Goal: Task Accomplishment & Management: Complete application form

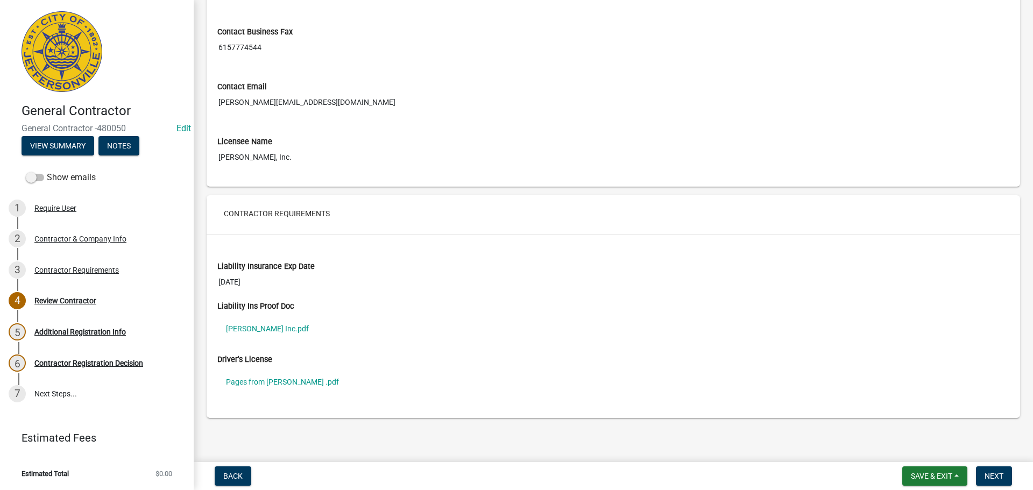
scroll to position [651, 0]
click at [261, 325] on link "D F Chase Inc.pdf" at bounding box center [613, 326] width 792 height 25
click at [274, 377] on link "Pages from Henley Jason .pdf" at bounding box center [613, 380] width 792 height 25
click at [67, 269] on div "Contractor Requirements" at bounding box center [76, 270] width 84 height 8
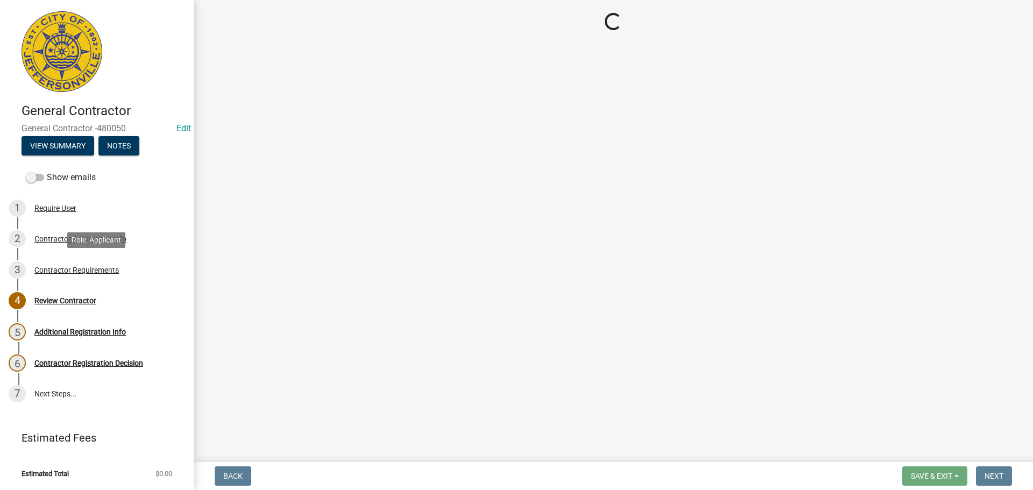
scroll to position [0, 0]
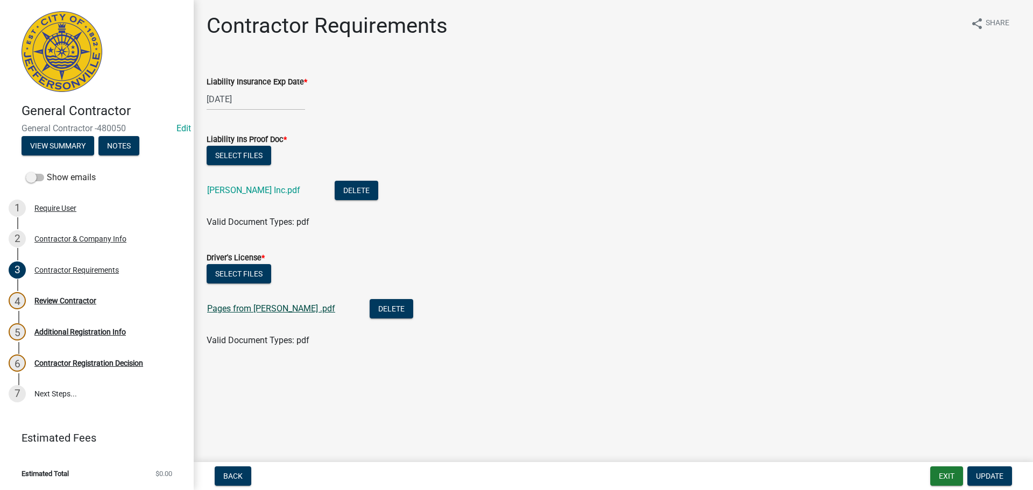
click at [261, 311] on link "Pages from Henley Jason .pdf" at bounding box center [271, 309] width 128 height 10
click at [69, 238] on div "Contractor & Company Info" at bounding box center [80, 239] width 92 height 8
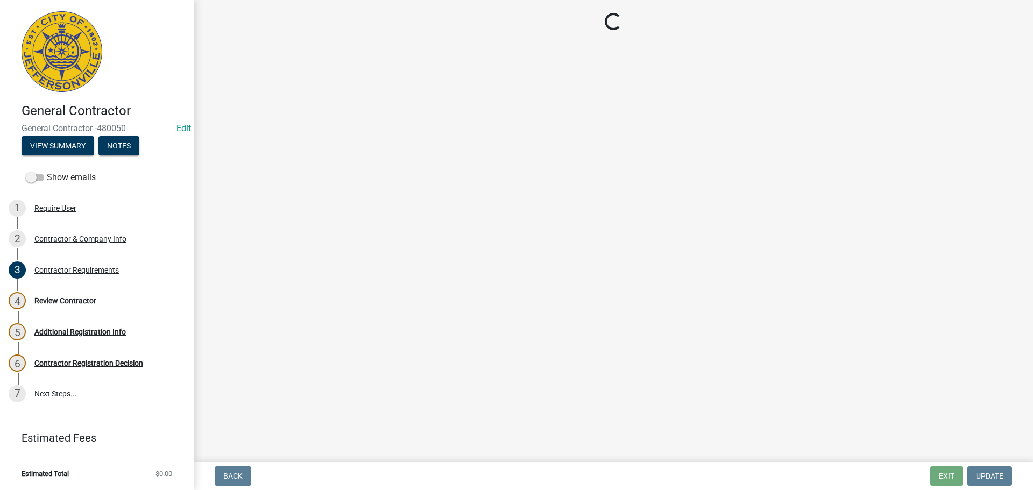
select select "TN"
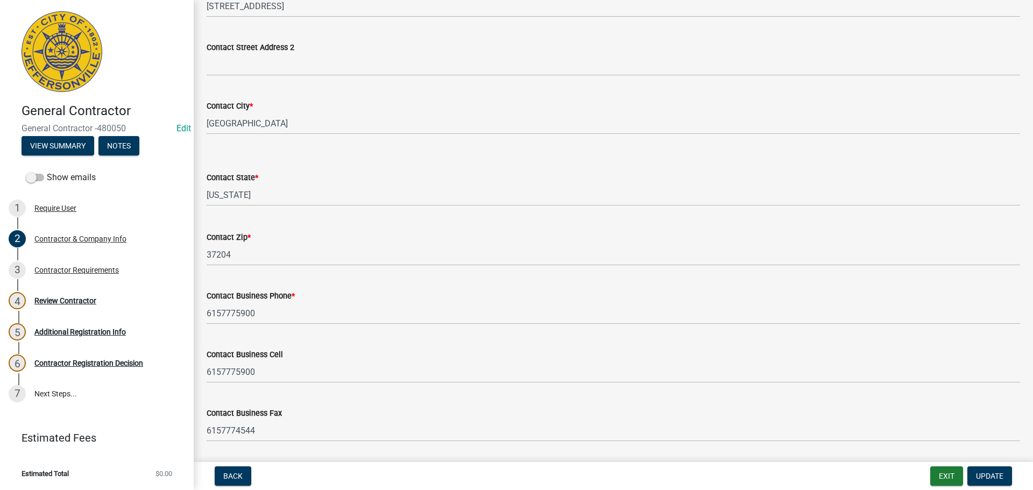
scroll to position [421, 0]
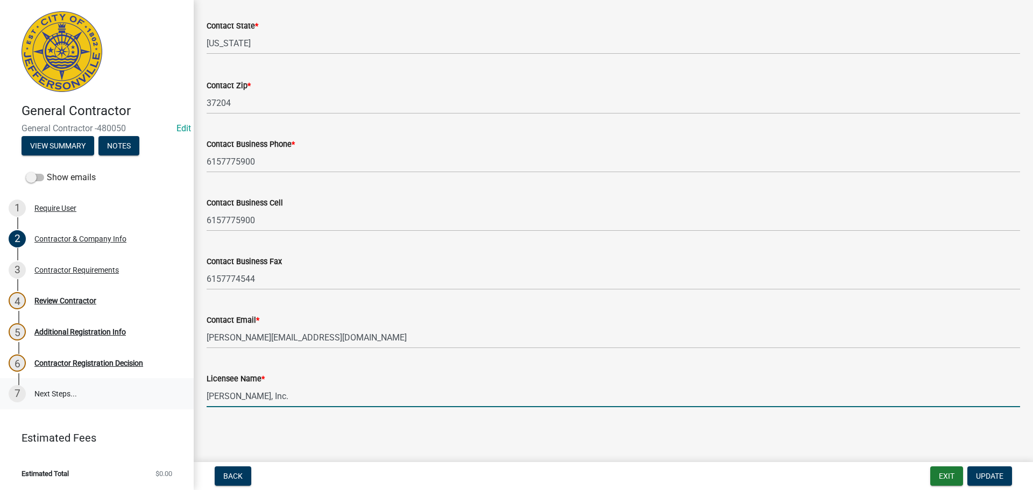
drag, startPoint x: 279, startPoint y: 397, endPoint x: 107, endPoint y: 380, distance: 173.0
click at [111, 380] on div "General Contractor General Contractor -480050 Edit View Summary Notes Show emai…" at bounding box center [516, 245] width 1033 height 490
type input "Jason Henley"
click at [985, 475] on span "Update" at bounding box center [989, 476] width 27 height 9
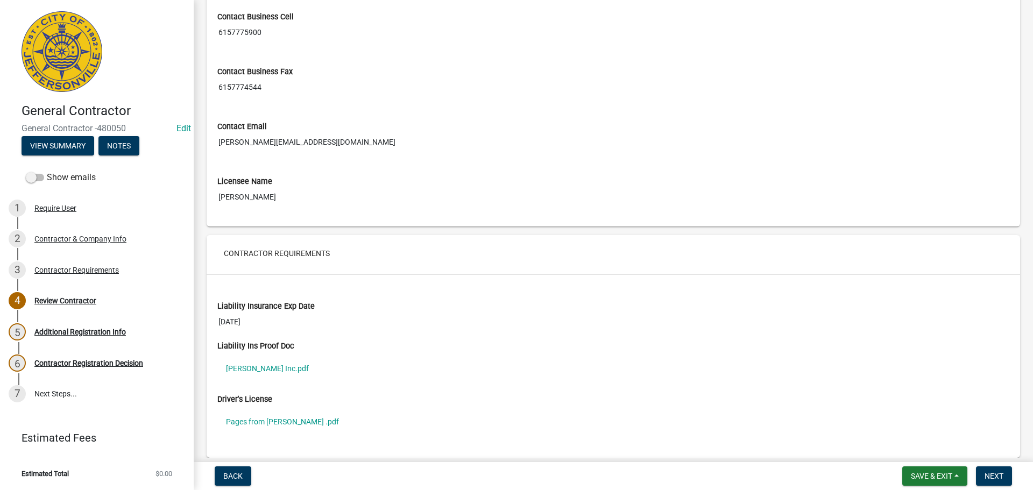
scroll to position [646, 0]
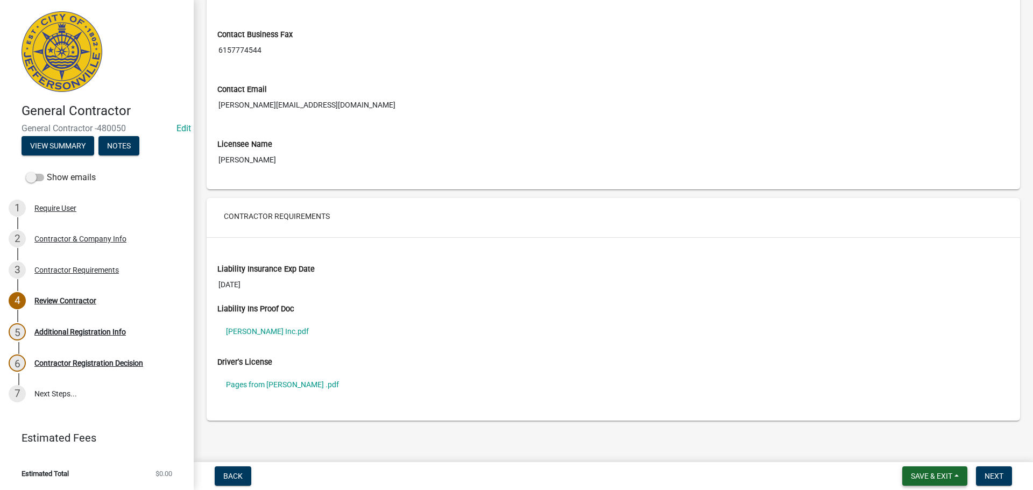
click at [929, 475] on span "Save & Exit" at bounding box center [931, 476] width 41 height 9
click at [919, 454] on button "Save & Exit" at bounding box center [924, 448] width 86 height 26
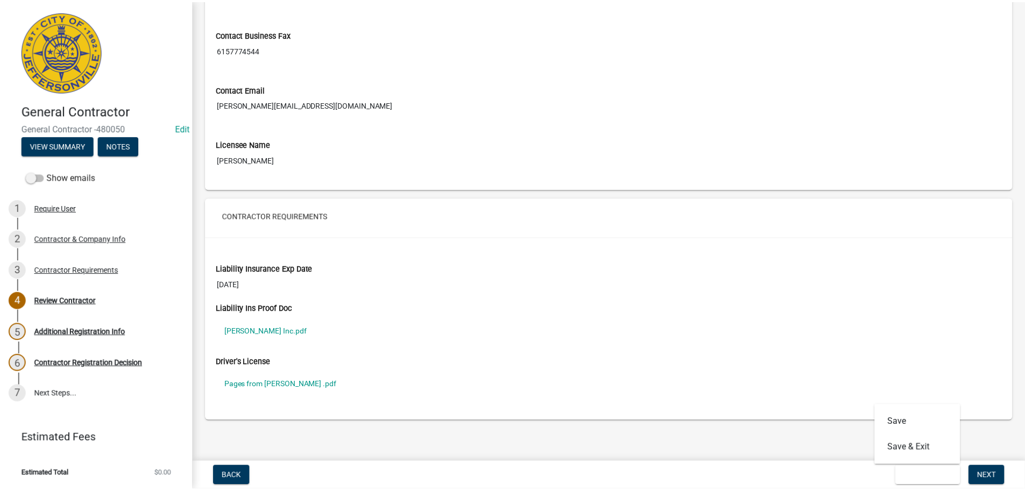
scroll to position [0, 0]
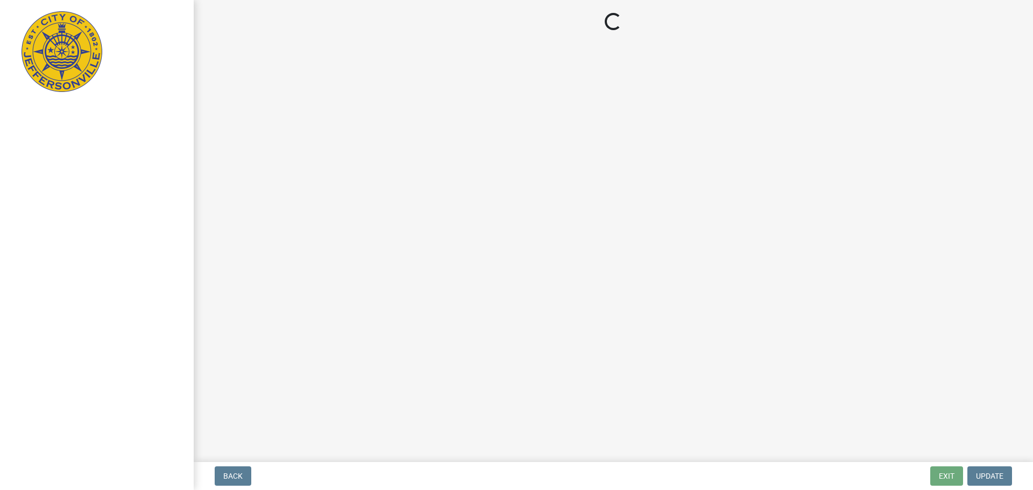
select select "3: 3"
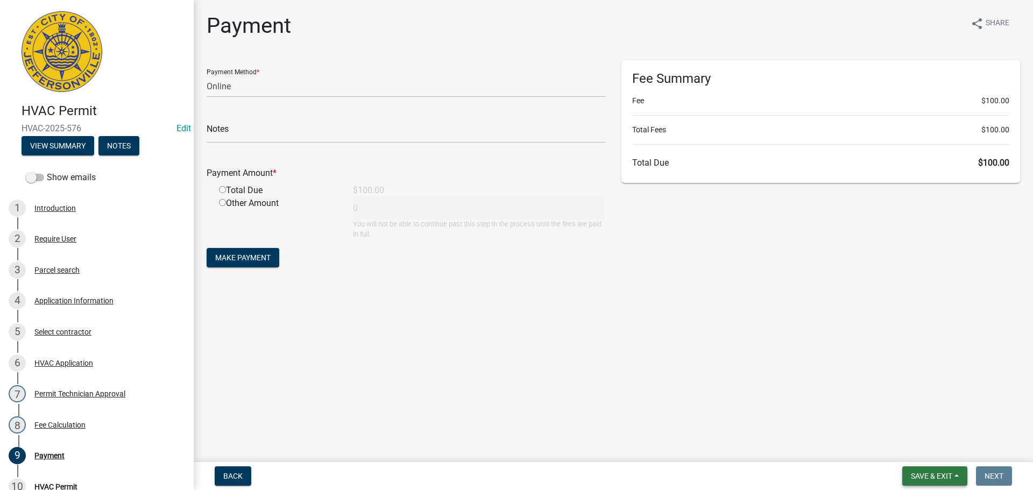
click at [925, 474] on span "Save & Exit" at bounding box center [931, 476] width 41 height 9
click at [918, 451] on button "Save & Exit" at bounding box center [924, 448] width 86 height 26
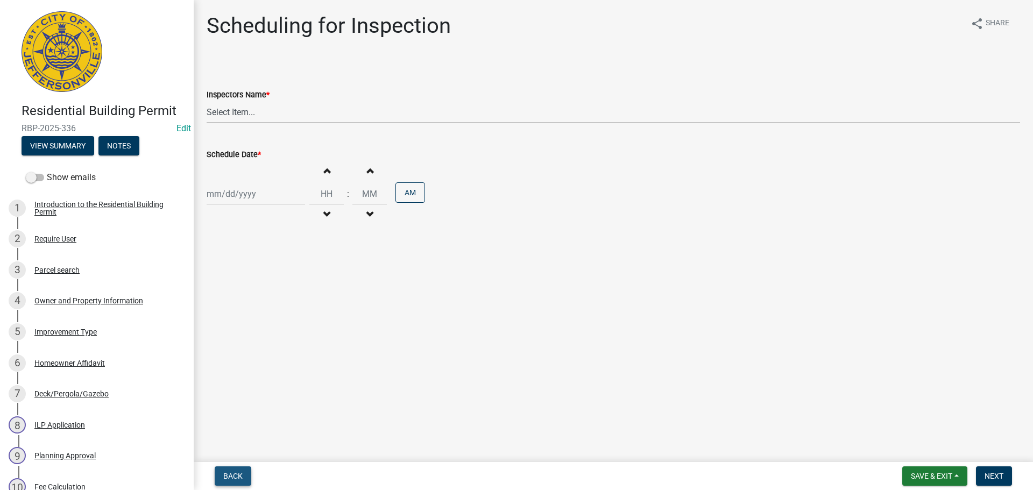
click at [229, 475] on span "Back" at bounding box center [232, 476] width 19 height 9
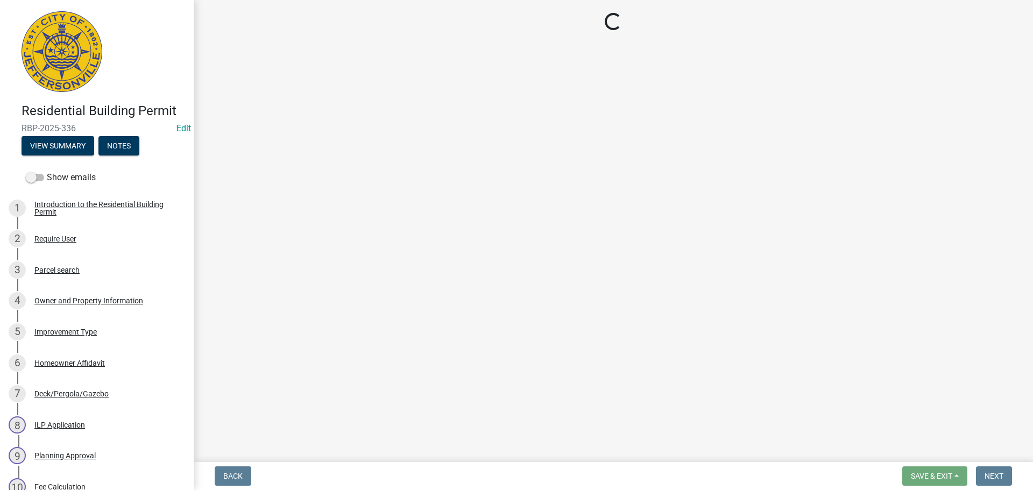
select select "5905b6c6-73a3-4561-9a25-e231032c58c8"
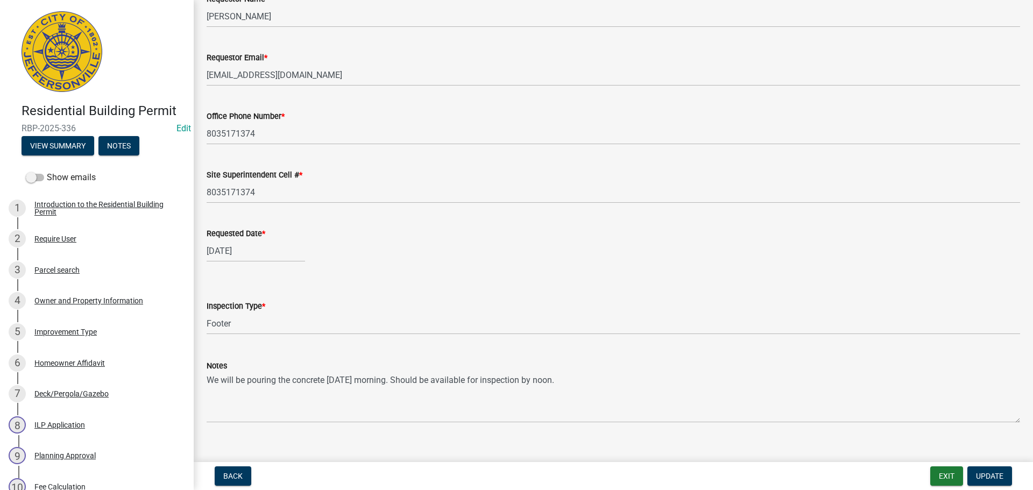
scroll to position [98, 0]
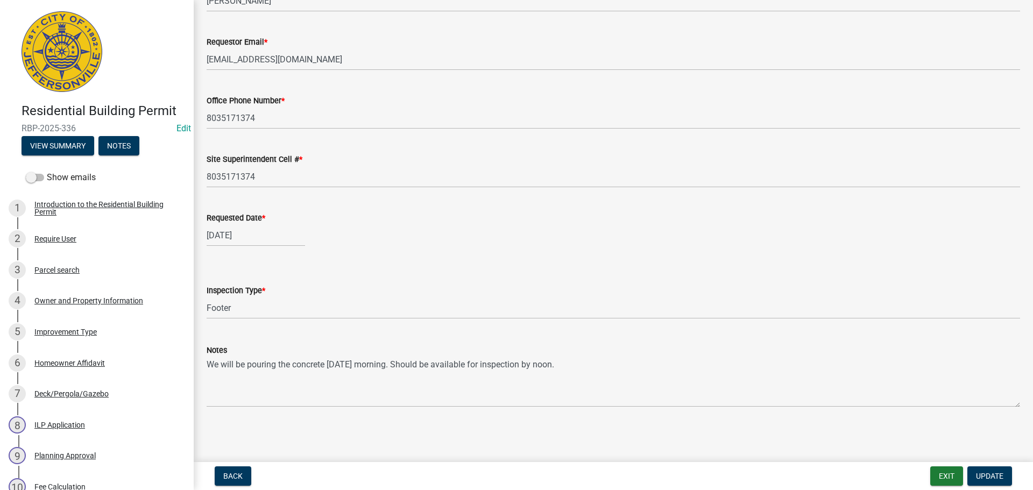
drag, startPoint x: 206, startPoint y: 364, endPoint x: 286, endPoint y: 361, distance: 80.2
click at [285, 361] on div "Notes We will be pouring the concrete [DATE] morning. Should be available for i…" at bounding box center [614, 368] width 830 height 79
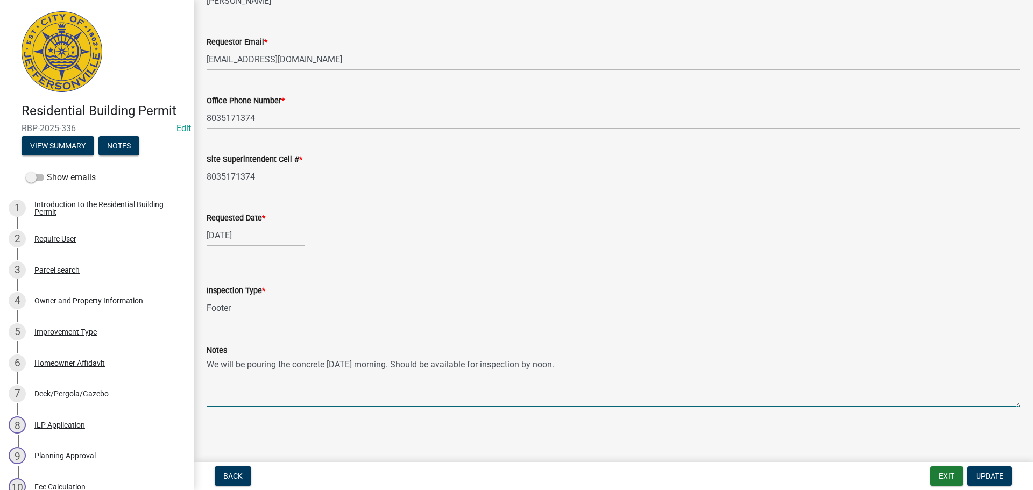
drag, startPoint x: 562, startPoint y: 362, endPoint x: 193, endPoint y: 367, distance: 369.7
click at [193, 367] on div "Residential Building Permit RBP-2025-336 Edit View Summary Notes Show emails 1 …" at bounding box center [516, 245] width 1033 height 490
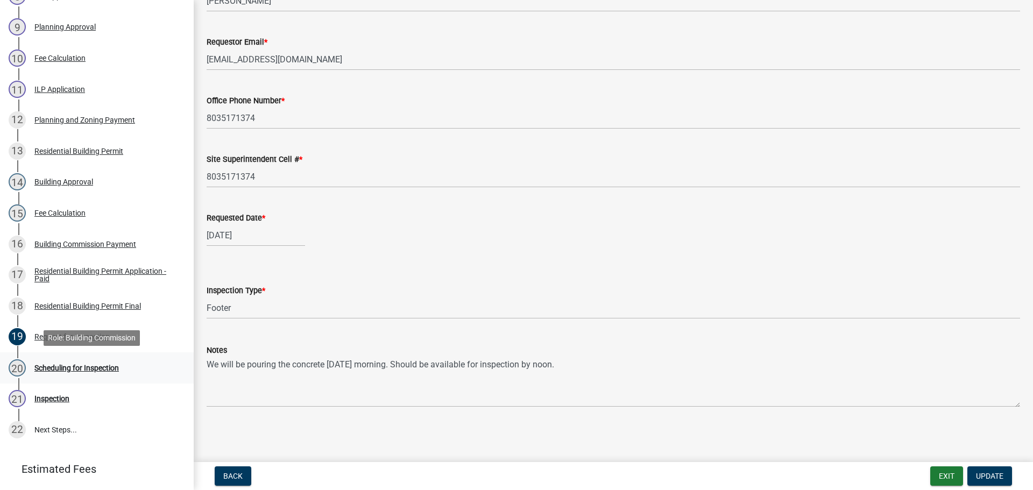
click at [74, 368] on div "Scheduling for Inspection" at bounding box center [76, 368] width 84 height 8
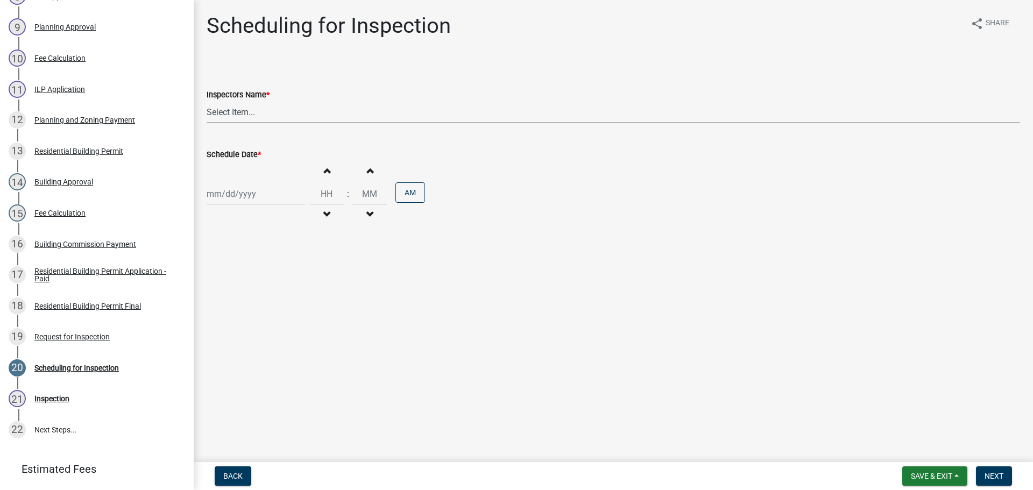
click at [241, 117] on select "Select Item... jramsey (Jeremy Ramsey) MaryFrey (Mary Frey) mkruer (Mike Kruer)…" at bounding box center [614, 112] width 814 height 22
select select "fdb3bcc6-ce93-4663-8a18-5c08884dd177"
click at [207, 101] on select "Select Item... jramsey (Jeremy Ramsey) MaryFrey (Mary Frey) mkruer (Mike Kruer)…" at bounding box center [614, 112] width 814 height 22
click at [234, 194] on div at bounding box center [256, 194] width 98 height 22
select select "9"
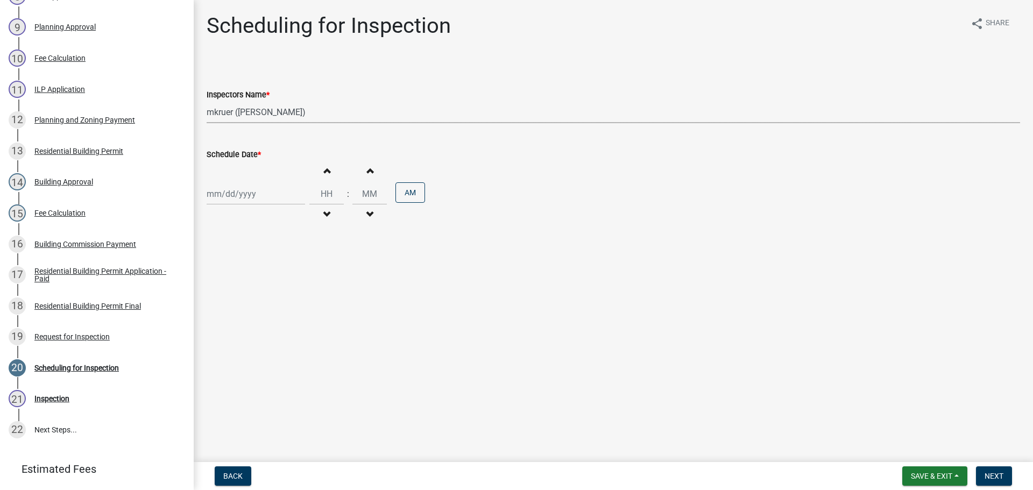
select select "2025"
click at [282, 286] on div "19" at bounding box center [286, 285] width 17 height 17
type input "09/19/2025"
click at [996, 476] on span "Next" at bounding box center [994, 476] width 19 height 9
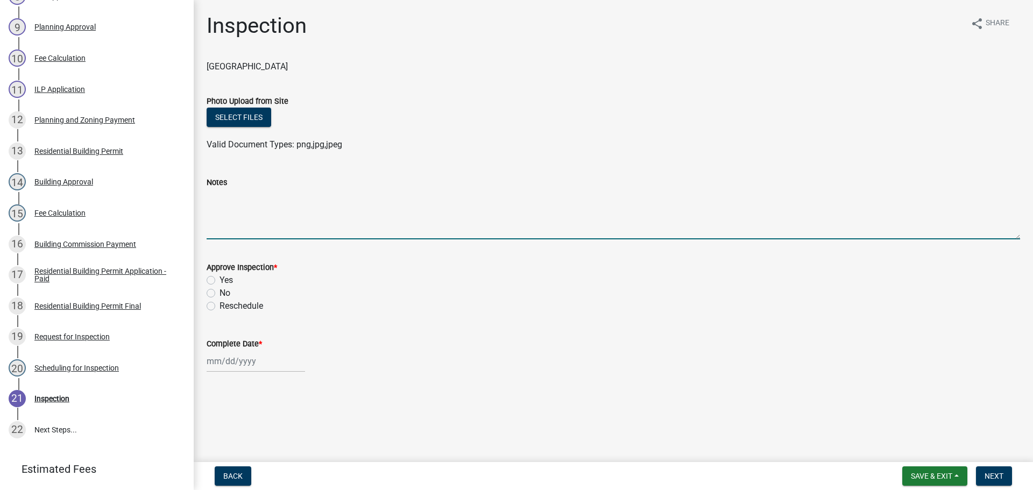
click at [223, 214] on textarea "Notes" at bounding box center [614, 214] width 814 height 51
paste textarea "We will be pouring the concrete Friday morning. Should be available for inspect…"
type textarea "We will be pouring the concrete Friday morning. Should be available for inspect…"
click at [917, 477] on span "Save & Exit" at bounding box center [931, 476] width 41 height 9
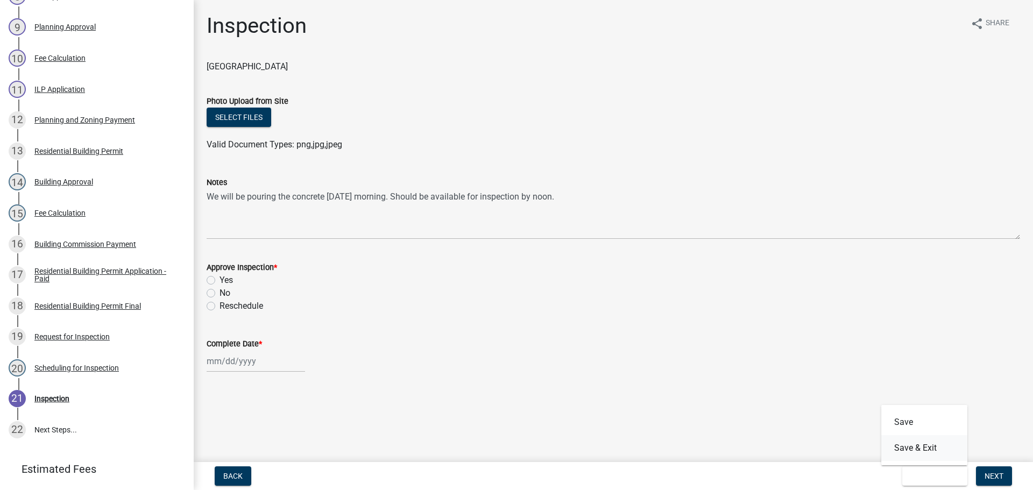
click at [910, 450] on button "Save & Exit" at bounding box center [924, 448] width 86 height 26
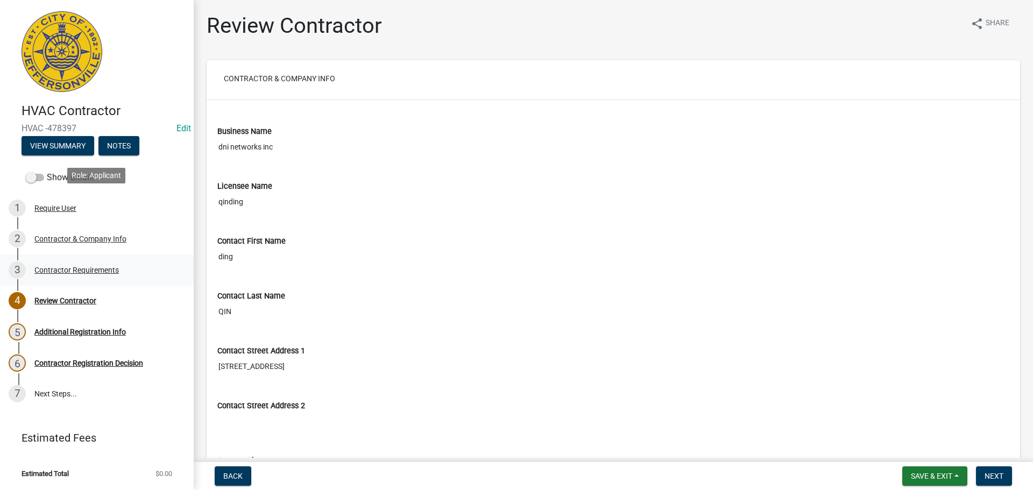
click at [57, 266] on div "Contractor Requirements" at bounding box center [76, 270] width 84 height 8
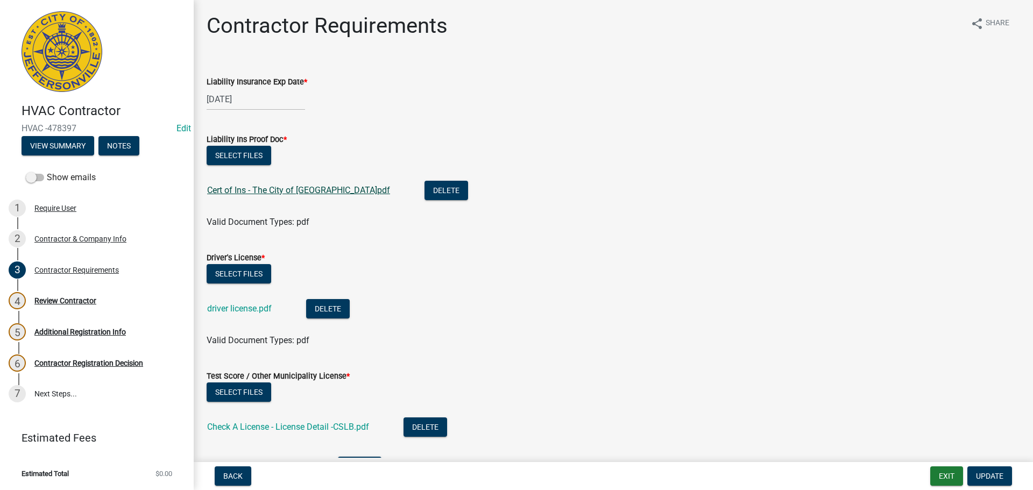
click at [278, 188] on link "Cert of Ins - The City of Jeffersonville.pdf" at bounding box center [298, 190] width 183 height 10
click at [229, 306] on link "driver license.pdf" at bounding box center [239, 309] width 65 height 10
click at [248, 192] on link "Cert of Ins - The City of Jeffersonville.pdf" at bounding box center [298, 190] width 183 height 10
click at [67, 299] on div "Review Contractor" at bounding box center [65, 301] width 62 height 8
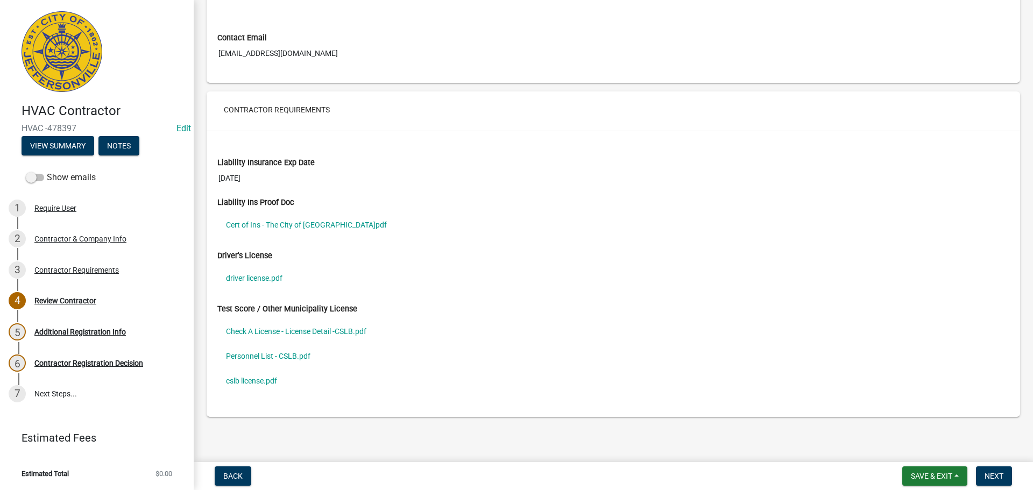
scroll to position [753, 0]
click at [996, 478] on span "Next" at bounding box center [994, 476] width 19 height 9
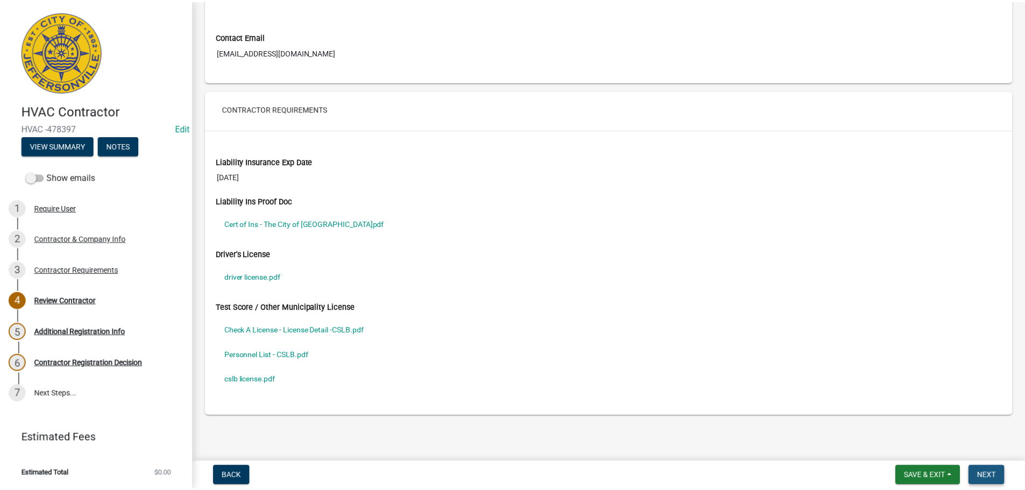
scroll to position [0, 0]
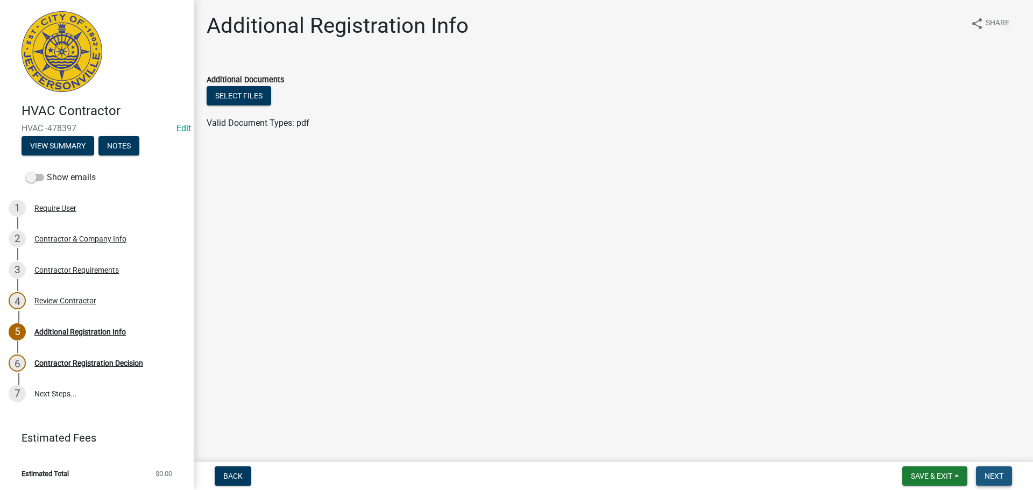
click at [999, 475] on span "Next" at bounding box center [994, 476] width 19 height 9
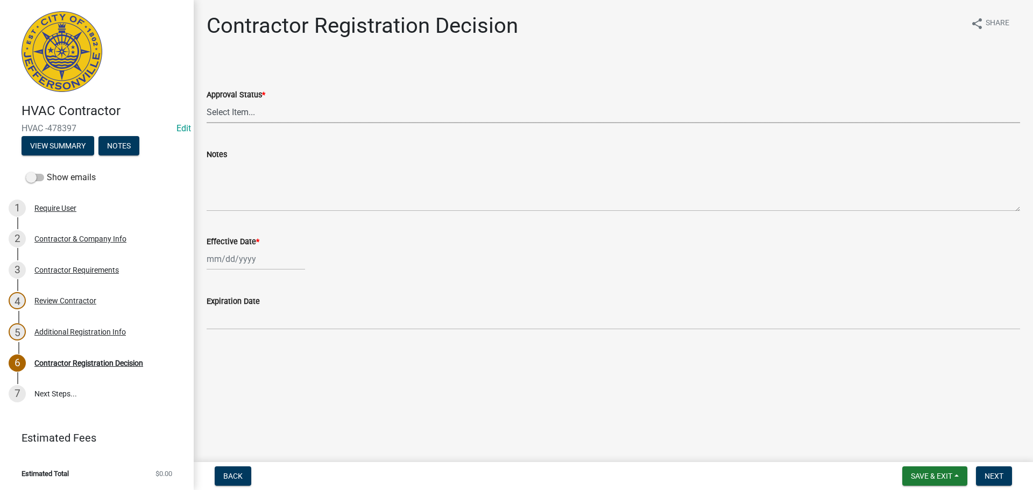
click at [227, 113] on select "Select Item... Approved Denied" at bounding box center [614, 112] width 814 height 22
click at [207, 101] on select "Select Item... Approved Denied" at bounding box center [614, 112] width 814 height 22
select select "4b86b809-39dd-4c68-9f3d-fdb3e7050482"
click at [218, 264] on div at bounding box center [256, 259] width 98 height 22
select select "9"
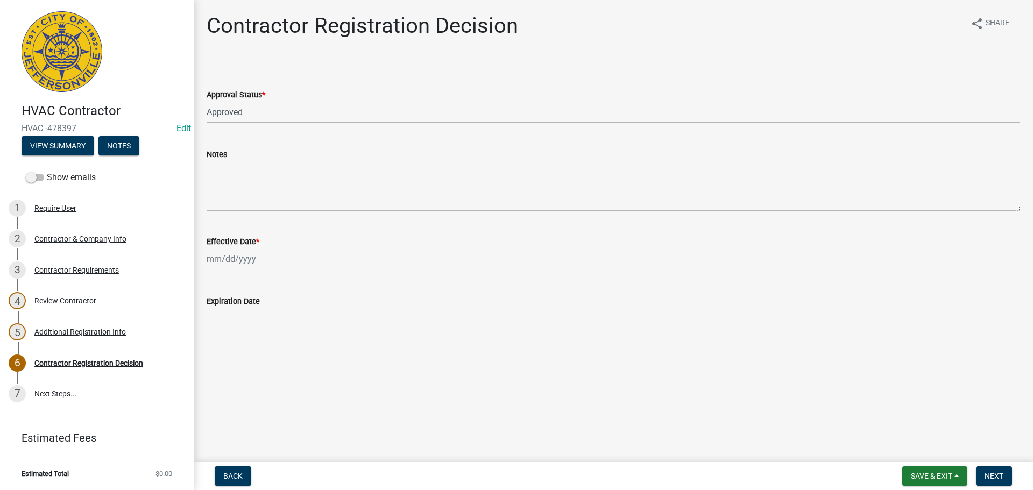
select select "2025"
click at [273, 352] on div "18" at bounding box center [268, 350] width 17 height 17
type input "09/18/2025"
click at [994, 478] on span "Next" at bounding box center [994, 476] width 19 height 9
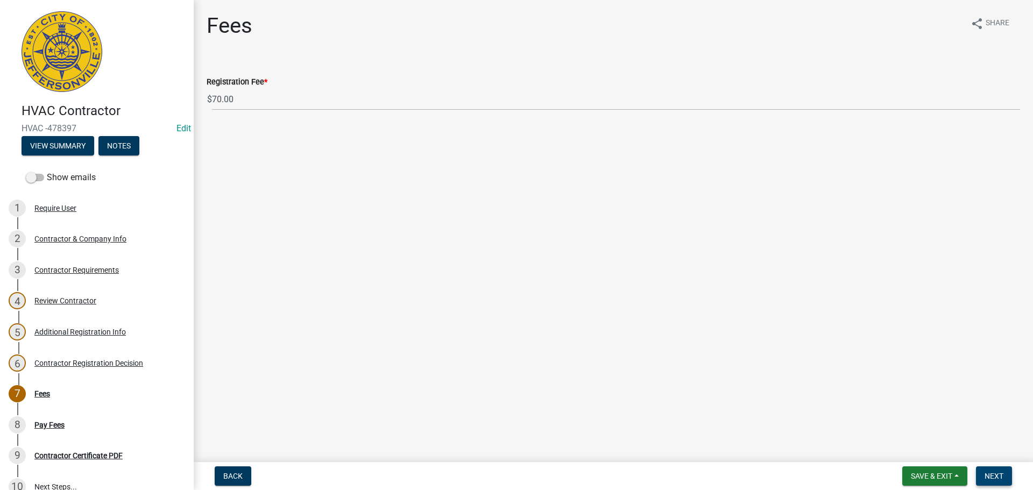
click at [996, 477] on span "Next" at bounding box center [994, 476] width 19 height 9
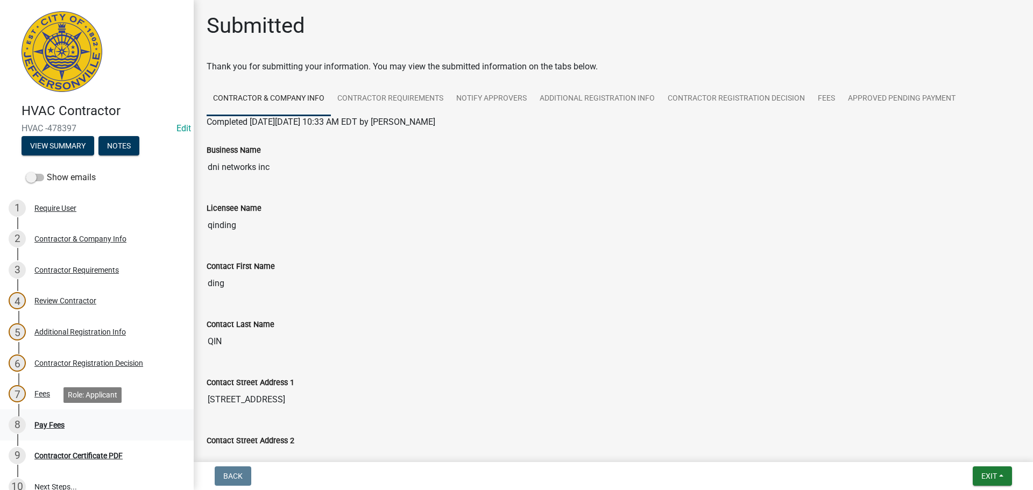
click at [40, 427] on div "Pay Fees" at bounding box center [49, 425] width 30 height 8
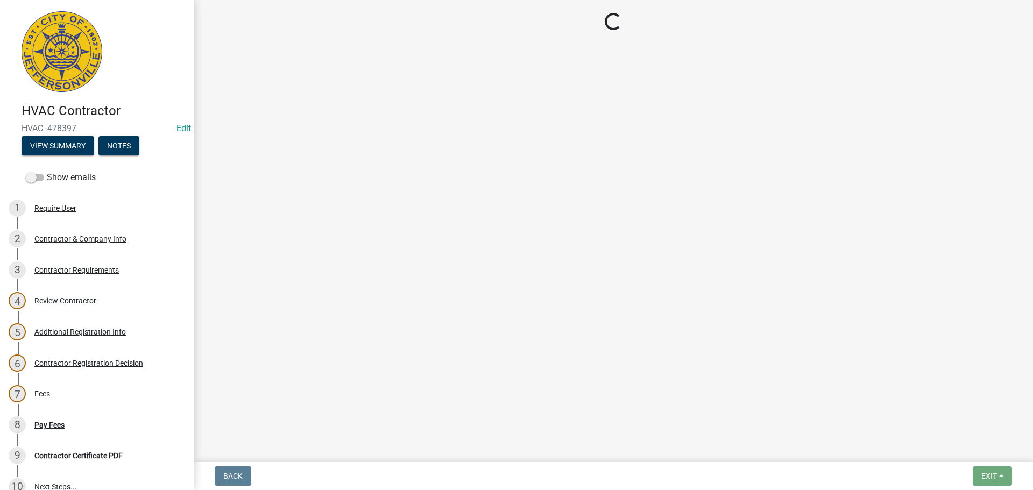
select select "3: 3"
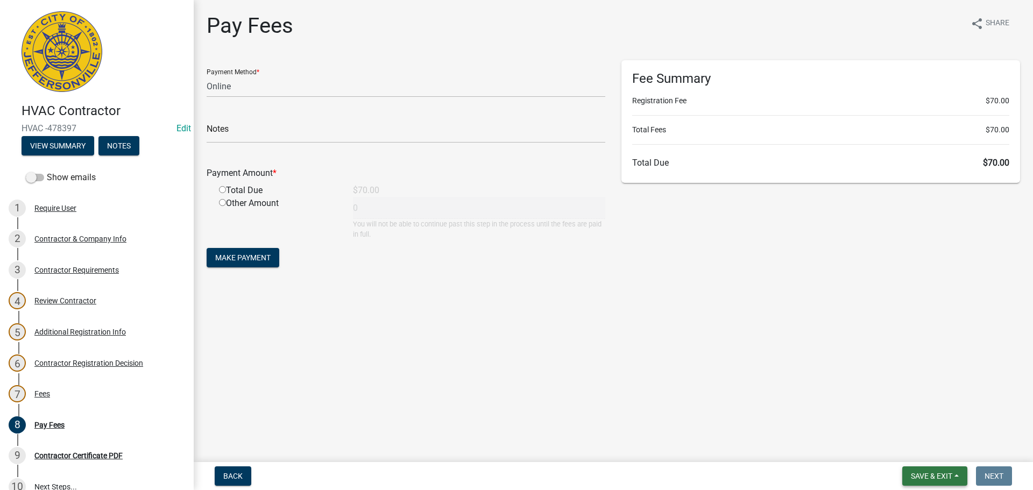
click at [923, 474] on span "Save & Exit" at bounding box center [931, 476] width 41 height 9
click at [915, 452] on button "Save & Exit" at bounding box center [924, 448] width 86 height 26
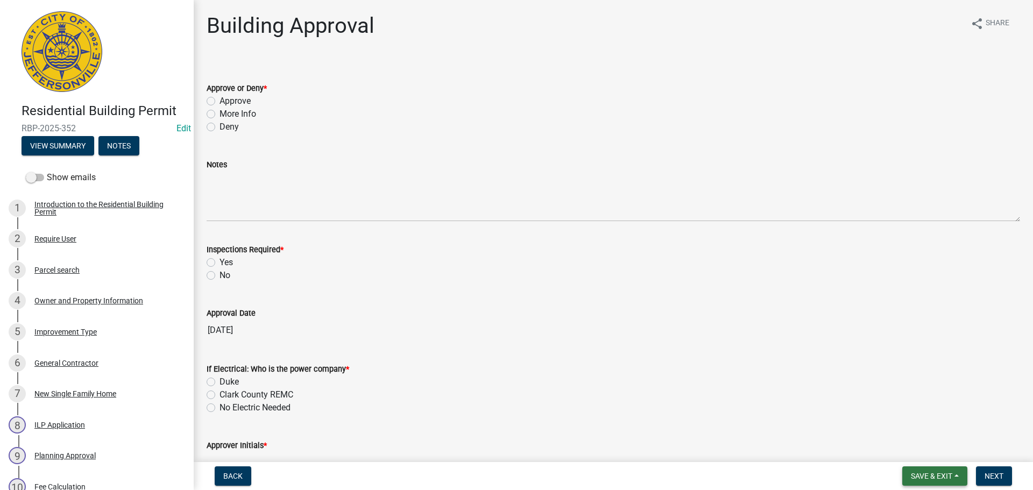
click at [933, 474] on span "Save & Exit" at bounding box center [931, 476] width 41 height 9
click at [929, 446] on button "Save & Exit" at bounding box center [924, 448] width 86 height 26
click at [47, 299] on div "Owner and Property Information" at bounding box center [88, 301] width 109 height 8
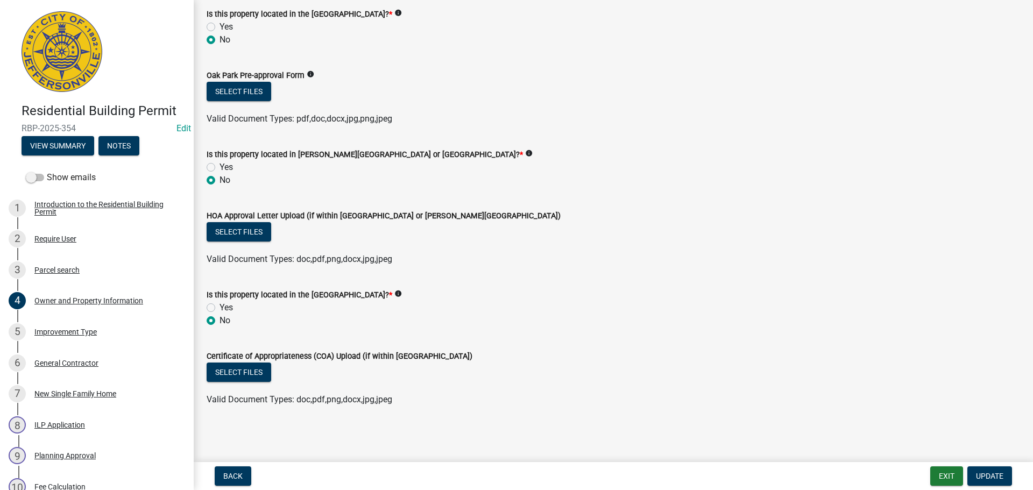
scroll to position [292, 0]
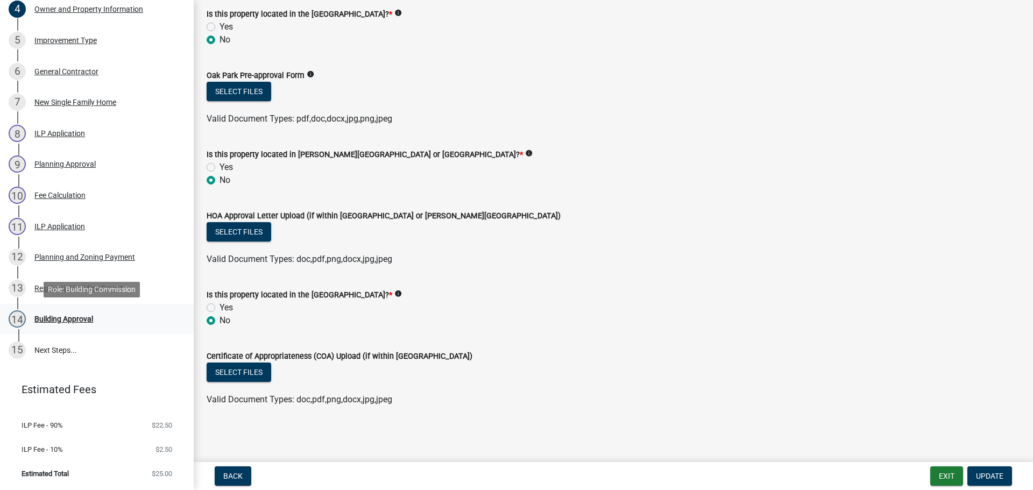
click at [48, 317] on div "Building Approval" at bounding box center [63, 319] width 59 height 8
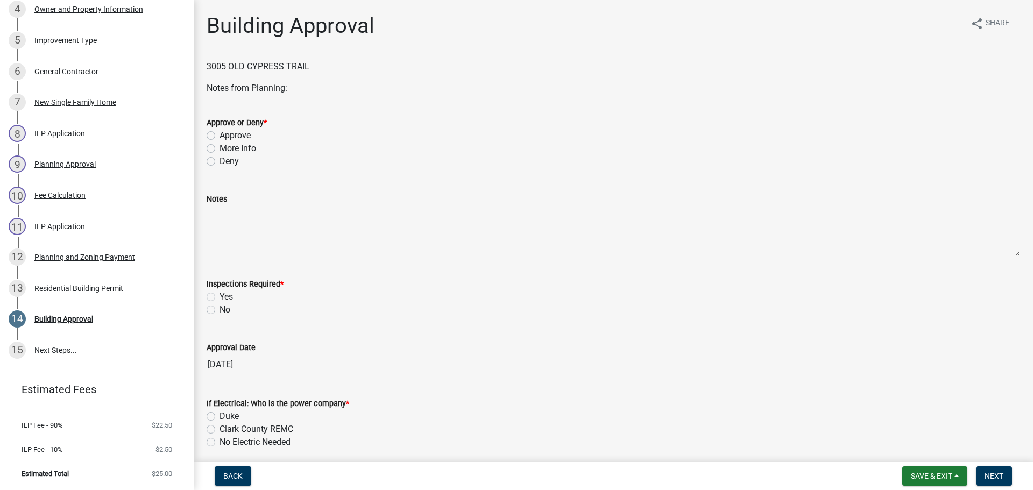
scroll to position [0, 0]
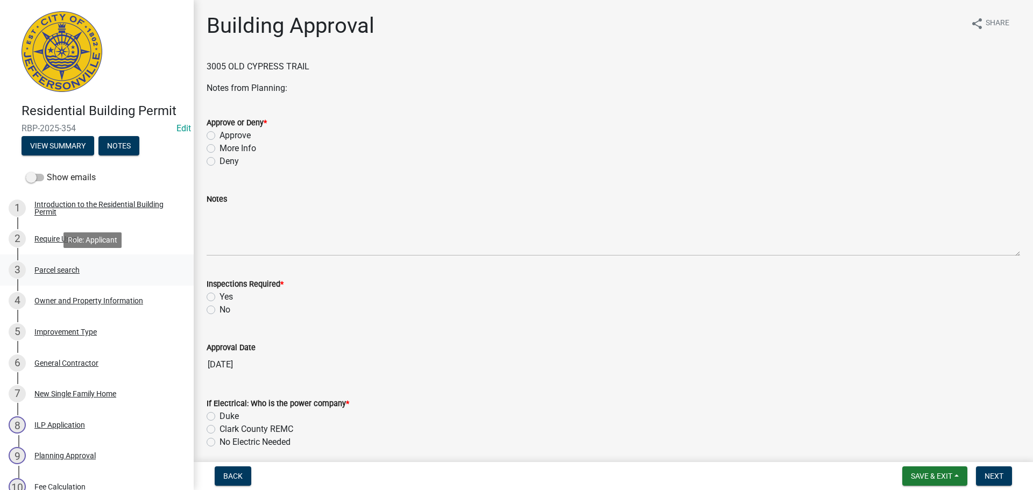
click at [66, 271] on div "Parcel search" at bounding box center [56, 270] width 45 height 8
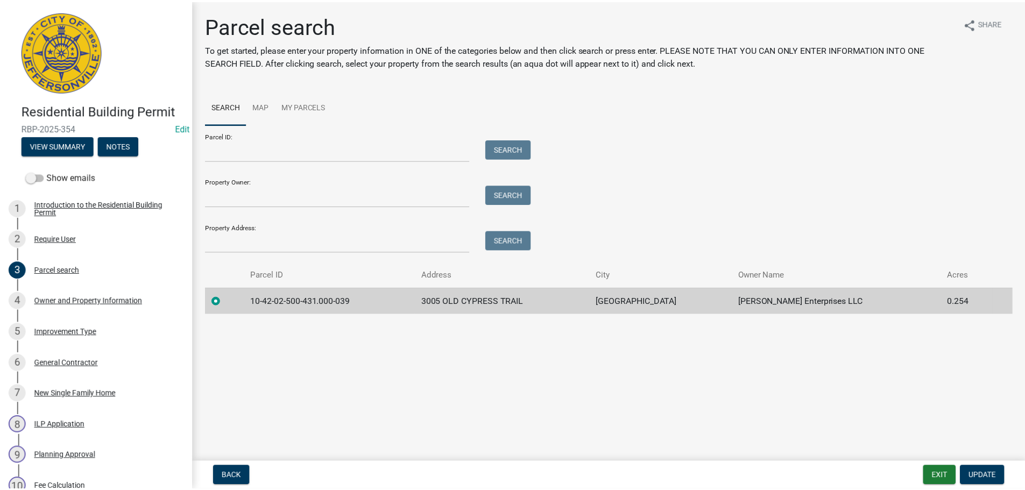
scroll to position [292, 0]
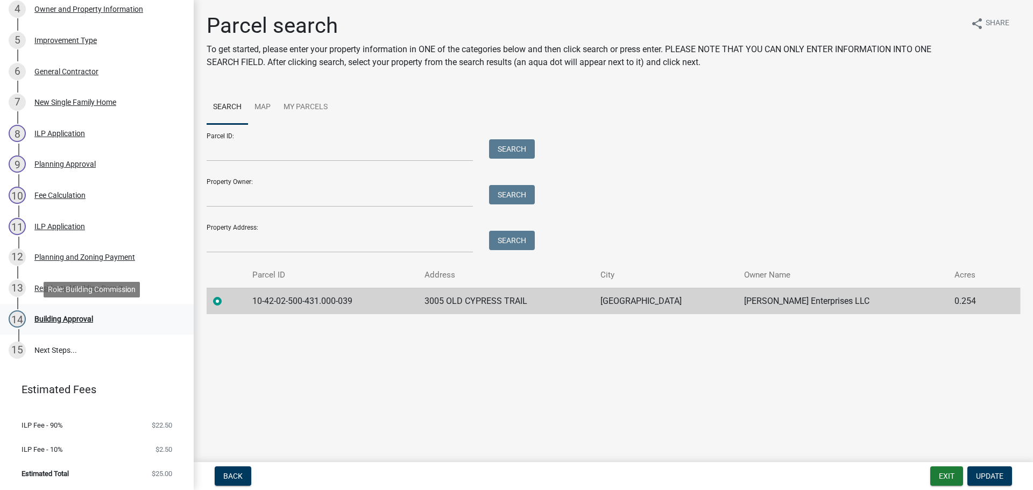
click at [41, 318] on div "Building Approval" at bounding box center [63, 319] width 59 height 8
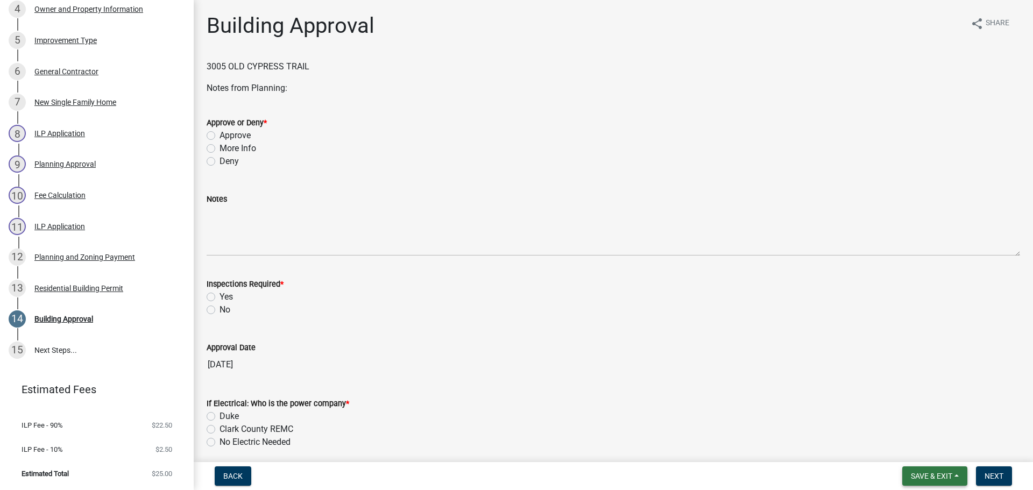
click at [929, 473] on span "Save & Exit" at bounding box center [931, 476] width 41 height 9
click at [913, 453] on button "Save & Exit" at bounding box center [924, 448] width 86 height 26
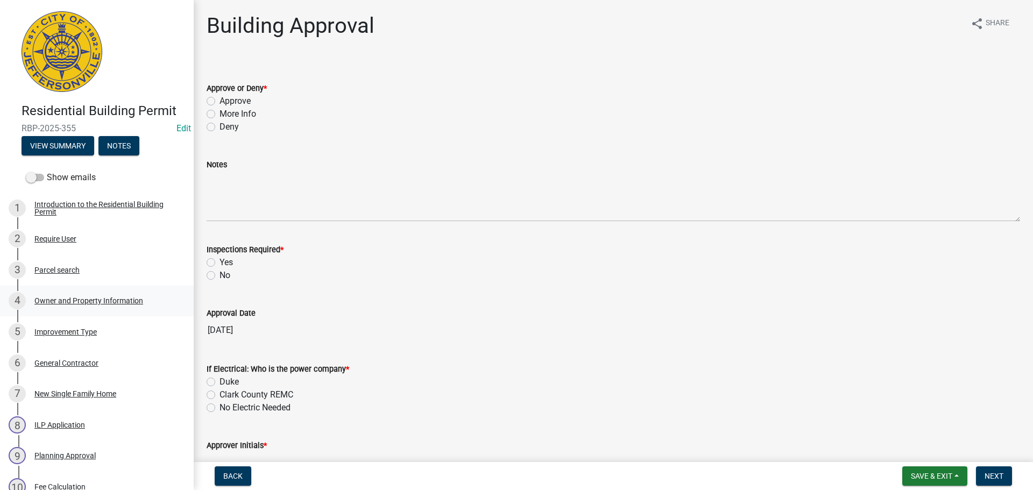
click at [46, 297] on div "Owner and Property Information" at bounding box center [88, 301] width 109 height 8
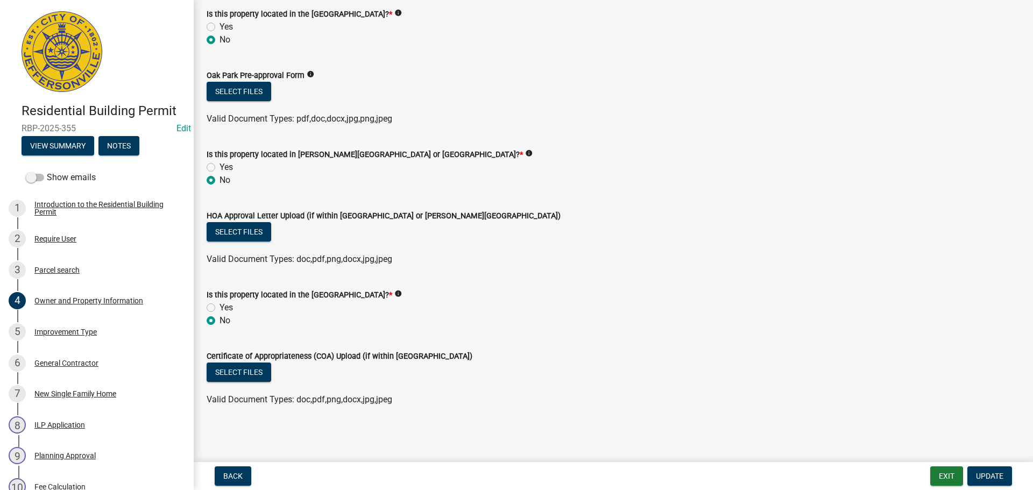
scroll to position [292, 0]
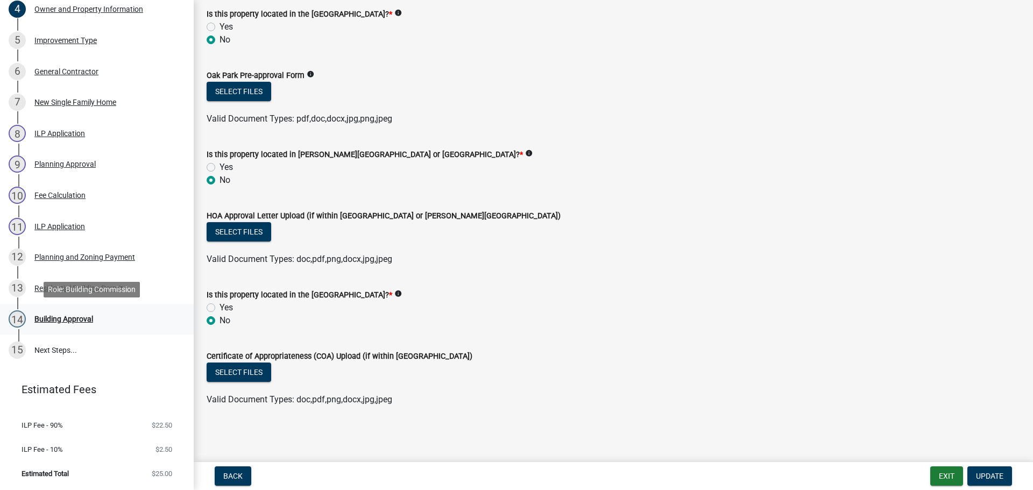
click at [55, 323] on div "Building Approval" at bounding box center [63, 319] width 59 height 8
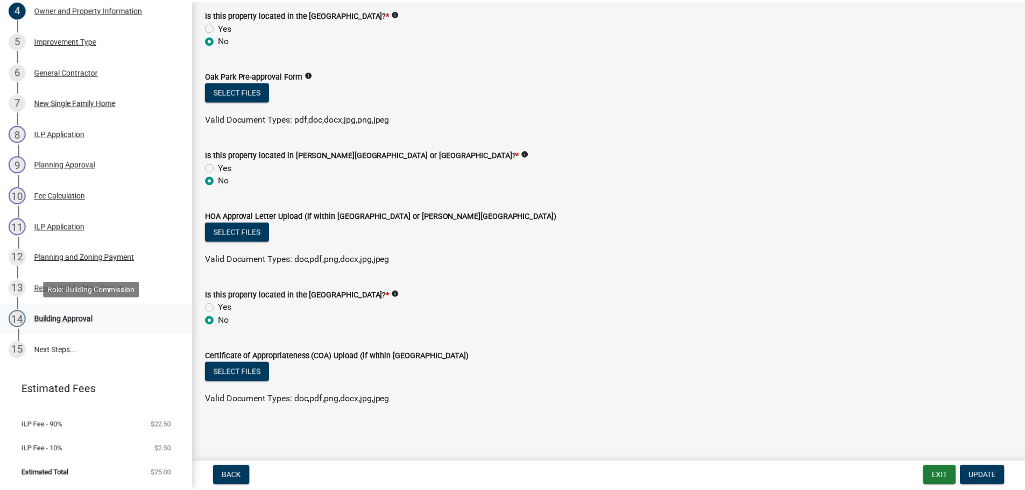
scroll to position [0, 0]
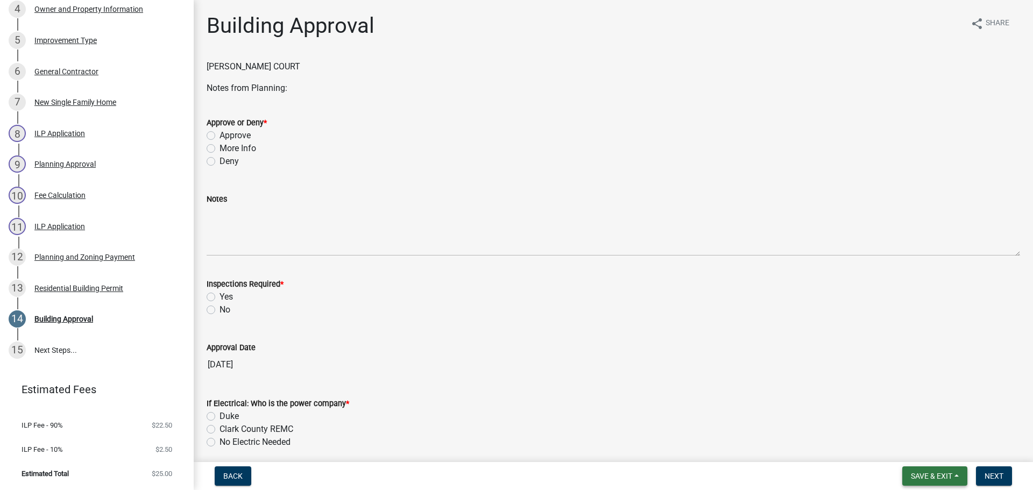
click at [940, 474] on span "Save & Exit" at bounding box center [931, 476] width 41 height 9
click at [908, 452] on button "Save & Exit" at bounding box center [924, 448] width 86 height 26
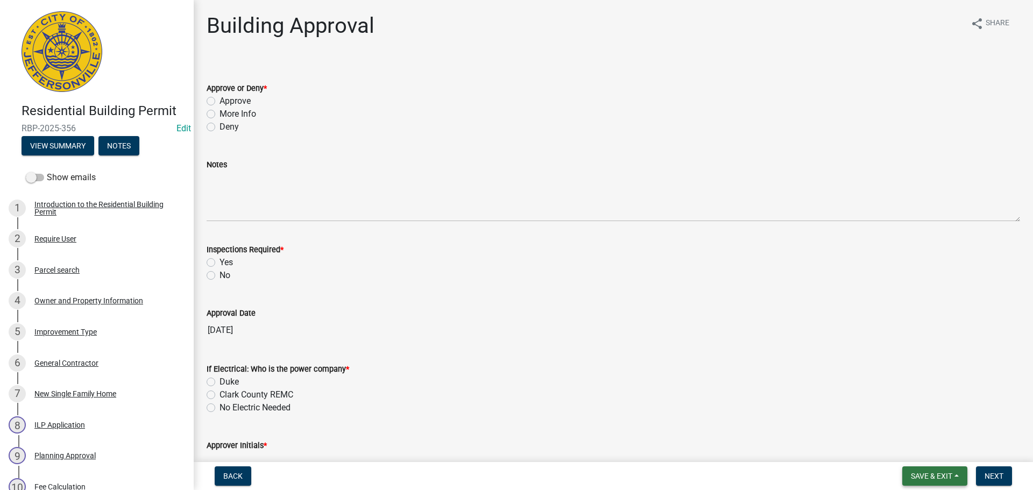
click at [930, 479] on span "Save & Exit" at bounding box center [931, 476] width 41 height 9
click at [921, 450] on button "Save & Exit" at bounding box center [924, 448] width 86 height 26
click at [929, 476] on span "Save & Exit" at bounding box center [931, 476] width 41 height 9
click at [927, 449] on button "Save & Exit" at bounding box center [924, 448] width 86 height 26
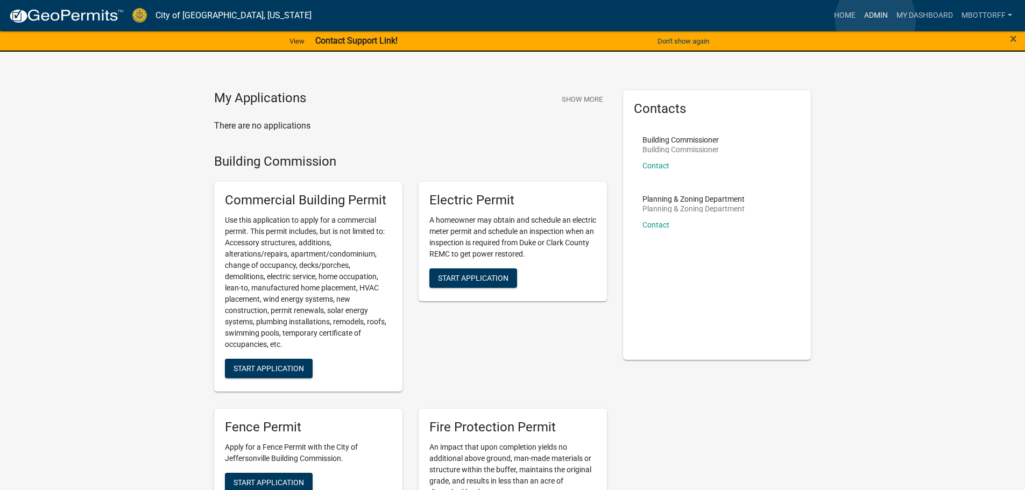
drag, startPoint x: 876, startPoint y: 19, endPoint x: 766, endPoint y: 67, distance: 119.8
click at [876, 19] on link "Admin" at bounding box center [876, 15] width 32 height 20
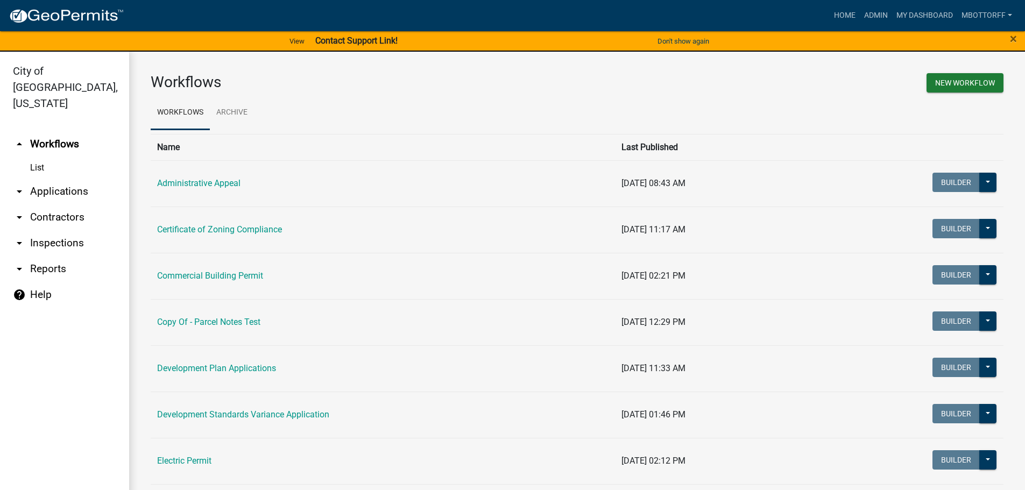
click at [53, 179] on link "arrow_drop_down Applications" at bounding box center [64, 192] width 129 height 26
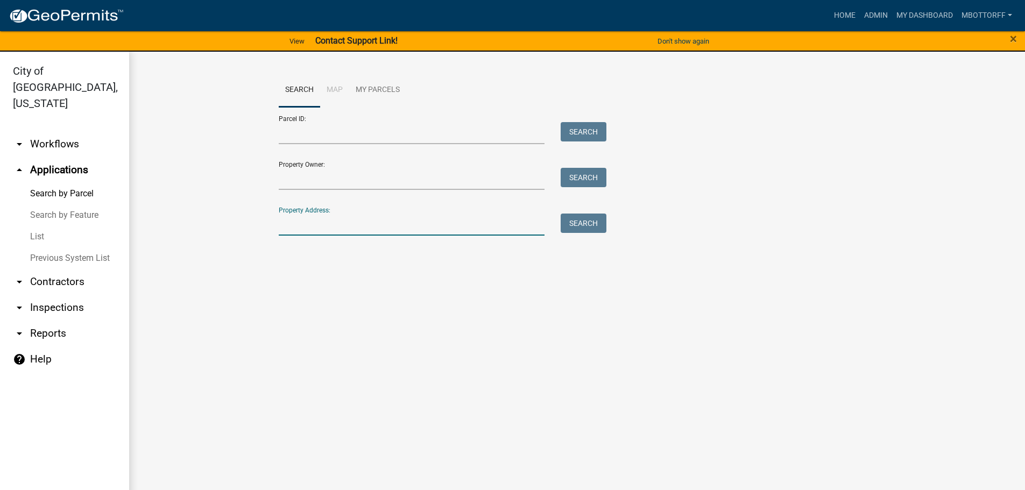
click at [301, 222] on input "Property Address:" at bounding box center [412, 225] width 266 height 22
type input "1712 NOLE"
click at [575, 227] on button "Search" at bounding box center [584, 223] width 46 height 19
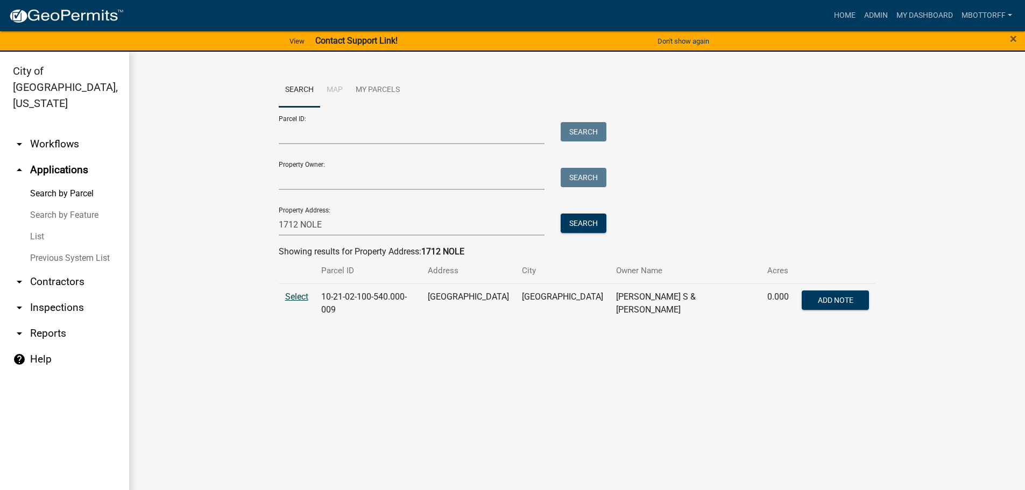
click at [291, 292] on span "Select" at bounding box center [296, 297] width 23 height 10
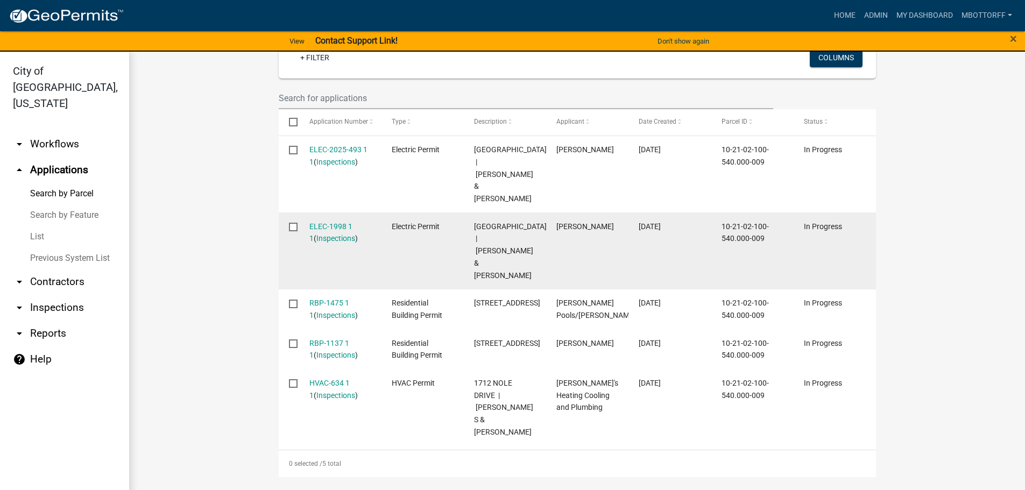
scroll to position [377, 0]
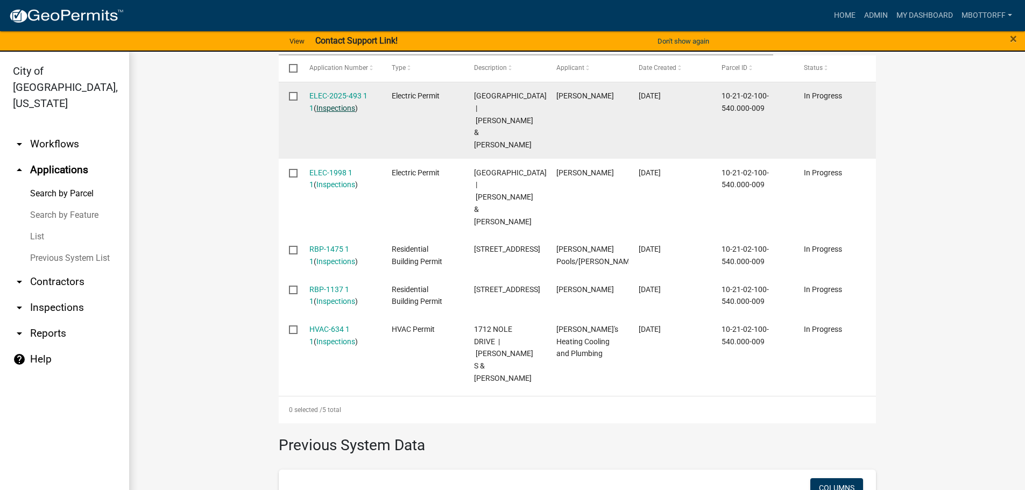
click at [332, 104] on link "Inspections" at bounding box center [335, 108] width 39 height 9
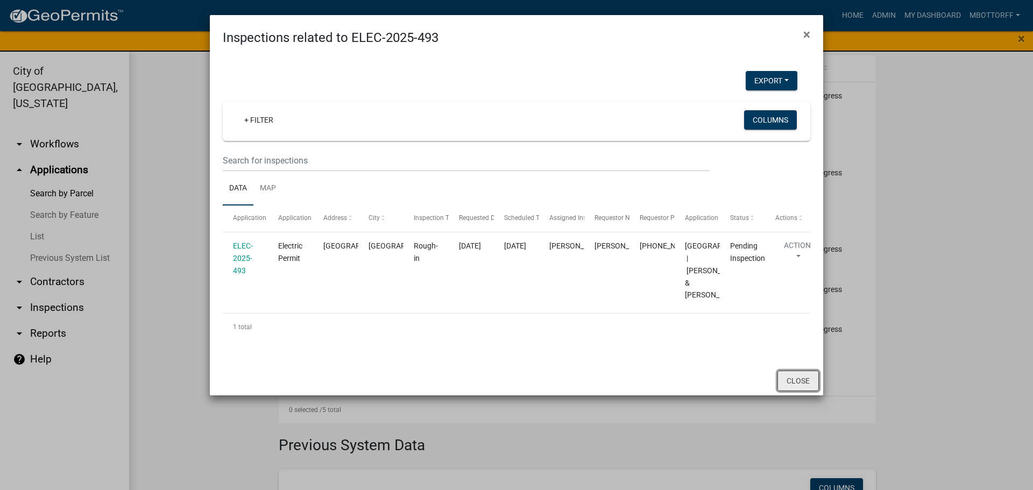
click at [791, 391] on button "Close" at bounding box center [798, 381] width 41 height 20
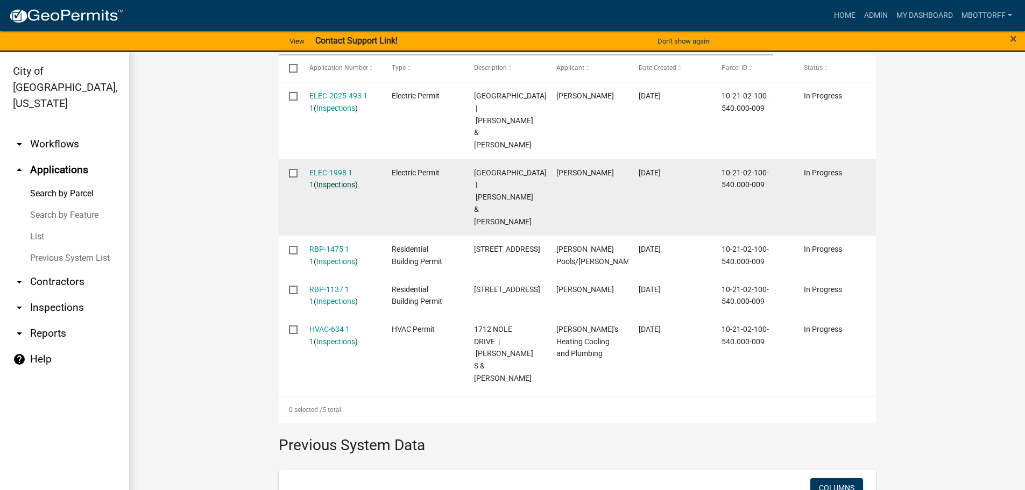
click at [330, 180] on link "Inspections" at bounding box center [335, 184] width 39 height 9
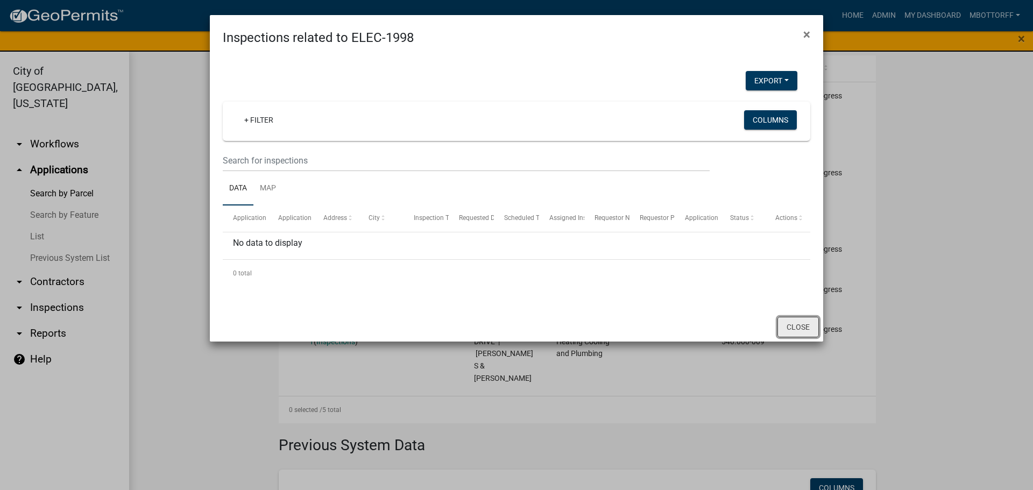
click at [788, 323] on button "Close" at bounding box center [798, 327] width 41 height 20
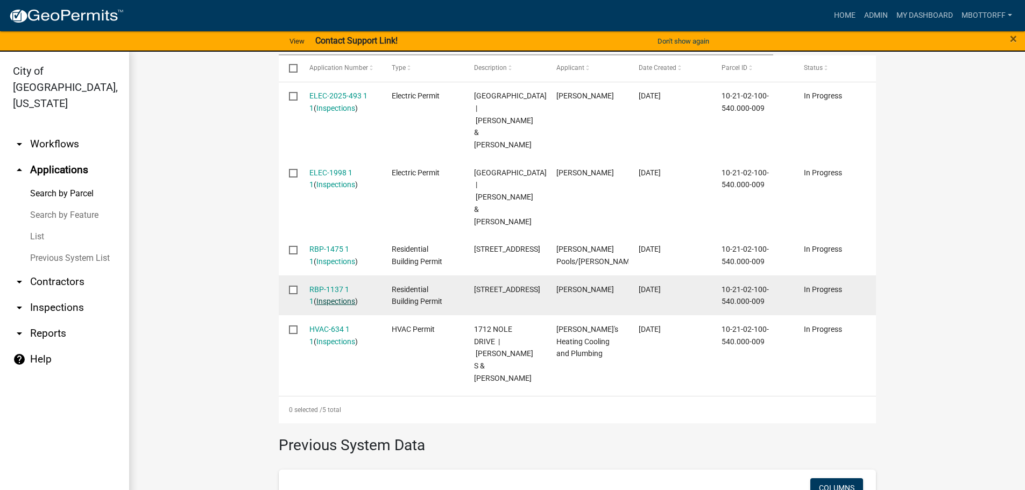
click at [332, 306] on link "Inspections" at bounding box center [335, 301] width 39 height 9
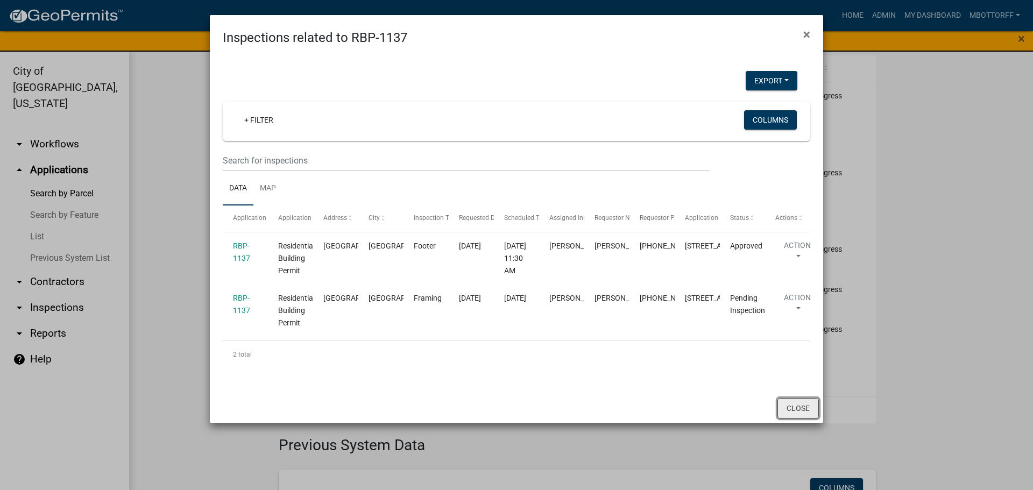
click at [798, 419] on button "Close" at bounding box center [798, 408] width 41 height 20
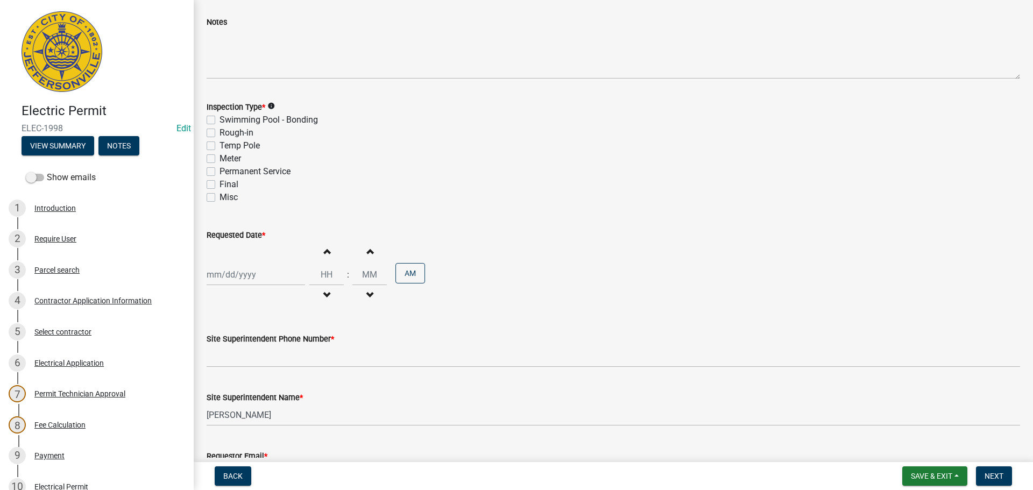
scroll to position [137, 0]
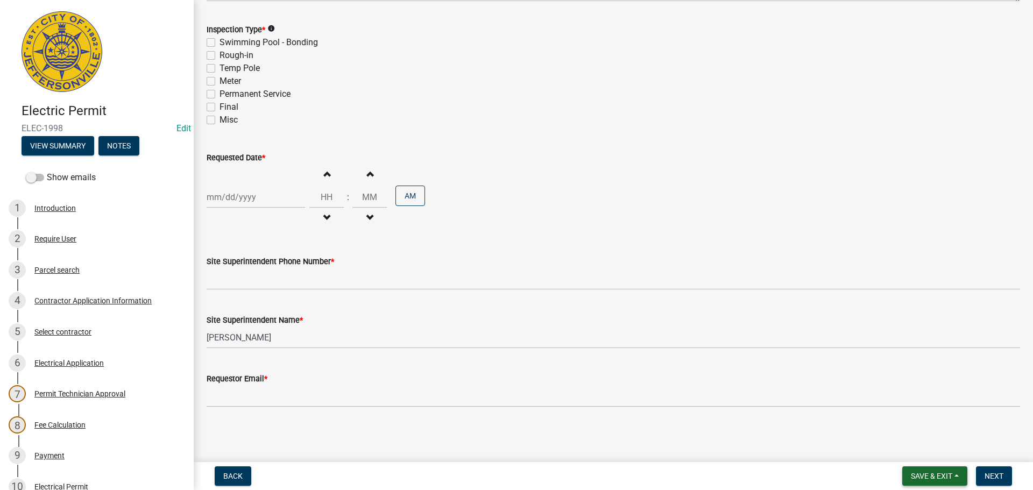
click at [933, 476] on span "Save & Exit" at bounding box center [931, 476] width 41 height 9
click at [910, 446] on button "Save & Exit" at bounding box center [924, 448] width 86 height 26
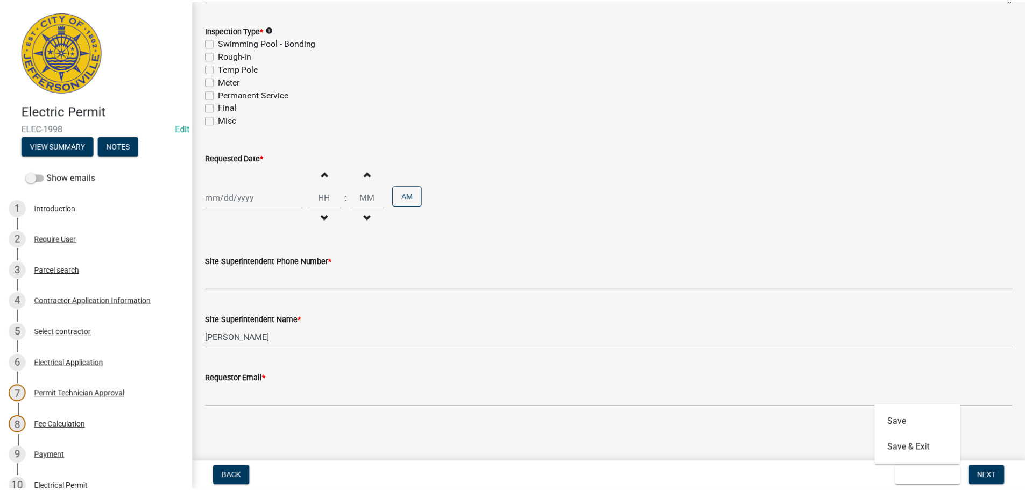
scroll to position [0, 0]
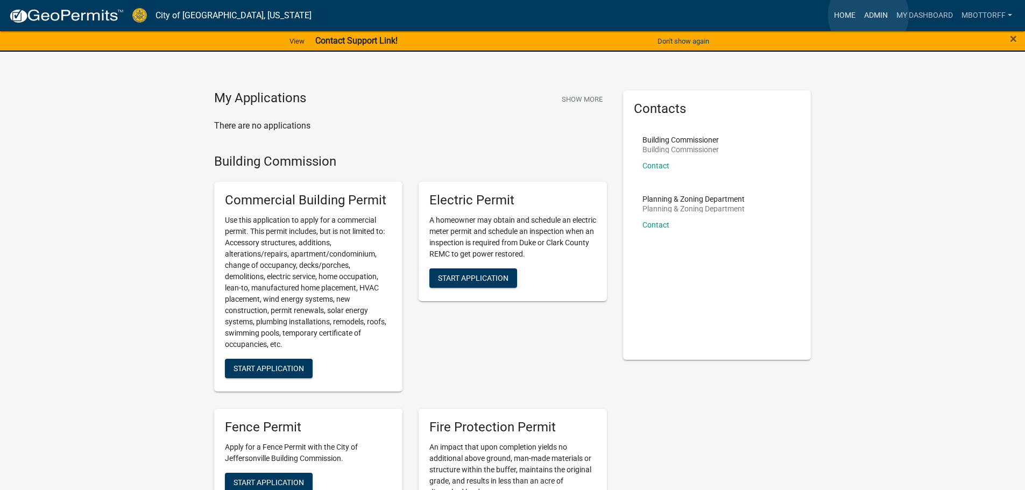
drag, startPoint x: 869, startPoint y: 15, endPoint x: 843, endPoint y: 25, distance: 27.1
click at [869, 15] on link "Admin" at bounding box center [876, 15] width 32 height 20
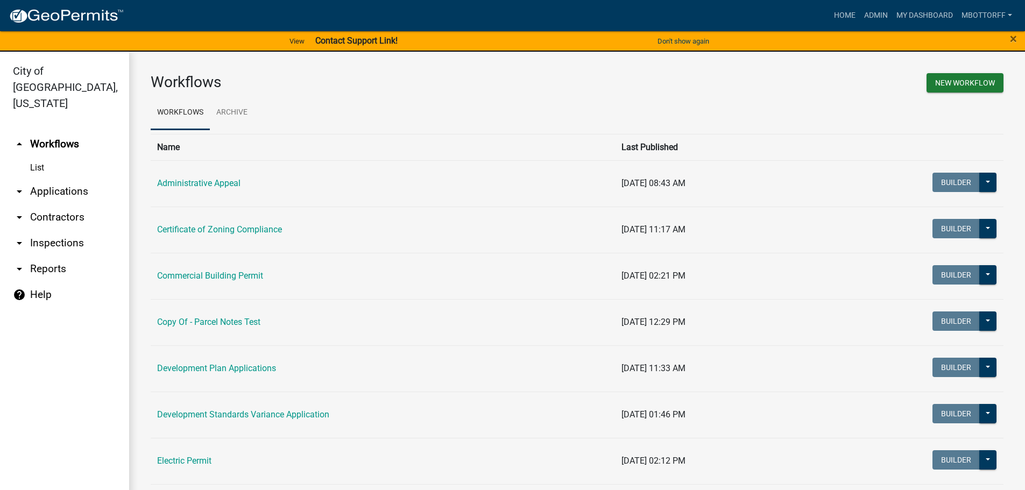
click at [64, 179] on link "arrow_drop_down Applications" at bounding box center [64, 192] width 129 height 26
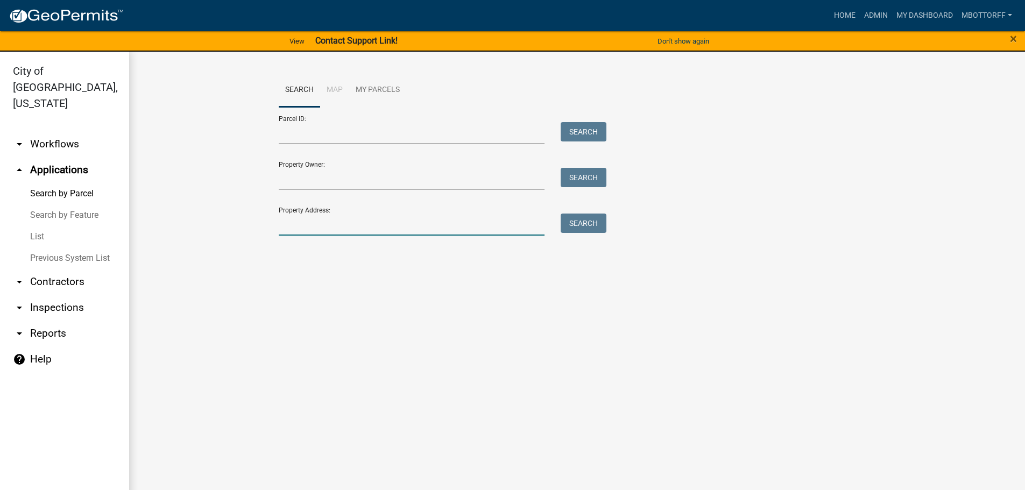
click at [354, 232] on input "Property Address:" at bounding box center [412, 225] width 266 height 22
type input "828 WATT"
click at [583, 219] on button "Search" at bounding box center [584, 223] width 46 height 19
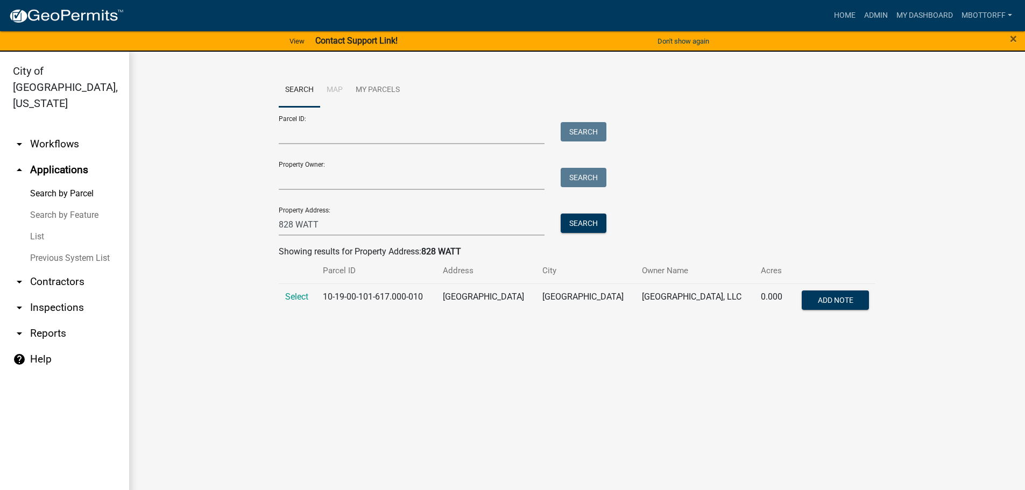
click at [277, 298] on div "Search Map My Parcels Parcel ID: Search Property Owner: Search Property Address…" at bounding box center [577, 200] width 613 height 255
click at [301, 297] on span "Select" at bounding box center [296, 297] width 23 height 10
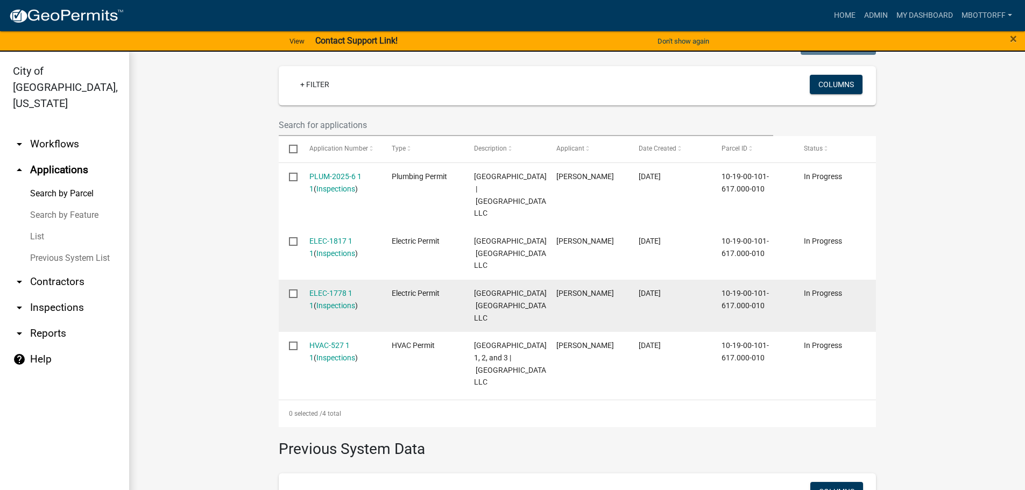
scroll to position [311, 0]
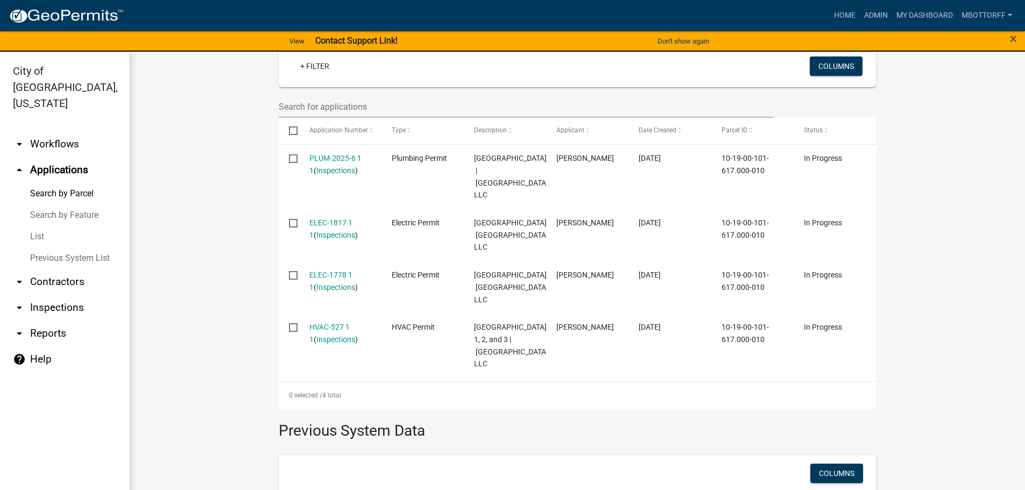
click at [47, 131] on link "arrow_drop_down Workflows" at bounding box center [64, 144] width 129 height 26
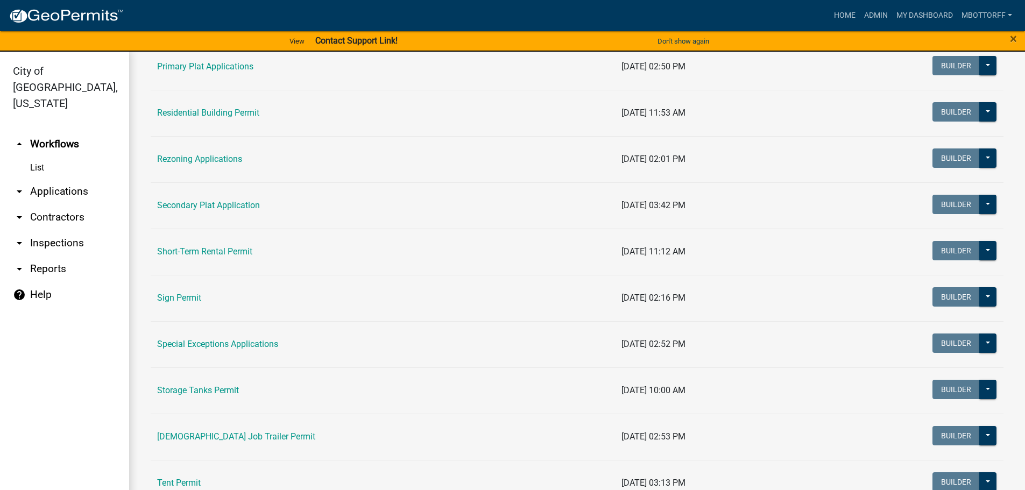
scroll to position [700, 0]
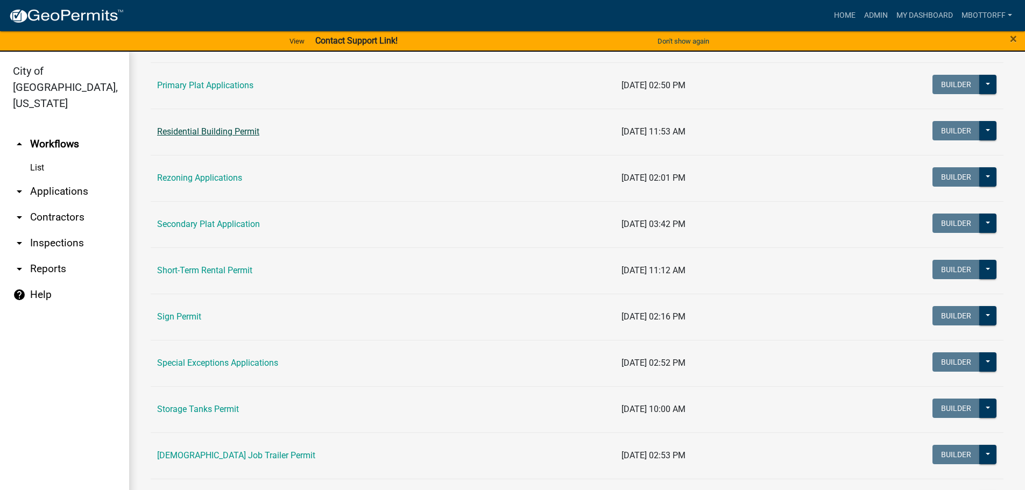
click at [200, 132] on link "Residential Building Permit" at bounding box center [208, 131] width 102 height 10
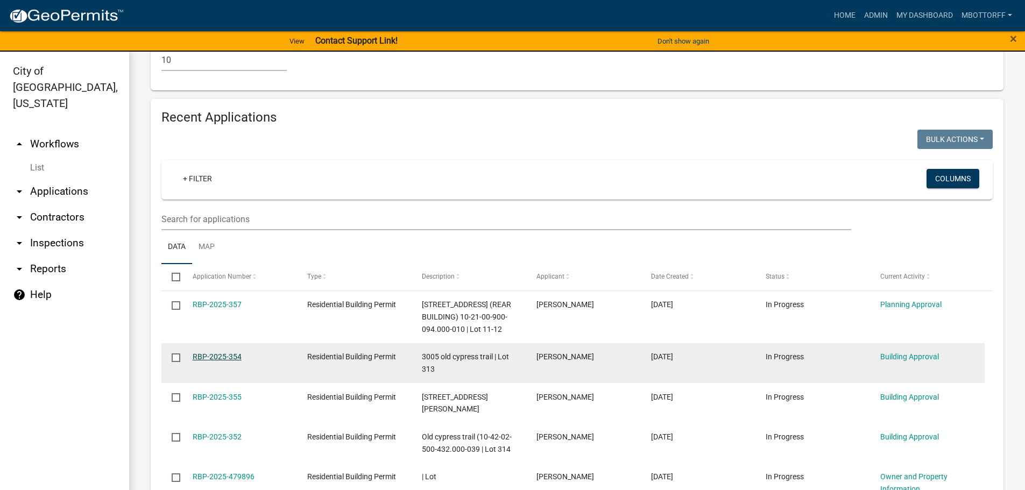
scroll to position [753, 0]
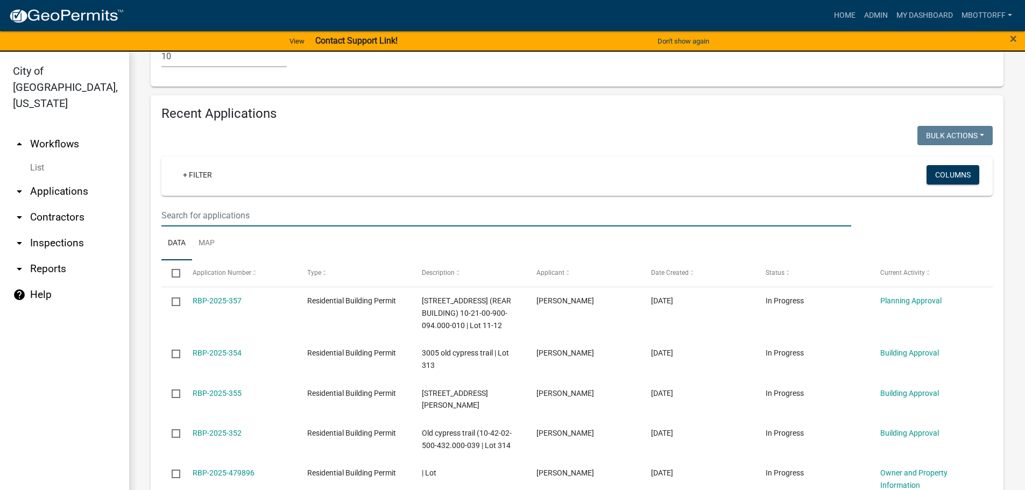
click at [193, 227] on input "text" at bounding box center [506, 215] width 690 height 22
type input "l"
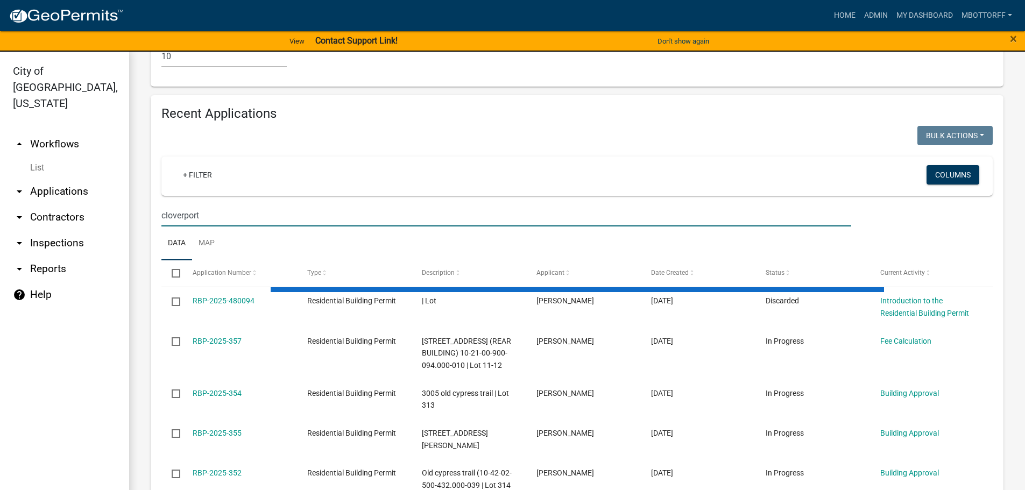
scroll to position [673, 0]
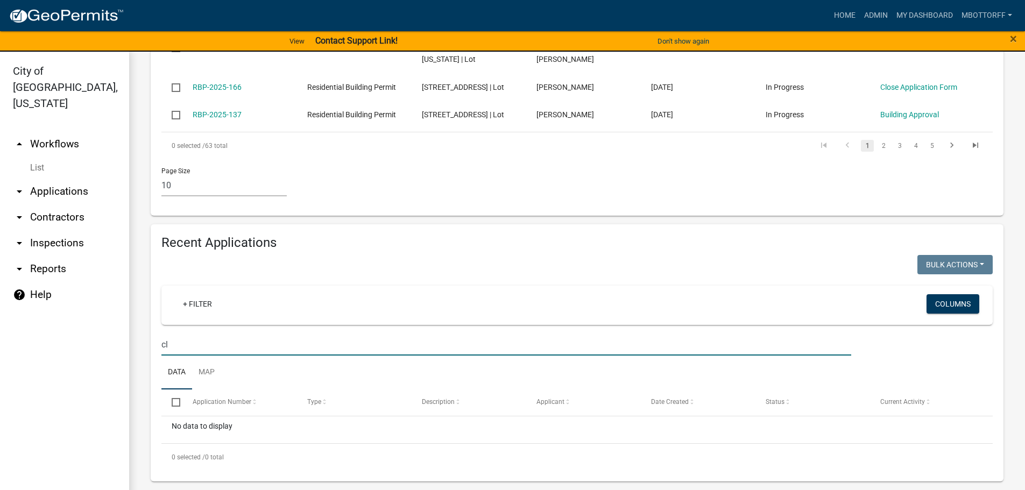
type input "c"
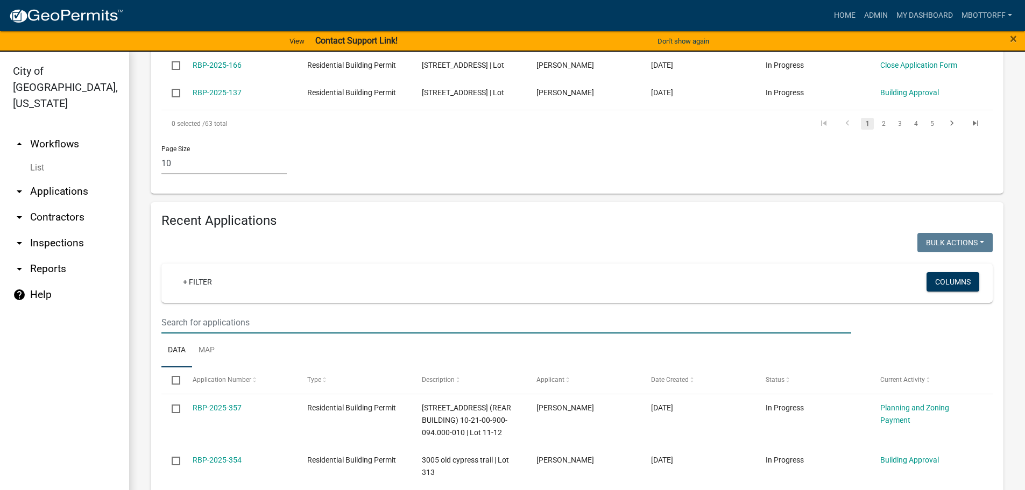
scroll to position [753, 0]
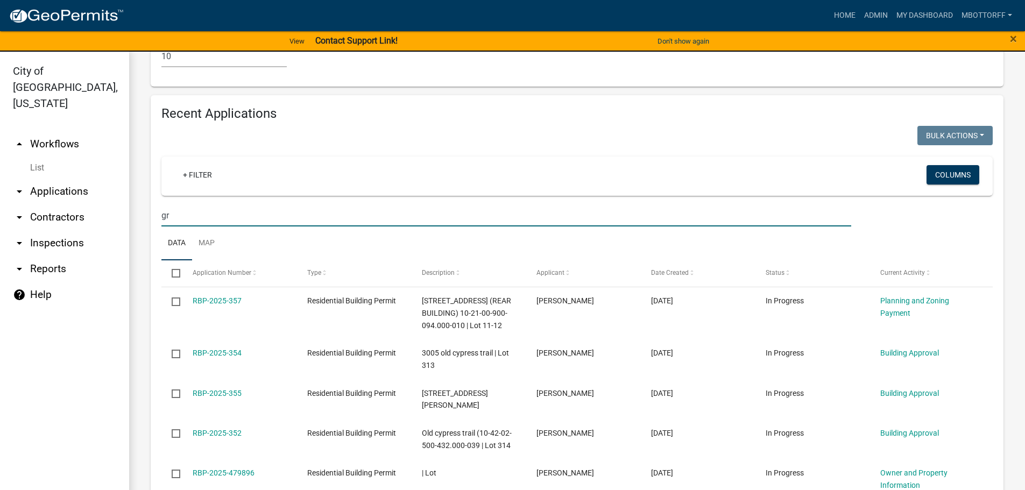
type input "g"
type input "GRACE"
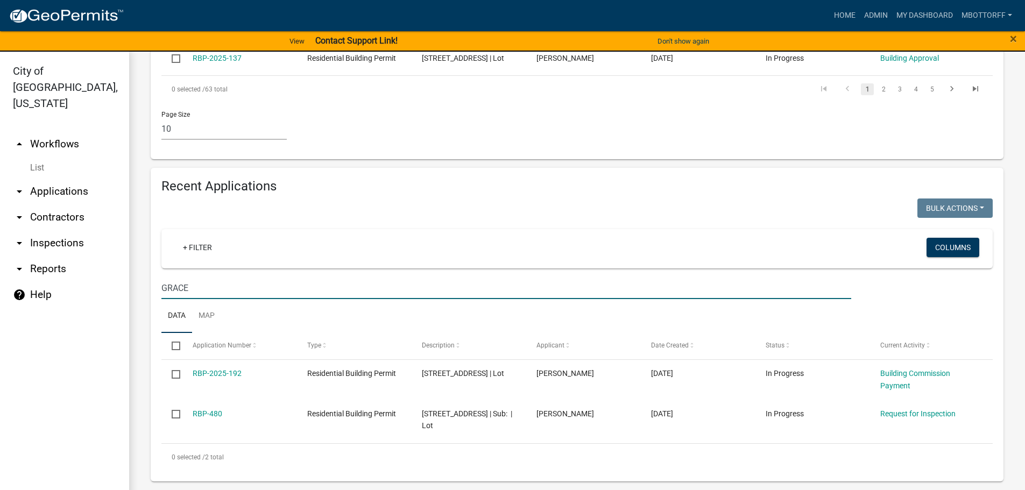
scroll to position [730, 0]
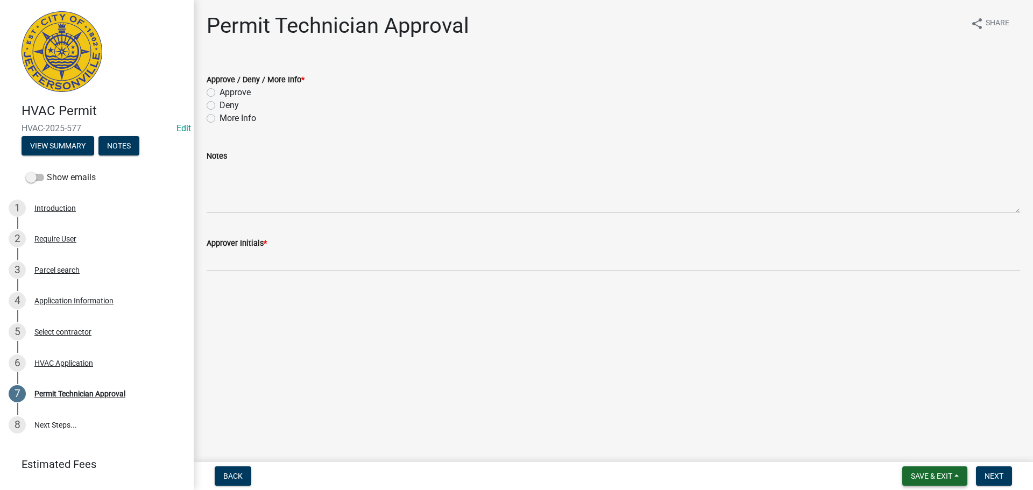
click at [931, 476] on span "Save & Exit" at bounding box center [931, 476] width 41 height 9
click at [930, 449] on button "Save & Exit" at bounding box center [924, 448] width 86 height 26
click at [930, 470] on button "Save & Exit" at bounding box center [934, 476] width 65 height 19
click at [928, 451] on button "Save & Exit" at bounding box center [924, 448] width 86 height 26
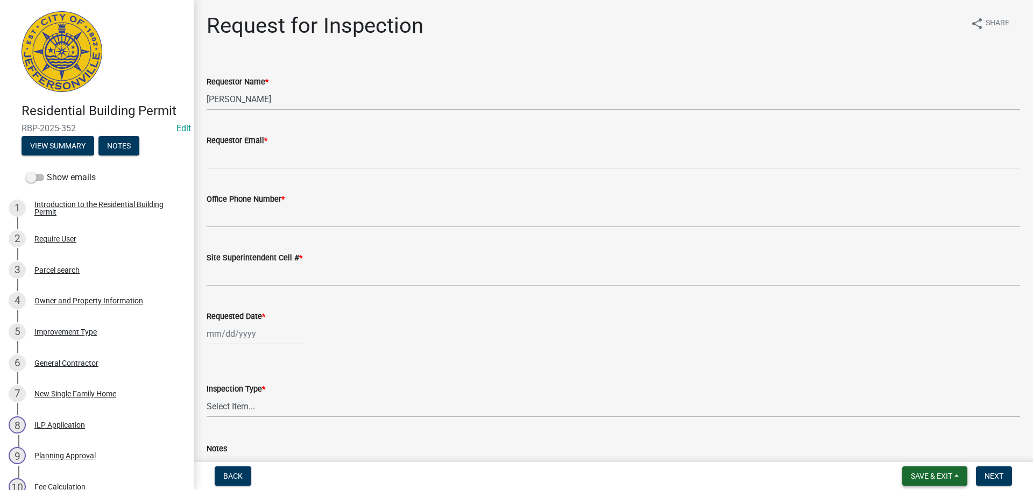
click at [936, 474] on span "Save & Exit" at bounding box center [931, 476] width 41 height 9
drag, startPoint x: 933, startPoint y: 453, endPoint x: 796, endPoint y: 411, distance: 142.8
click at [931, 453] on button "Save & Exit" at bounding box center [924, 448] width 86 height 26
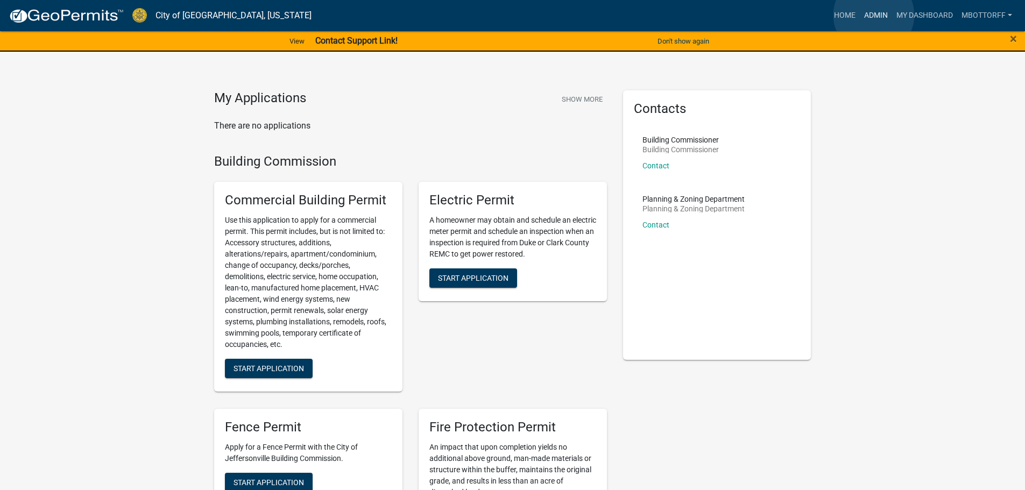
click at [874, 15] on link "Admin" at bounding box center [876, 15] width 32 height 20
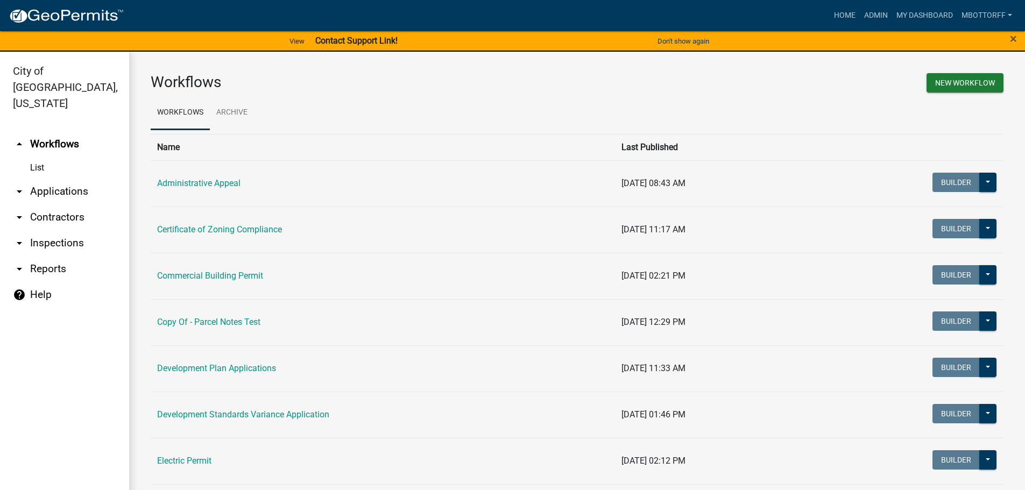
drag, startPoint x: 41, startPoint y: 172, endPoint x: 174, endPoint y: 186, distance: 134.2
click at [41, 179] on link "arrow_drop_down Applications" at bounding box center [64, 192] width 129 height 26
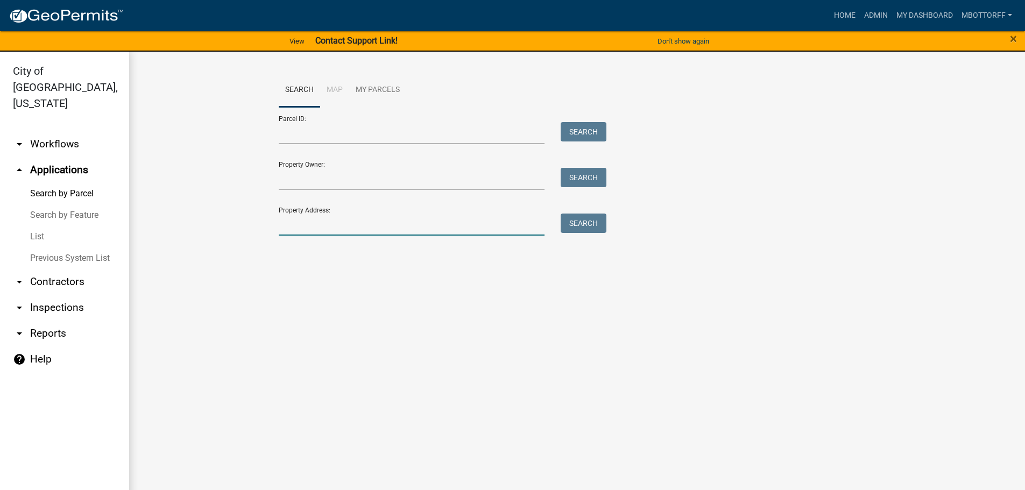
click at [321, 215] on input "Property Address:" at bounding box center [412, 225] width 266 height 22
type input "7997"
click at [587, 221] on button "Search" at bounding box center [584, 223] width 46 height 19
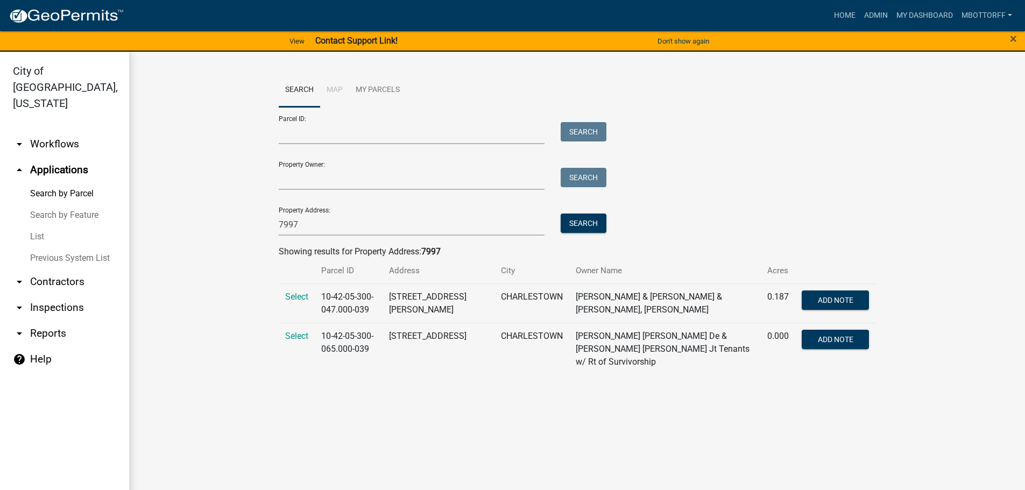
click at [48, 131] on link "arrow_drop_down Workflows" at bounding box center [64, 144] width 129 height 26
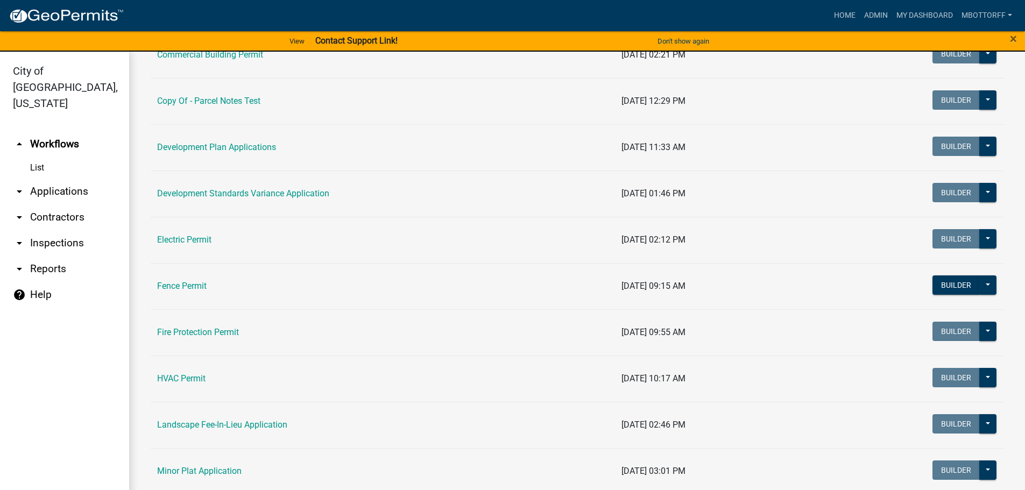
scroll to position [269, 0]
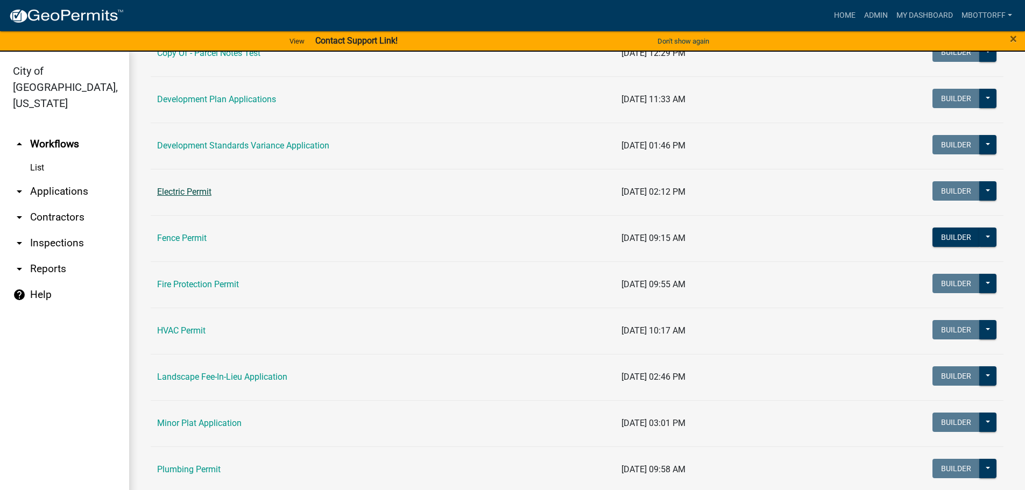
click at [184, 190] on link "Electric Permit" at bounding box center [184, 192] width 54 height 10
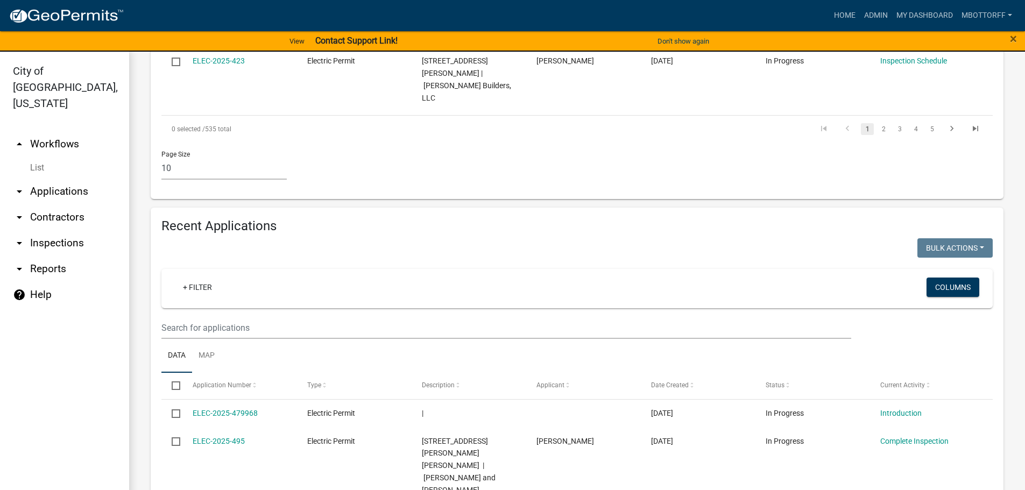
scroll to position [972, 0]
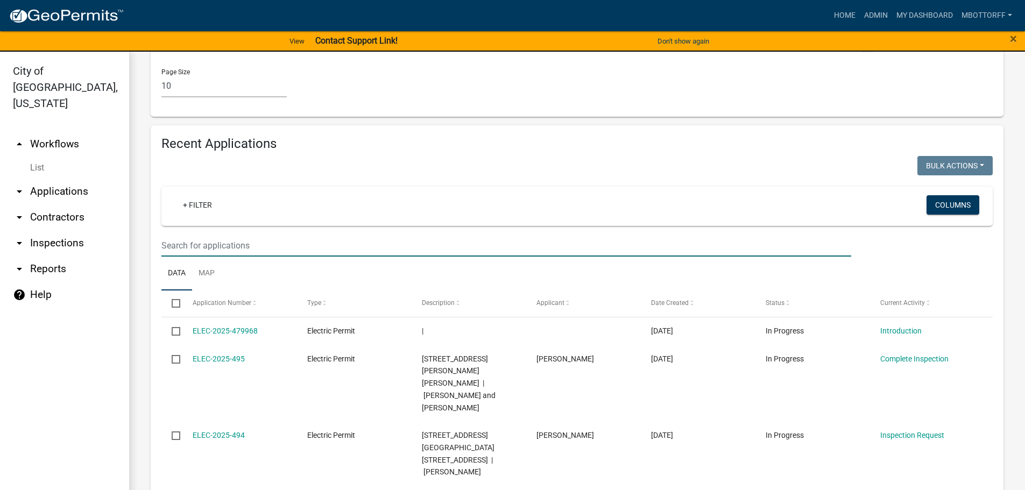
click at [189, 235] on input "text" at bounding box center [506, 246] width 690 height 22
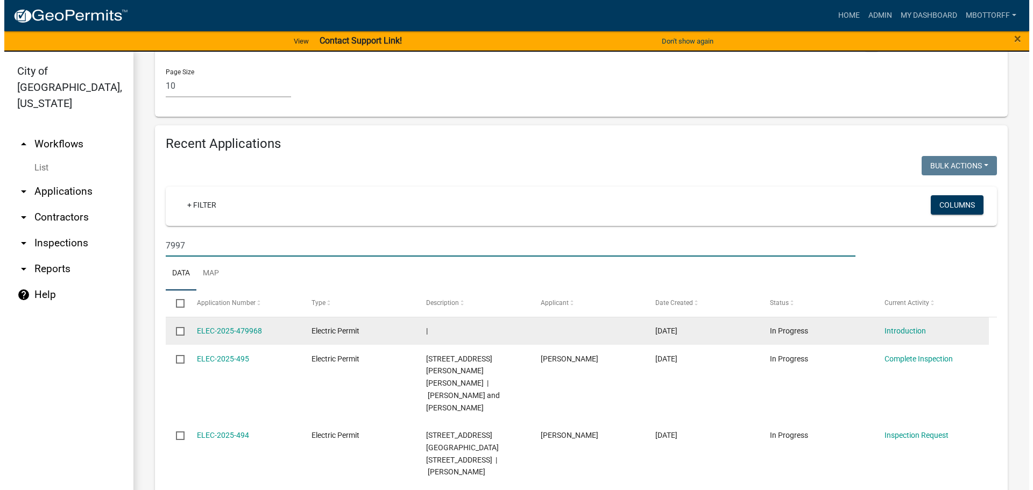
scroll to position [924, 0]
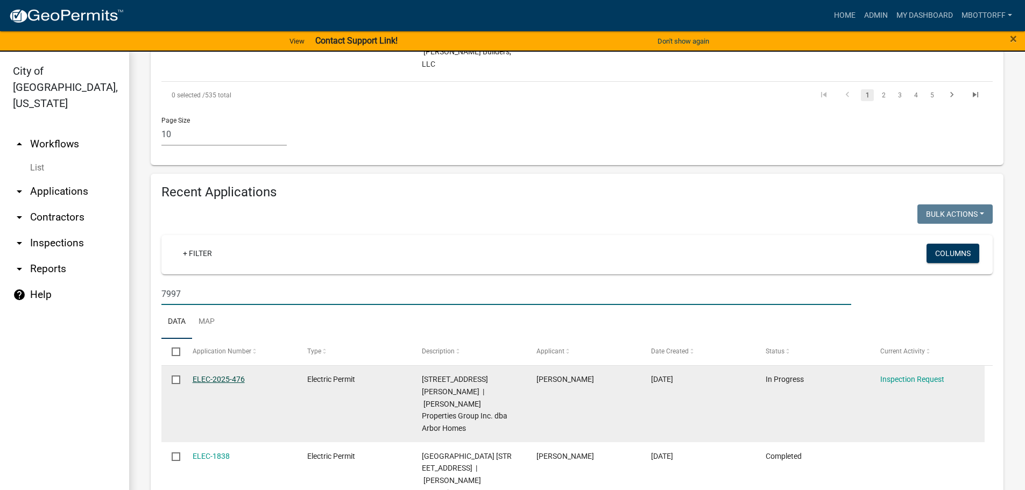
type input "7997"
click at [224, 375] on link "ELEC-2025-476" at bounding box center [219, 379] width 52 height 9
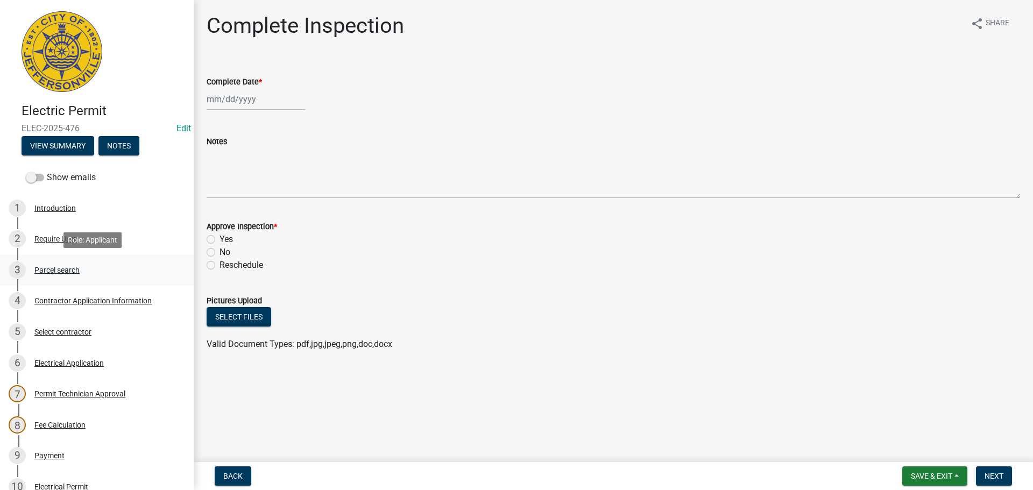
click at [48, 270] on div "Parcel search" at bounding box center [56, 270] width 45 height 8
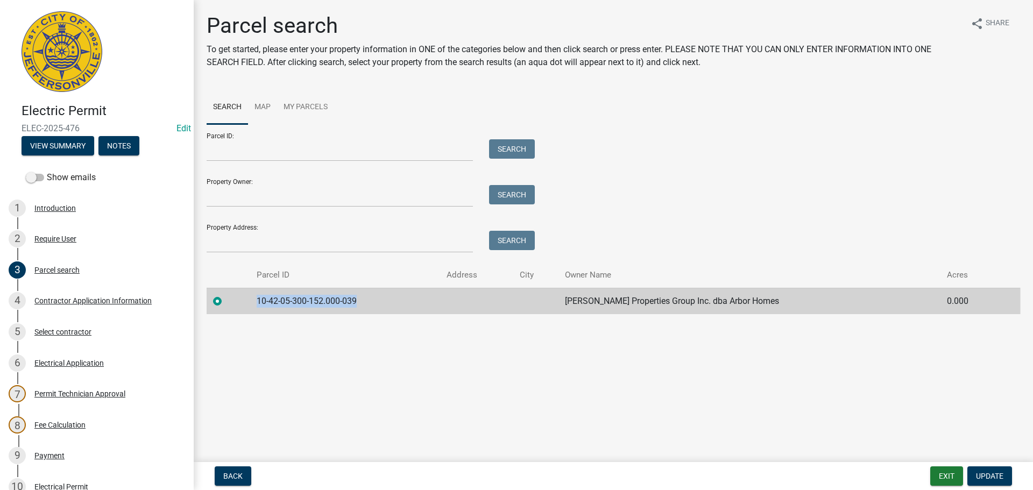
drag, startPoint x: 363, startPoint y: 302, endPoint x: 236, endPoint y: 302, distance: 127.5
click at [236, 302] on tr "10-42-05-300-152.000-039 Clayton Properties Group Inc. dba Arbor Homes 0.000" at bounding box center [614, 301] width 814 height 26
copy td "10-42-05-300-152.000-039"
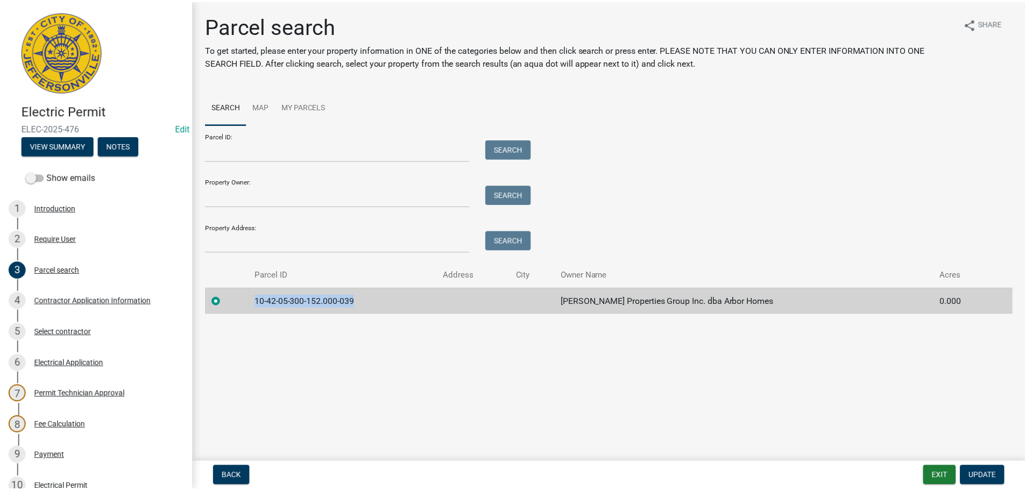
scroll to position [236, 0]
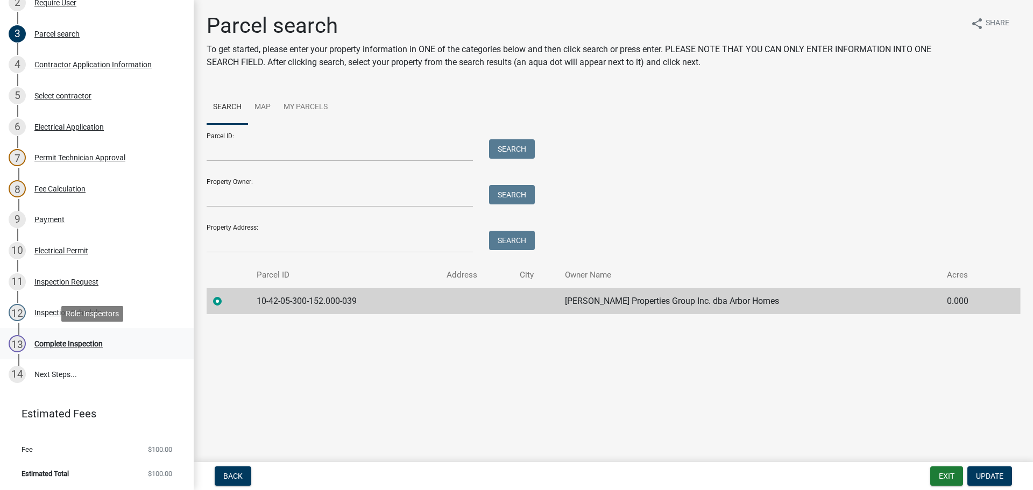
click at [75, 337] on div "13 Complete Inspection" at bounding box center [93, 343] width 168 height 17
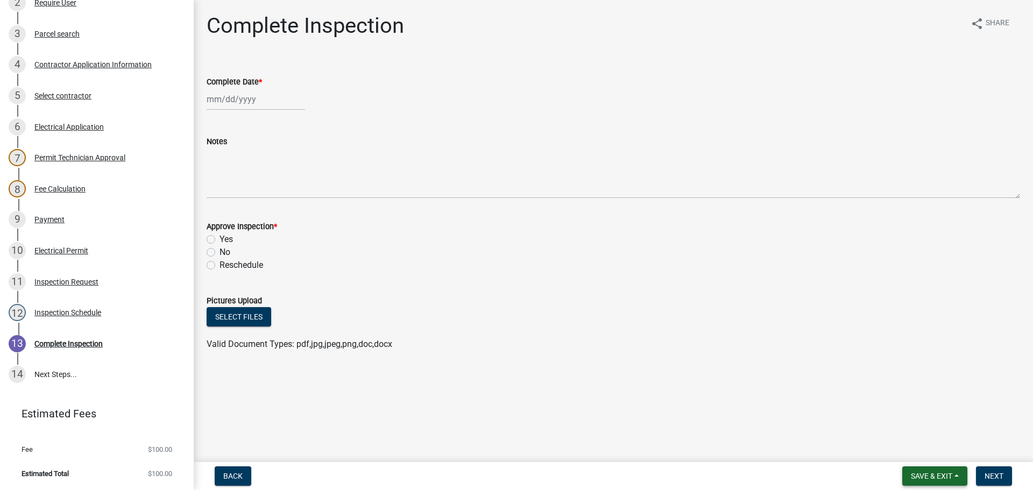
click at [945, 477] on span "Save & Exit" at bounding box center [931, 476] width 41 height 9
click at [930, 451] on button "Save & Exit" at bounding box center [924, 448] width 86 height 26
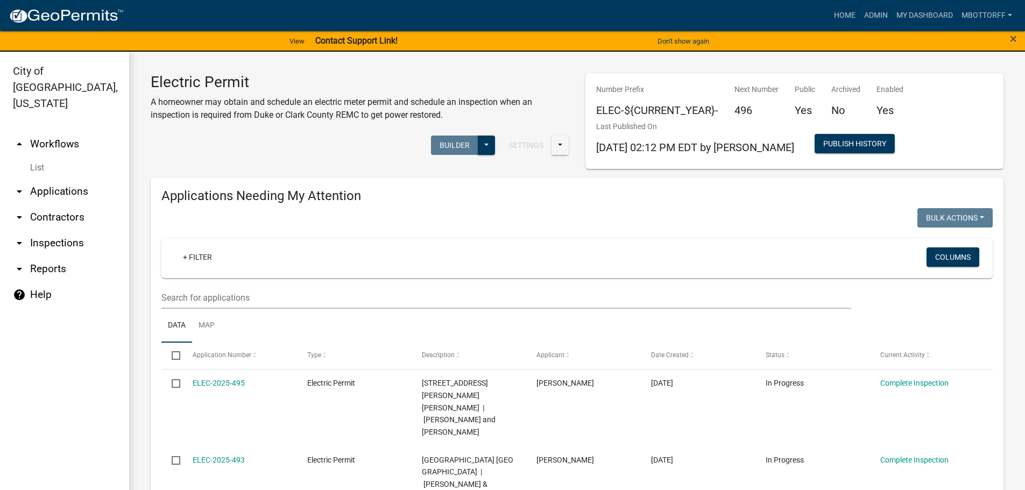
click at [57, 179] on link "arrow_drop_down Applications" at bounding box center [64, 192] width 129 height 26
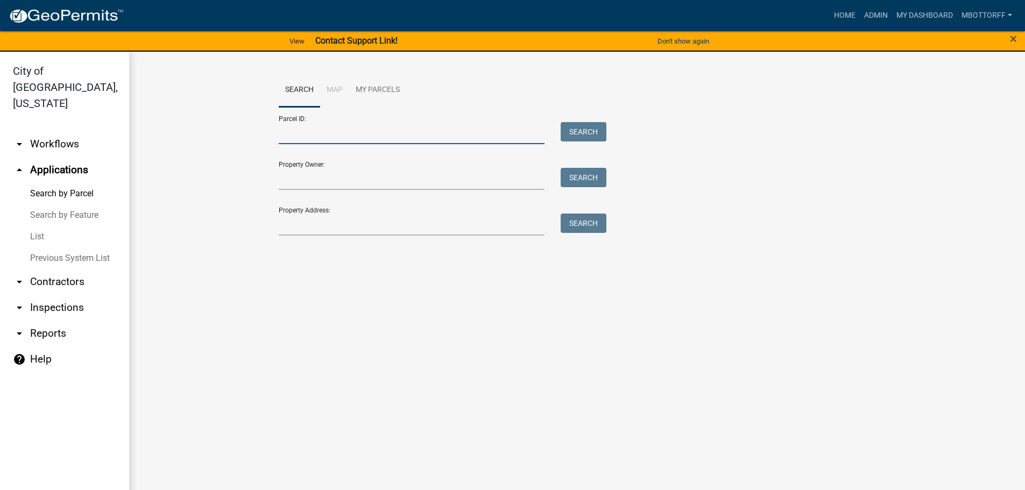
click at [298, 135] on input "Parcel ID:" at bounding box center [412, 133] width 266 height 22
paste input "10-42-05-300-152.000-039"
type input "10-42-05-300-152.000-039"
click at [589, 131] on button "Search" at bounding box center [584, 131] width 46 height 19
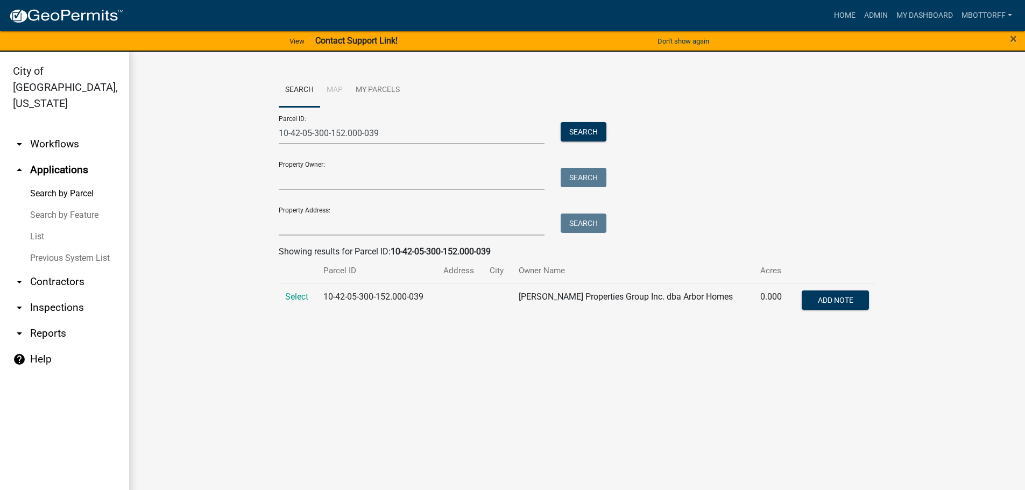
drag, startPoint x: 293, startPoint y: 295, endPoint x: 352, endPoint y: 294, distance: 59.2
click at [294, 295] on span "Select" at bounding box center [296, 297] width 23 height 10
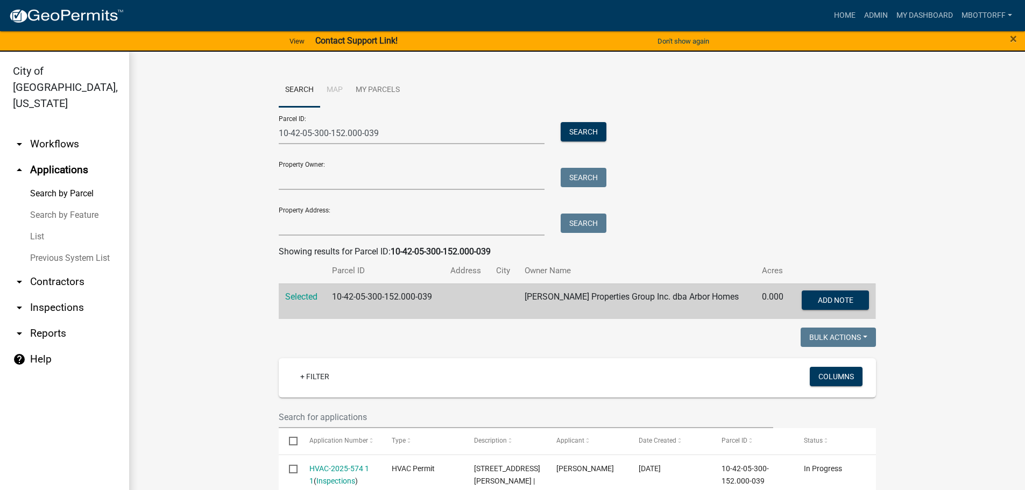
drag, startPoint x: 67, startPoint y: 175, endPoint x: 86, endPoint y: 173, distance: 18.4
click at [67, 183] on link "Search by Parcel" at bounding box center [64, 194] width 129 height 22
drag, startPoint x: 380, startPoint y: 134, endPoint x: 0, endPoint y: 130, distance: 380.5
click at [0, 129] on div "City of Jeffersonville, Indiana arrow_drop_down Workflows List arrow_drop_up Ap…" at bounding box center [512, 277] width 1025 height 451
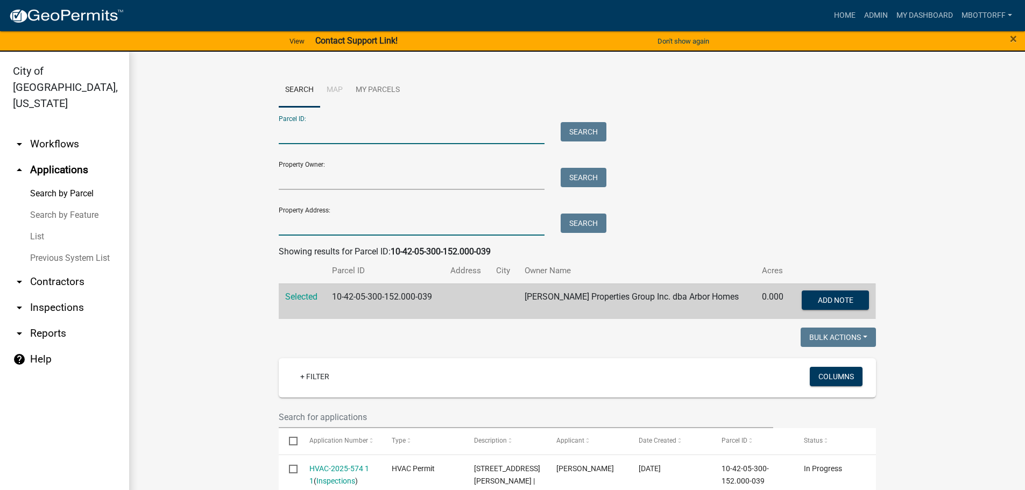
click at [306, 231] on input "Property Address:" at bounding box center [412, 225] width 266 height 22
type input "7990 KIS"
click at [573, 226] on button "Search" at bounding box center [584, 223] width 46 height 19
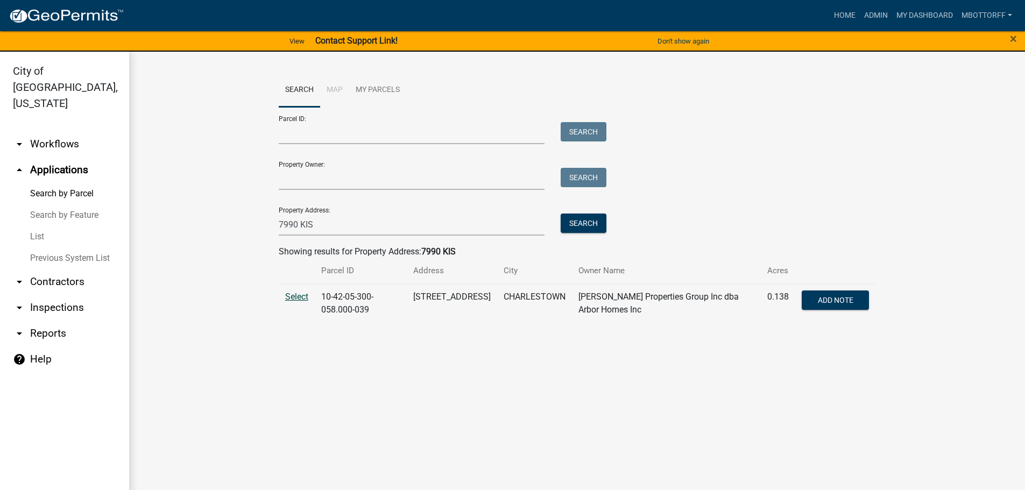
click at [297, 297] on span "Select" at bounding box center [296, 297] width 23 height 10
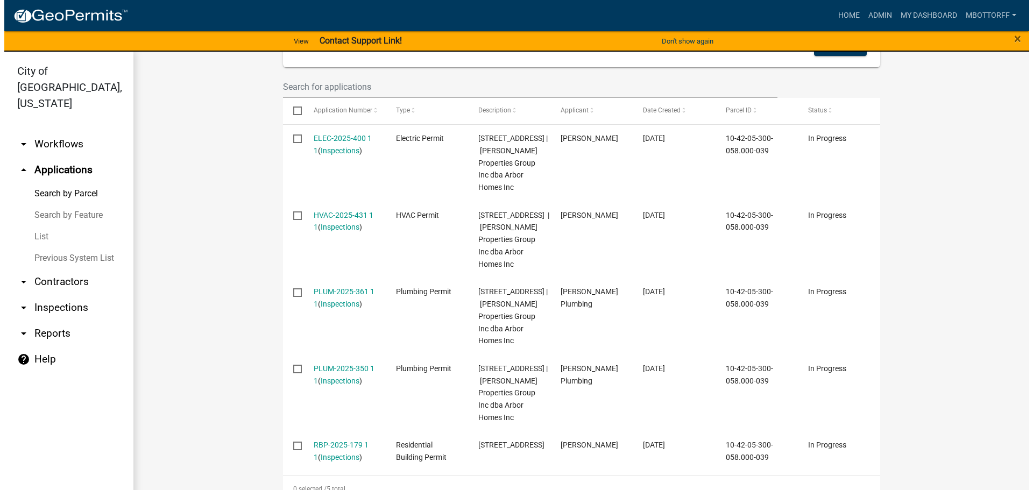
scroll to position [484, 0]
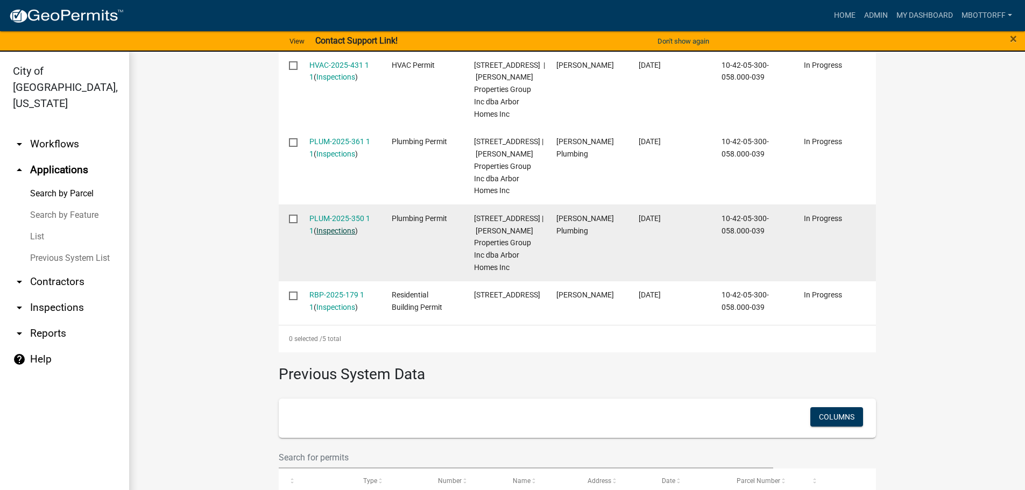
click at [340, 235] on link "Inspections" at bounding box center [335, 231] width 39 height 9
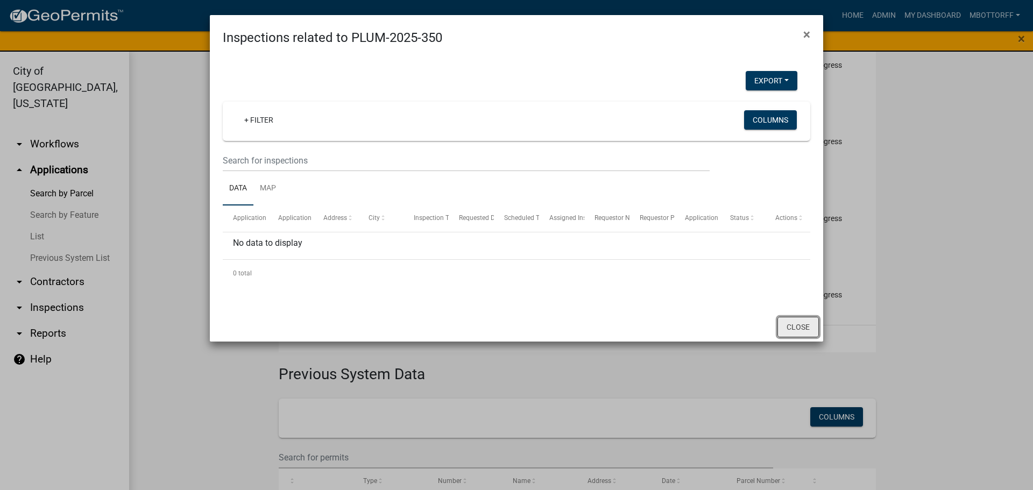
click at [794, 323] on button "Close" at bounding box center [798, 327] width 41 height 20
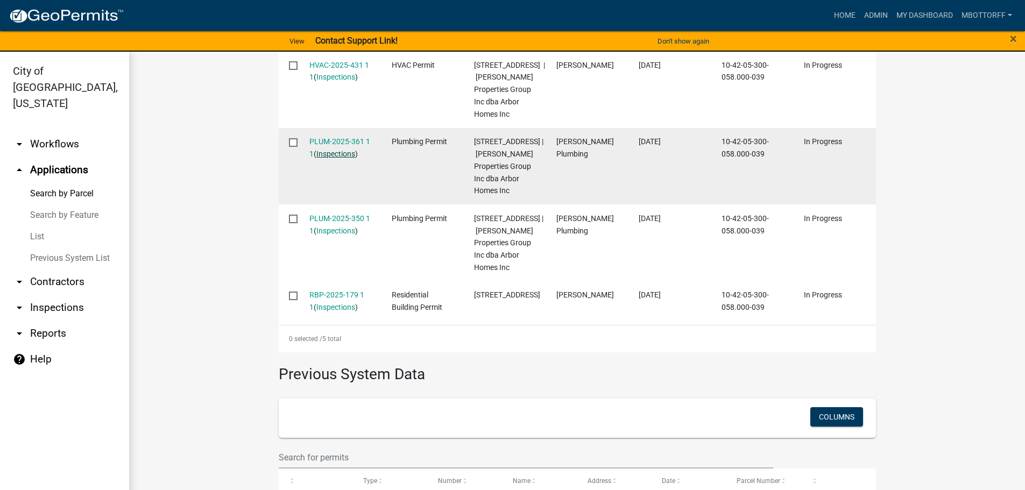
click at [334, 158] on link "Inspections" at bounding box center [335, 154] width 39 height 9
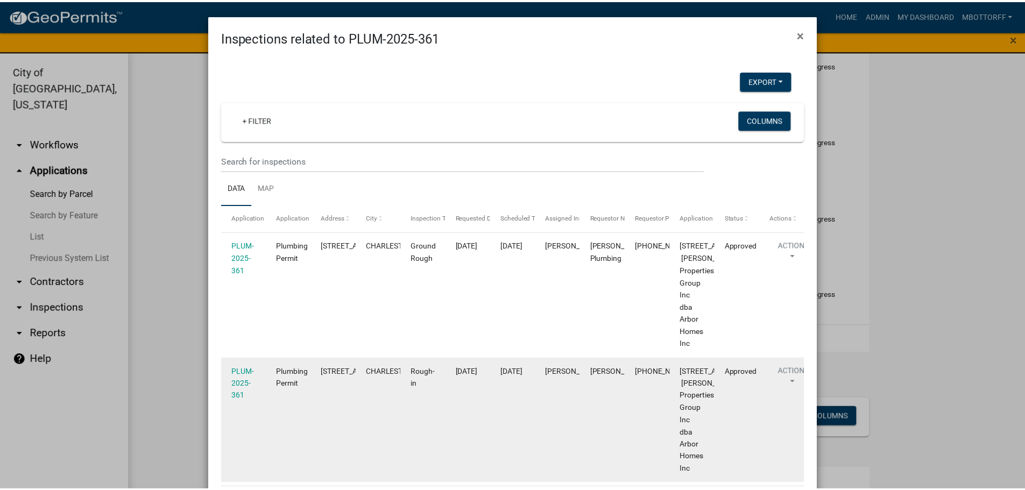
scroll to position [215, 0]
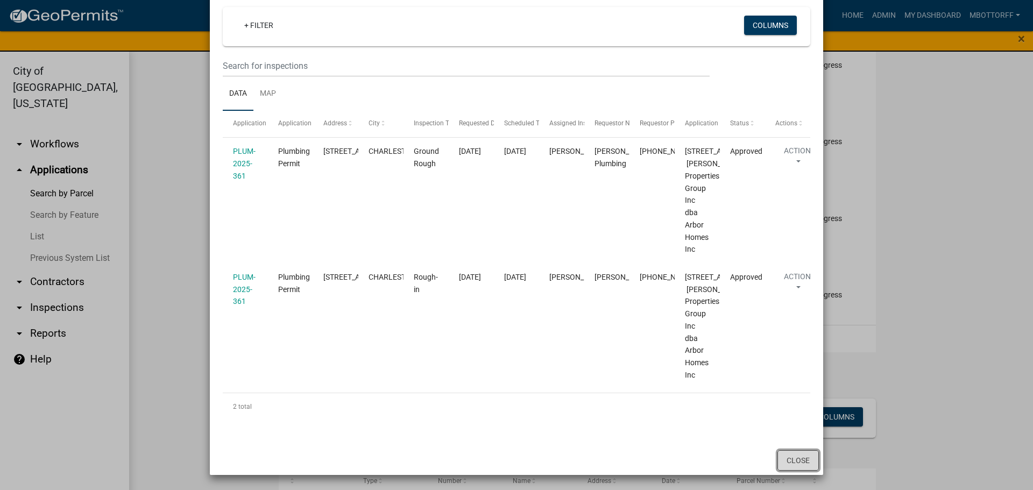
click at [787, 463] on button "Close" at bounding box center [798, 460] width 41 height 20
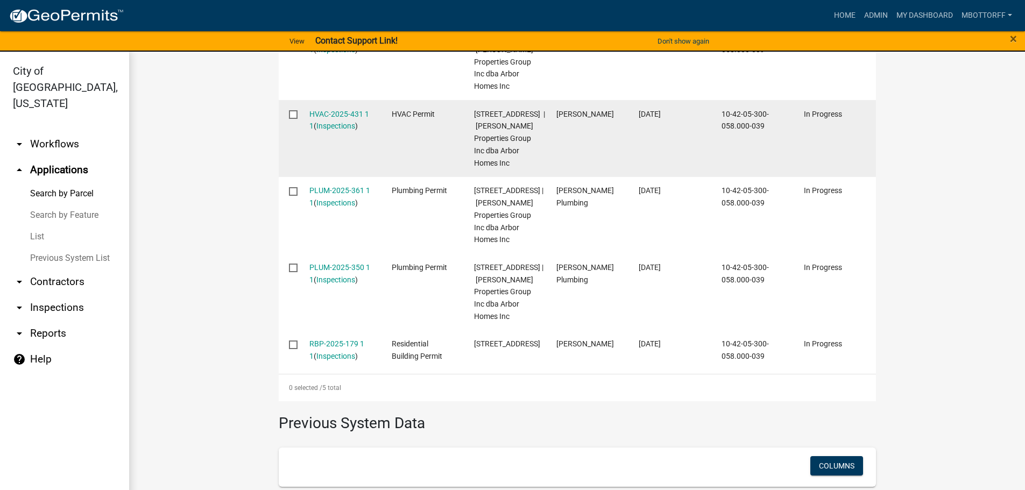
scroll to position [377, 0]
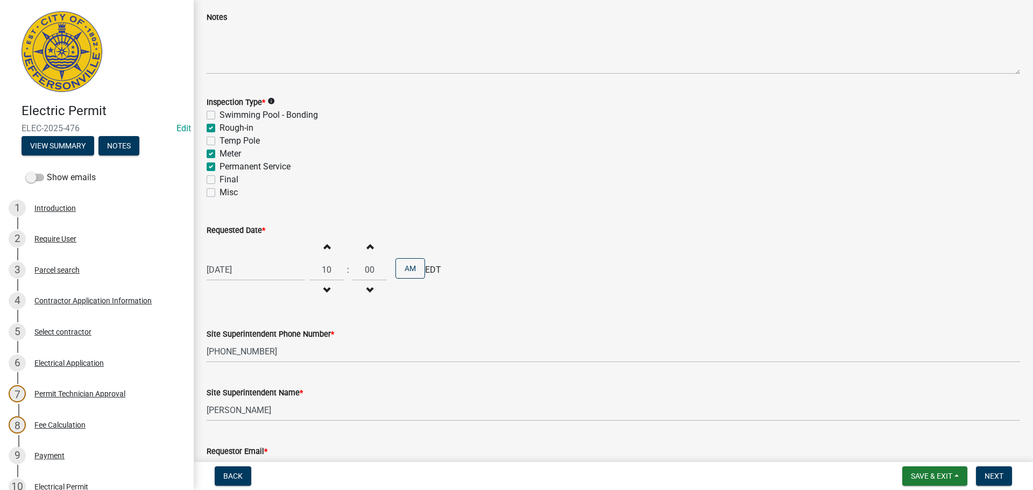
scroll to position [137, 0]
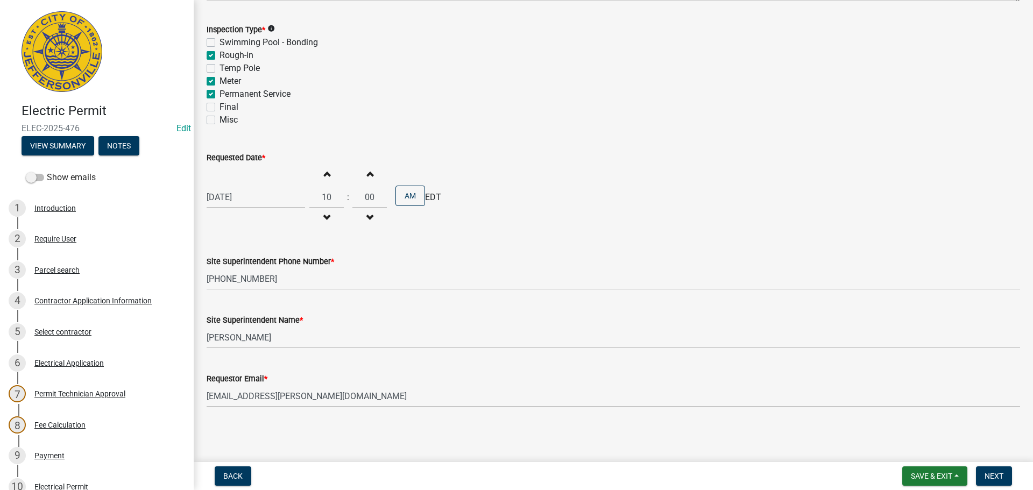
click at [220, 79] on label "Meter" at bounding box center [231, 81] width 22 height 13
click at [220, 79] on input "Meter" at bounding box center [223, 78] width 7 height 7
checkbox input "false"
checkbox input "true"
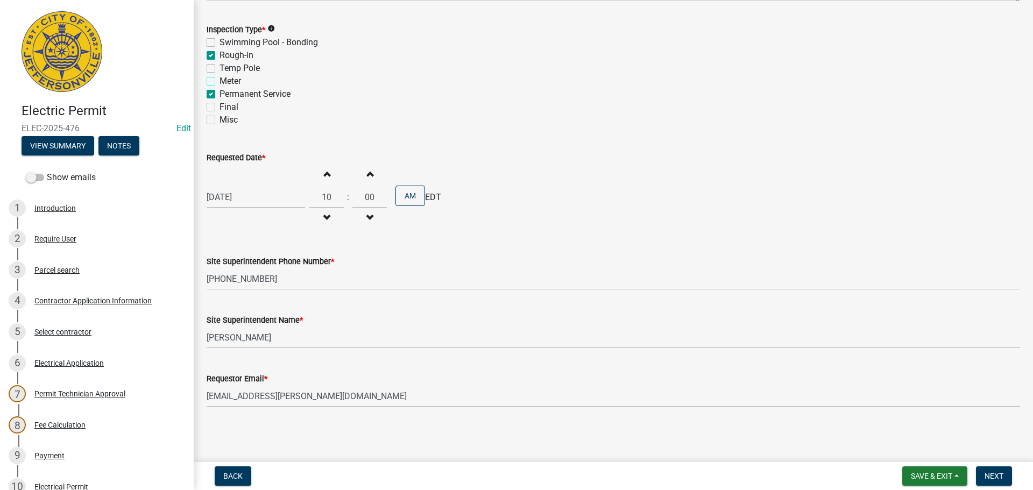
checkbox input "false"
checkbox input "true"
checkbox input "false"
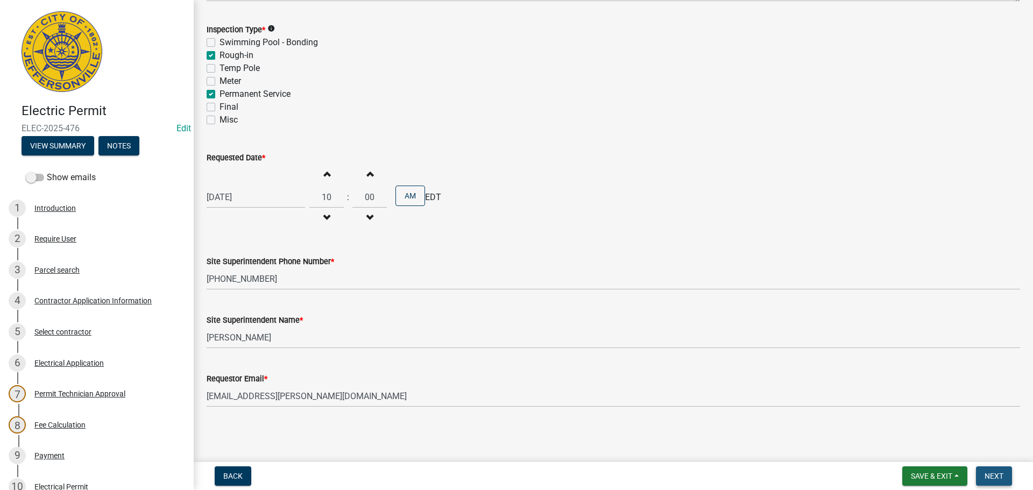
click at [996, 474] on span "Next" at bounding box center [994, 476] width 19 height 9
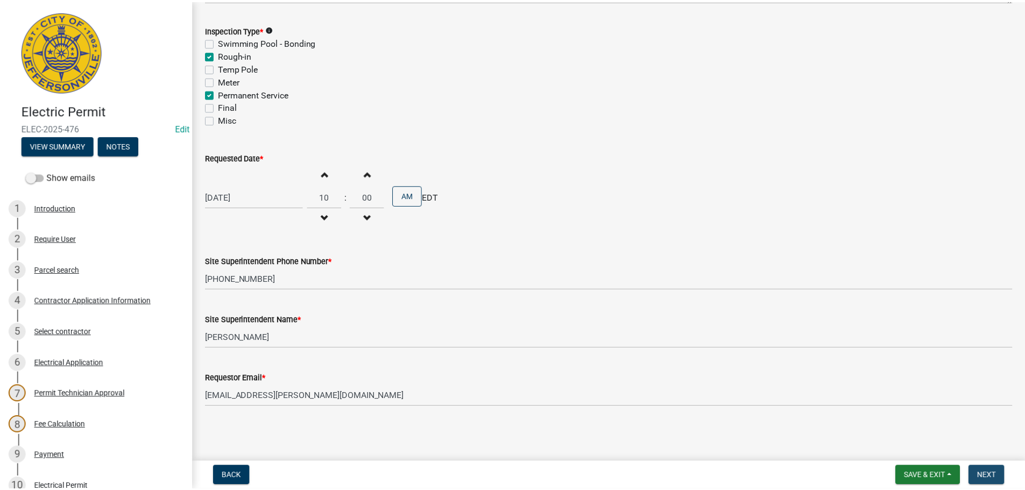
scroll to position [0, 0]
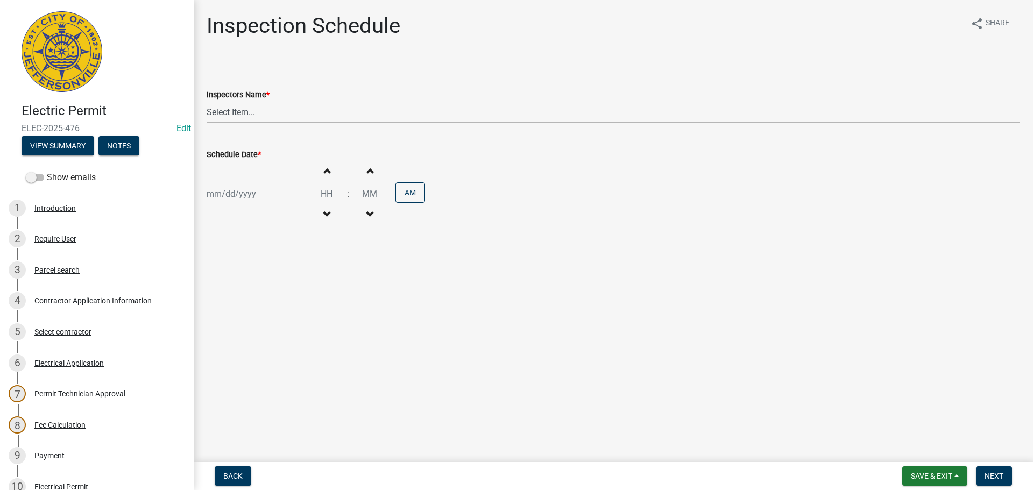
click at [230, 114] on select "Select Item... [PERSON_NAME] ([PERSON_NAME]) [PERSON_NAME] ([PERSON_NAME]) mkru…" at bounding box center [614, 112] width 814 height 22
select select "36a8b8f0-2ef8-43e9-ae06-718f51af8d36"
click at [207, 101] on select "Select Item... [PERSON_NAME] ([PERSON_NAME]) [PERSON_NAME] ([PERSON_NAME]) mkru…" at bounding box center [614, 112] width 814 height 22
click at [237, 187] on div at bounding box center [256, 194] width 98 height 22
select select "9"
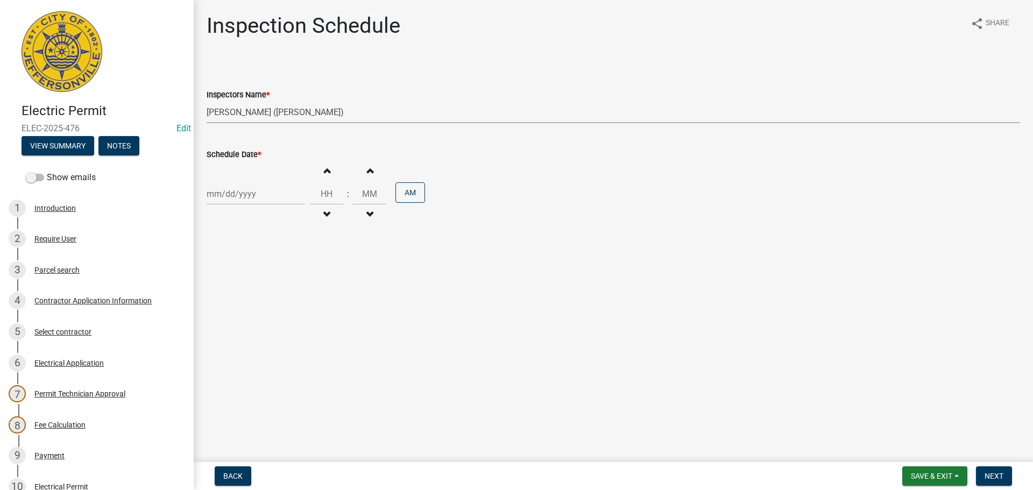
select select "2025"
click at [289, 285] on div "19" at bounding box center [286, 285] width 17 height 17
type input "[DATE]"
click at [996, 477] on span "Next" at bounding box center [994, 476] width 19 height 9
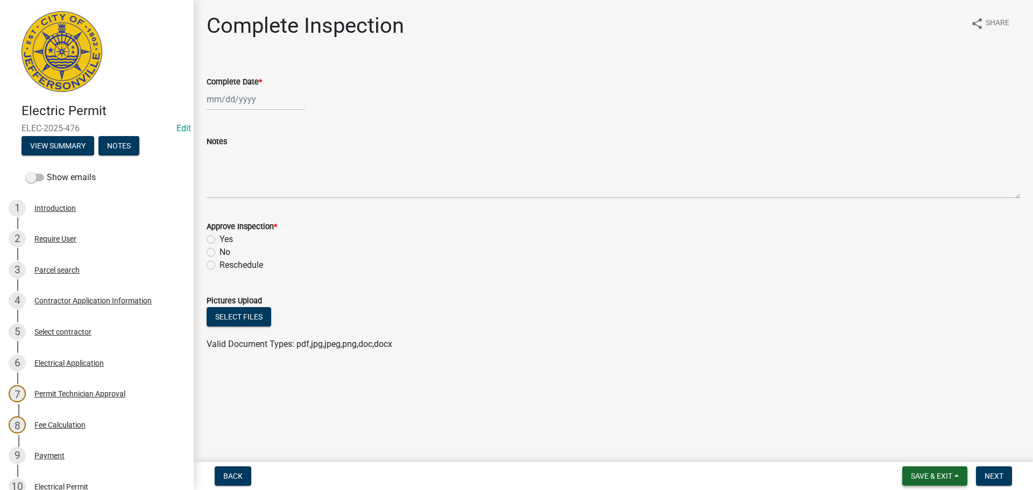
click at [926, 478] on span "Save & Exit" at bounding box center [931, 476] width 41 height 9
click at [920, 451] on button "Save & Exit" at bounding box center [924, 448] width 86 height 26
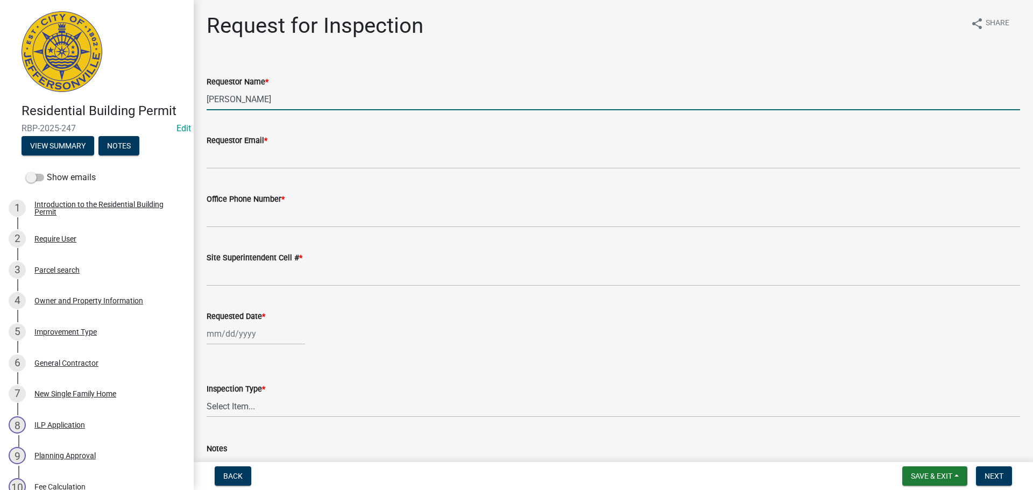
drag, startPoint x: 288, startPoint y: 101, endPoint x: 103, endPoint y: 98, distance: 185.1
click at [118, 99] on div "Residential Building Permit RBP-2025-247 Edit View Summary Notes Show emails 1 …" at bounding box center [516, 245] width 1033 height 490
type input "[PERSON_NAME]"
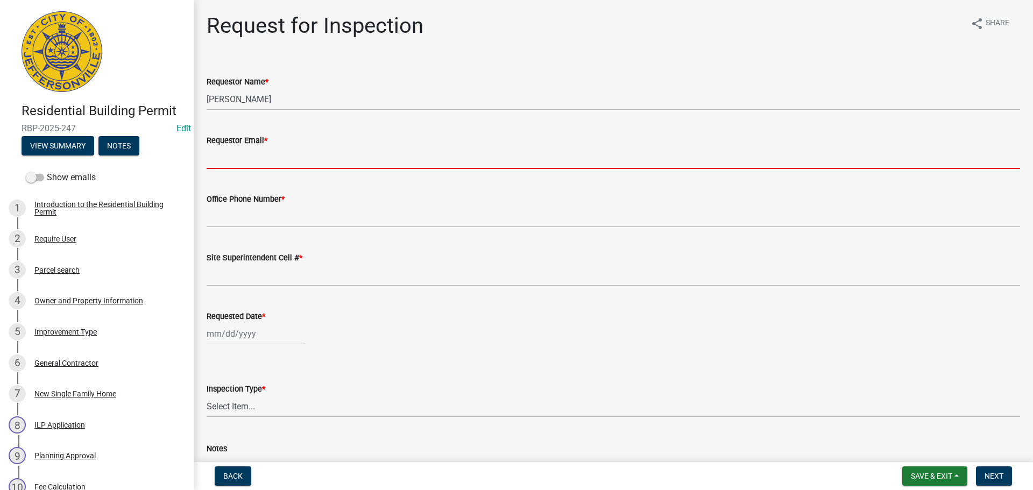
click at [232, 156] on input "Requestor Email *" at bounding box center [614, 158] width 814 height 22
type input "[EMAIL_ADDRESS][DOMAIN_NAME]"
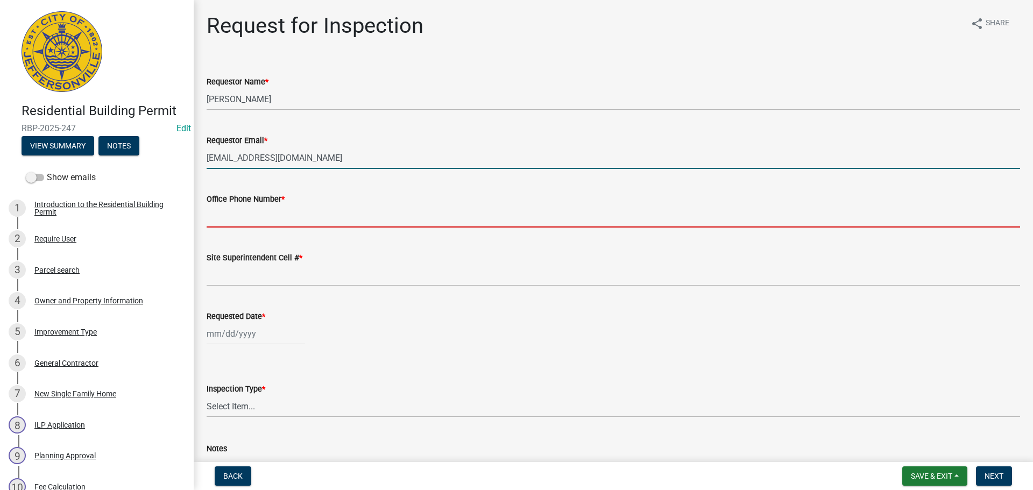
click at [255, 215] on input "Office Phone Number *" at bounding box center [614, 217] width 814 height 22
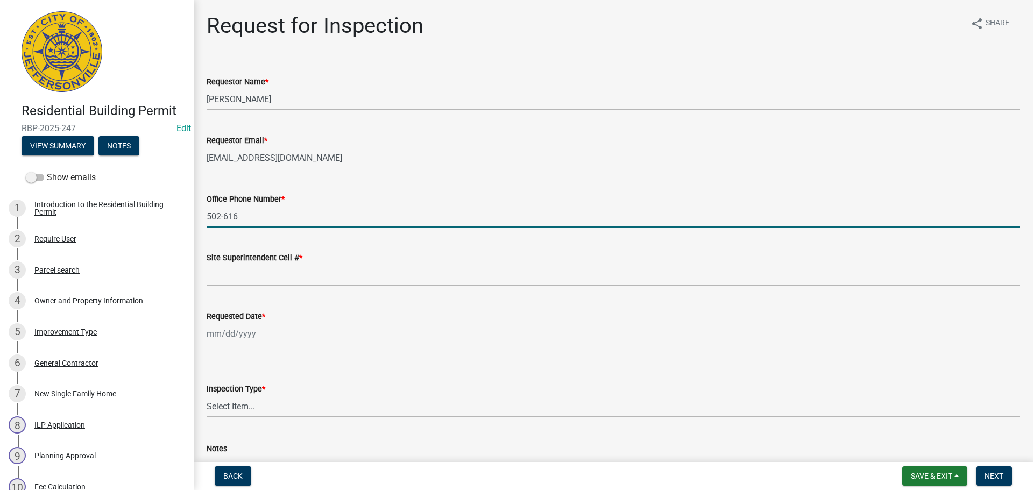
type input "[PHONE_NUMBER]"
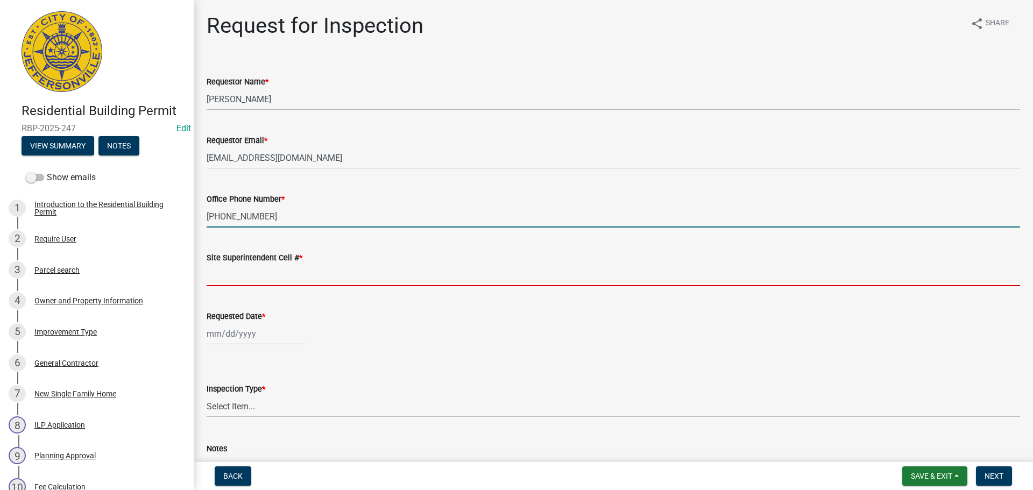
drag, startPoint x: 256, startPoint y: 266, endPoint x: 260, endPoint y: 280, distance: 15.0
click at [256, 266] on input "Site Superintendent Cell # *" at bounding box center [614, 275] width 814 height 22
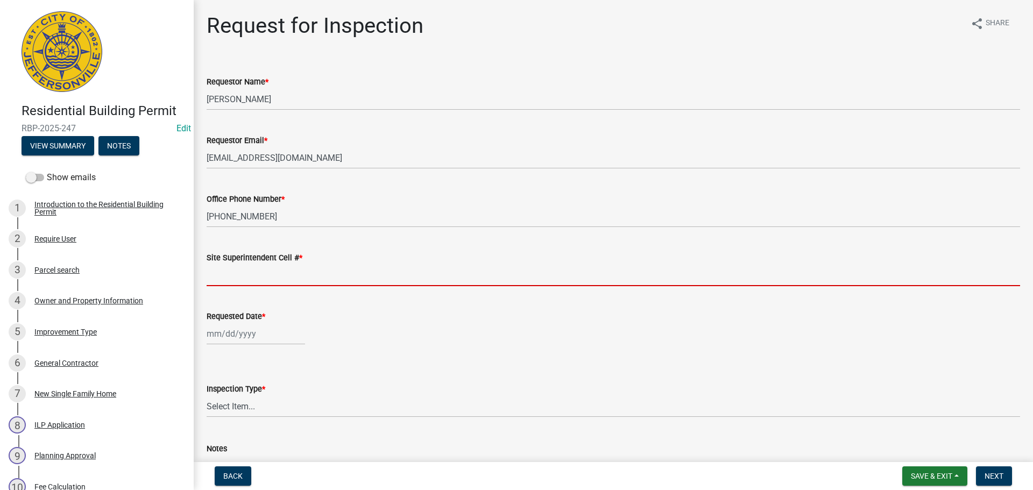
type input "SAME"
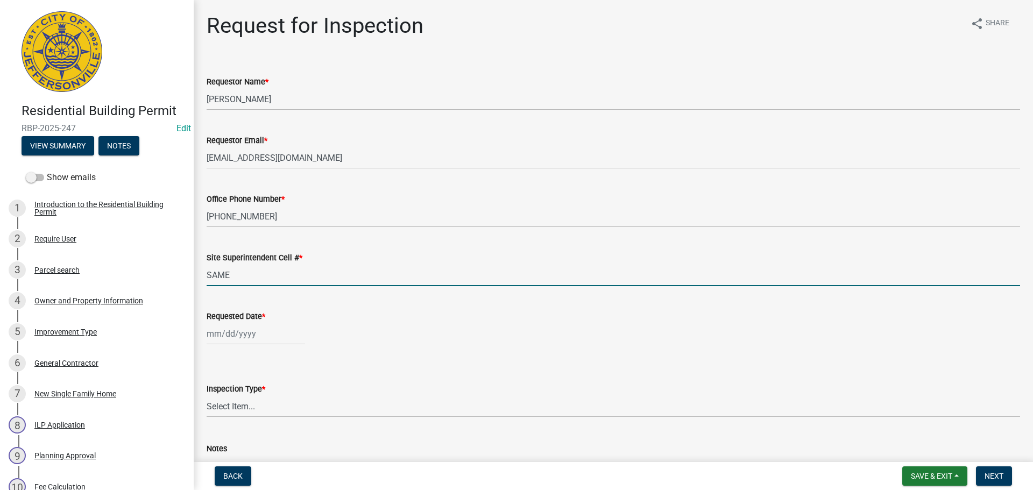
select select "9"
select select "2025"
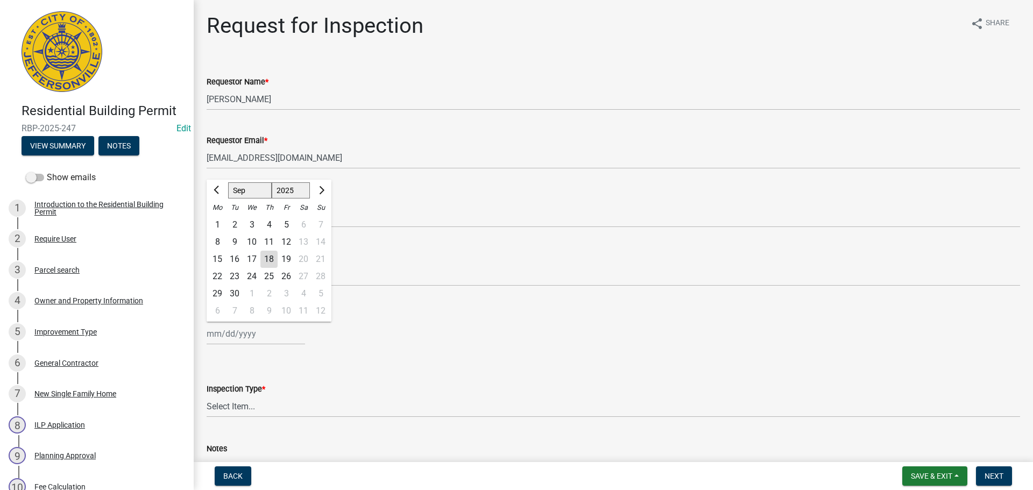
click at [241, 329] on div "[PERSON_NAME] Feb Mar Apr [PERSON_NAME][DATE] Oct Nov [DATE] 1526 1527 1528 152…" at bounding box center [256, 334] width 98 height 22
click at [289, 262] on div "19" at bounding box center [286, 259] width 17 height 17
type input "[DATE]"
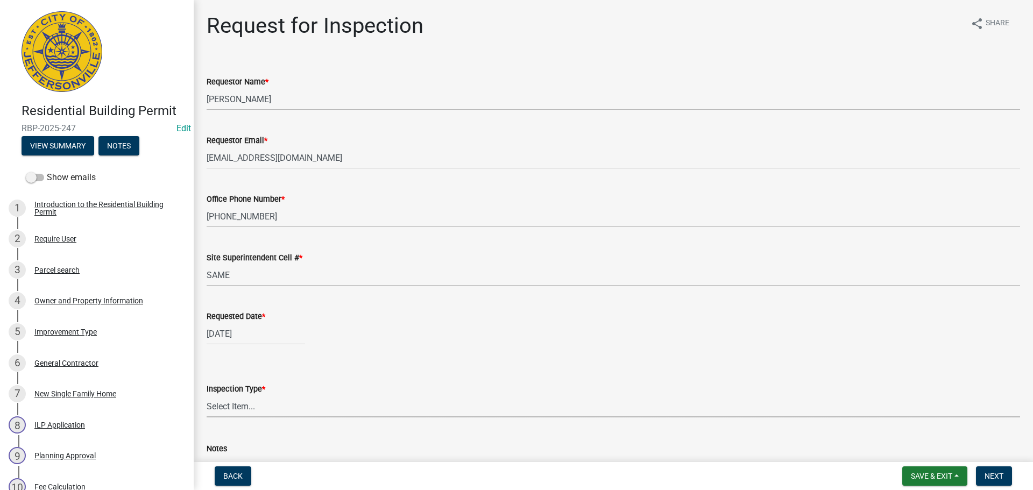
click at [245, 405] on select "Select Item... Footer Foundation Framing Final" at bounding box center [614, 407] width 814 height 22
click at [207, 396] on select "Select Item... Footer Foundation Framing Final" at bounding box center [614, 407] width 814 height 22
select select "cf00f61e-4b77-4892-83dd-df63e4708b2f"
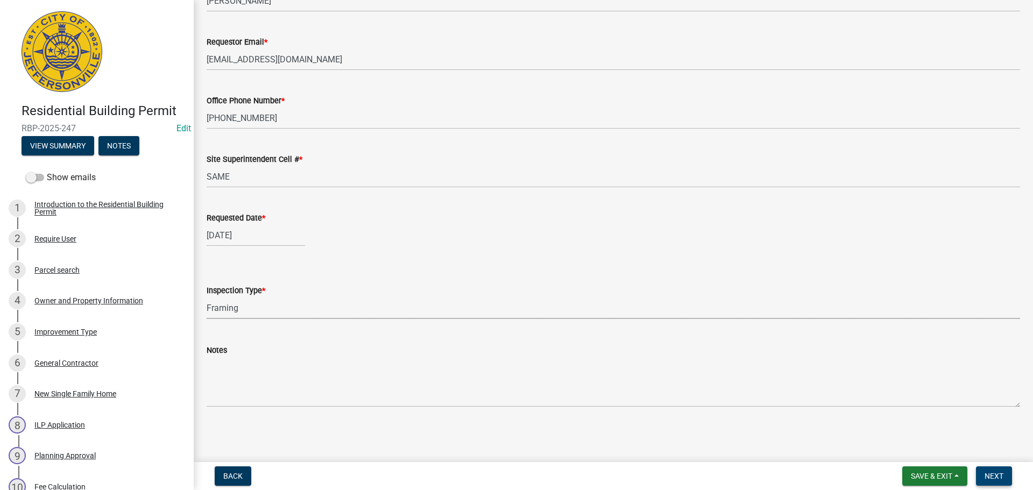
click at [998, 472] on span "Next" at bounding box center [994, 476] width 19 height 9
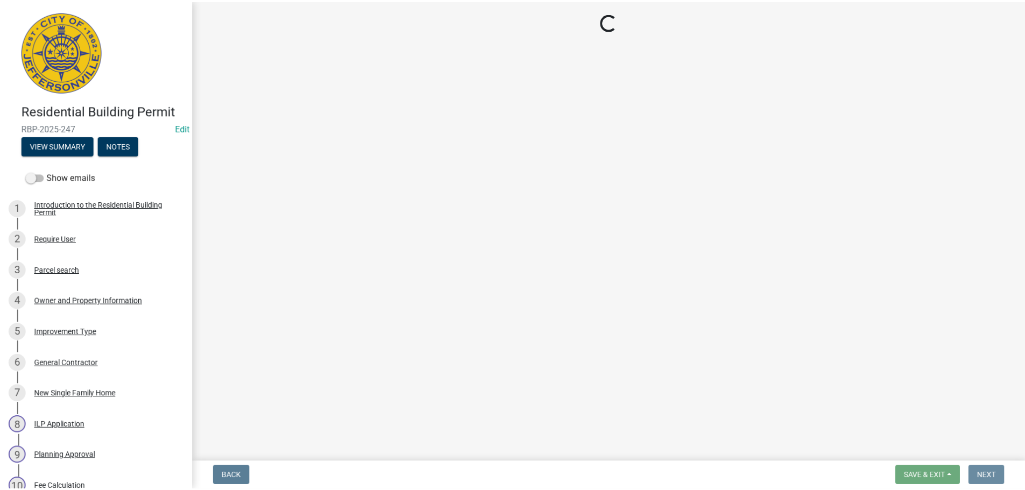
scroll to position [0, 0]
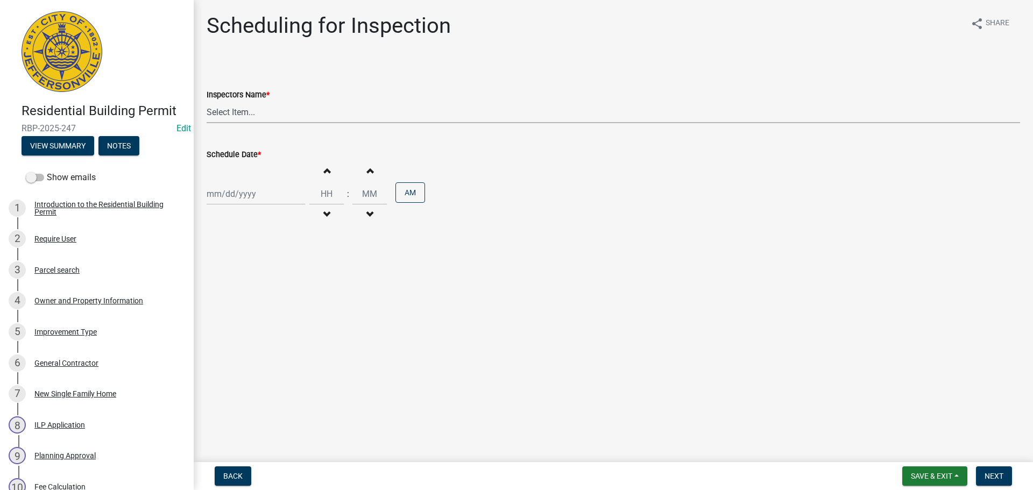
click at [225, 114] on select "Select Item... [PERSON_NAME] ([PERSON_NAME]) [PERSON_NAME] ([PERSON_NAME]) mkru…" at bounding box center [614, 112] width 814 height 22
select select "fdb3bcc6-ce93-4663-8a18-5c08884dd177"
click at [207, 101] on select "Select Item... [PERSON_NAME] ([PERSON_NAME]) [PERSON_NAME] ([PERSON_NAME]) mkru…" at bounding box center [614, 112] width 814 height 22
select select "9"
select select "2025"
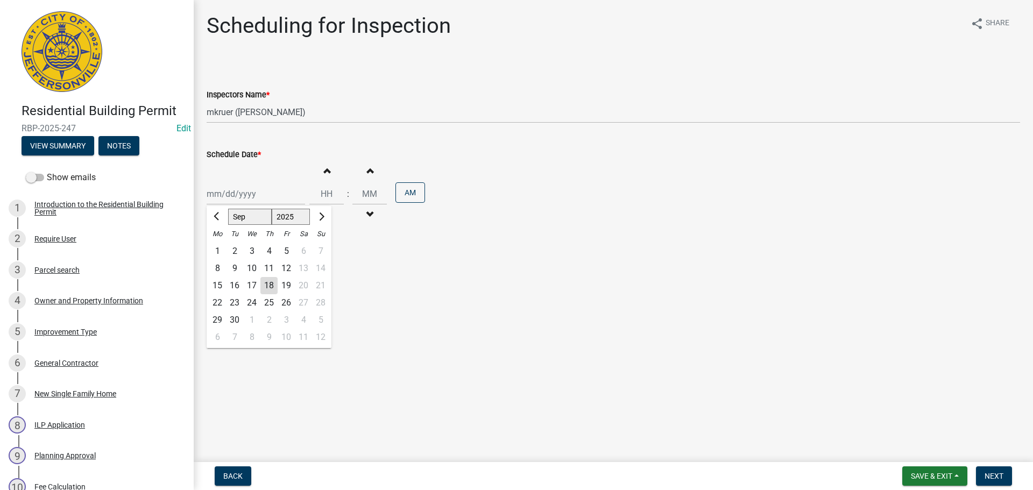
click at [227, 190] on div "[PERSON_NAME] Feb Mar Apr [PERSON_NAME][DATE] Oct Nov [DATE] 1526 1527 1528 152…" at bounding box center [256, 194] width 98 height 22
click at [292, 286] on div "19" at bounding box center [286, 285] width 17 height 17
type input "[DATE]"
click at [996, 478] on span "Next" at bounding box center [994, 476] width 19 height 9
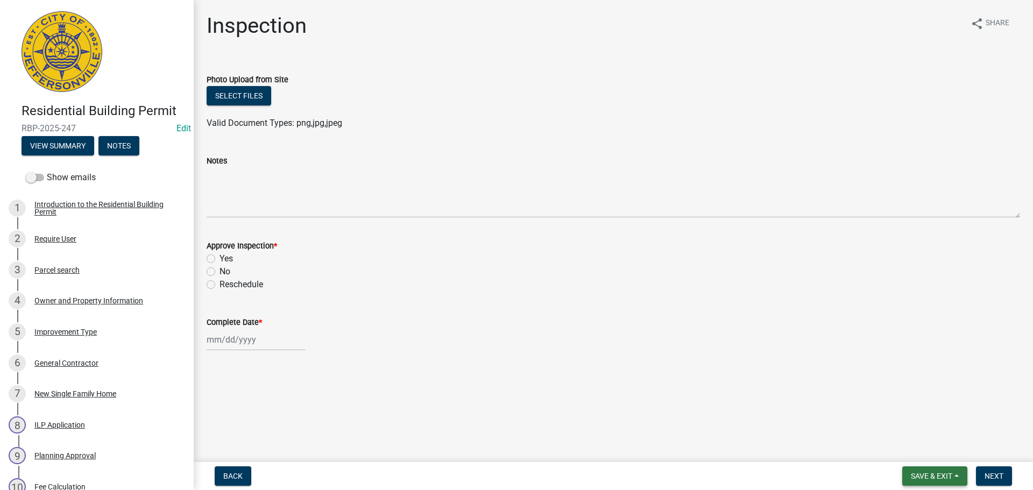
click at [917, 474] on span "Save & Exit" at bounding box center [931, 476] width 41 height 9
click at [914, 451] on button "Save & Exit" at bounding box center [924, 448] width 86 height 26
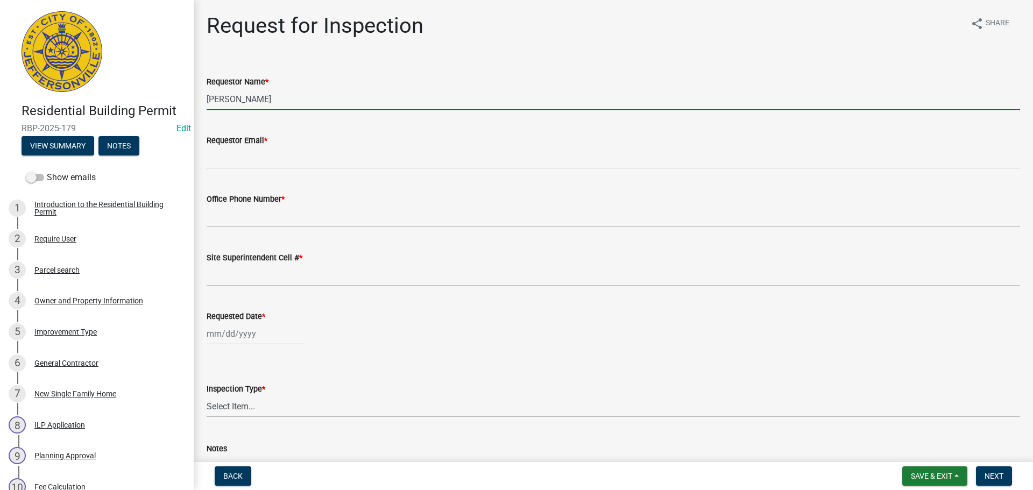
drag, startPoint x: 262, startPoint y: 105, endPoint x: 111, endPoint y: 97, distance: 150.3
click at [111, 97] on div "Residential Building Permit RBP-2025-179 Edit View Summary Notes Show emails 1 …" at bounding box center [516, 245] width 1033 height 490
type input "[PERSON_NAME]"
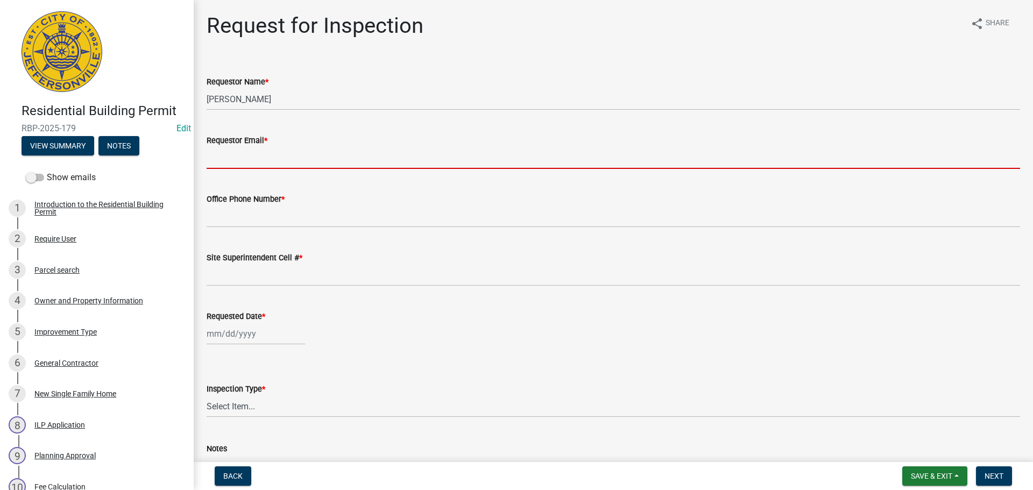
drag, startPoint x: 227, startPoint y: 165, endPoint x: 237, endPoint y: 165, distance: 10.2
click at [227, 165] on input "Requestor Email *" at bounding box center [614, 158] width 814 height 22
type input "[EMAIL_ADDRESS][DOMAIN_NAME]"
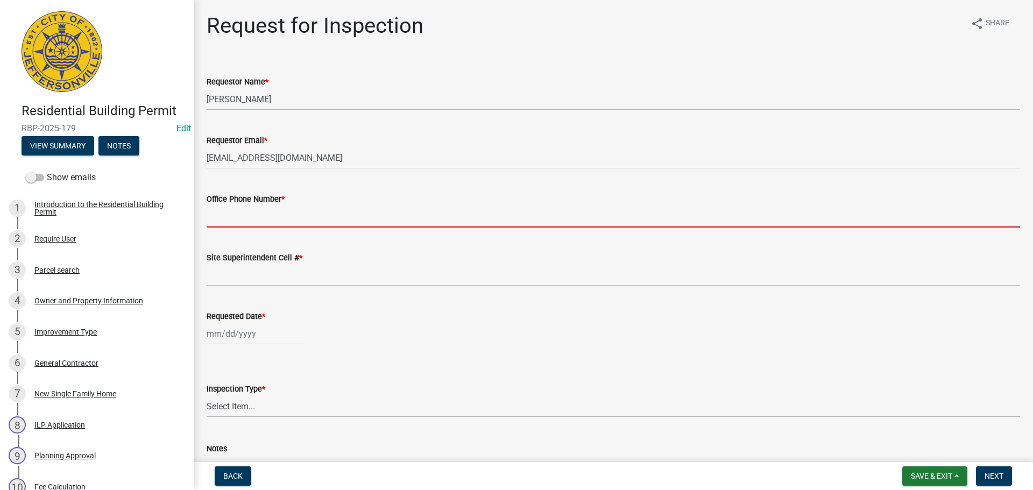
click at [237, 217] on input "Office Phone Number *" at bounding box center [614, 217] width 814 height 22
type input "[PHONE_NUMBER]"
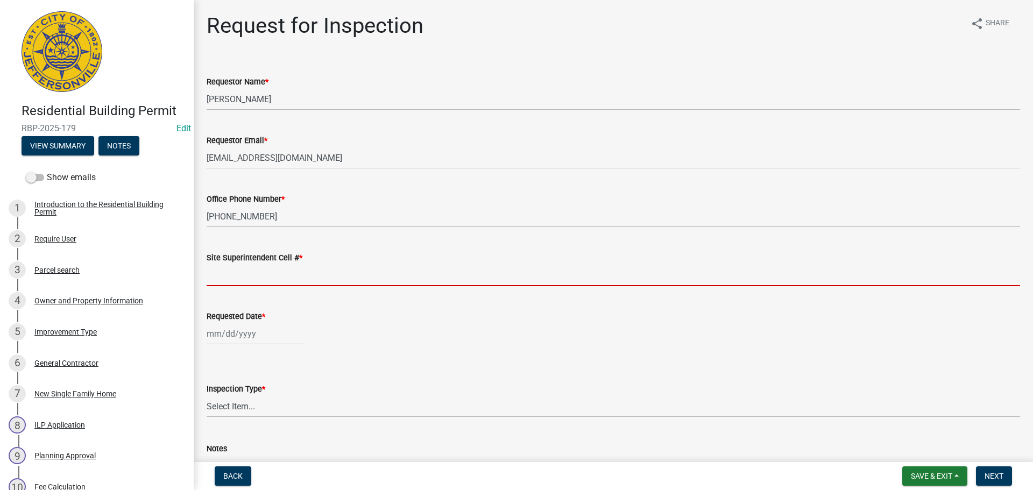
click at [251, 279] on input "Site Superintendent Cell # *" at bounding box center [614, 275] width 814 height 22
type input "SAME"
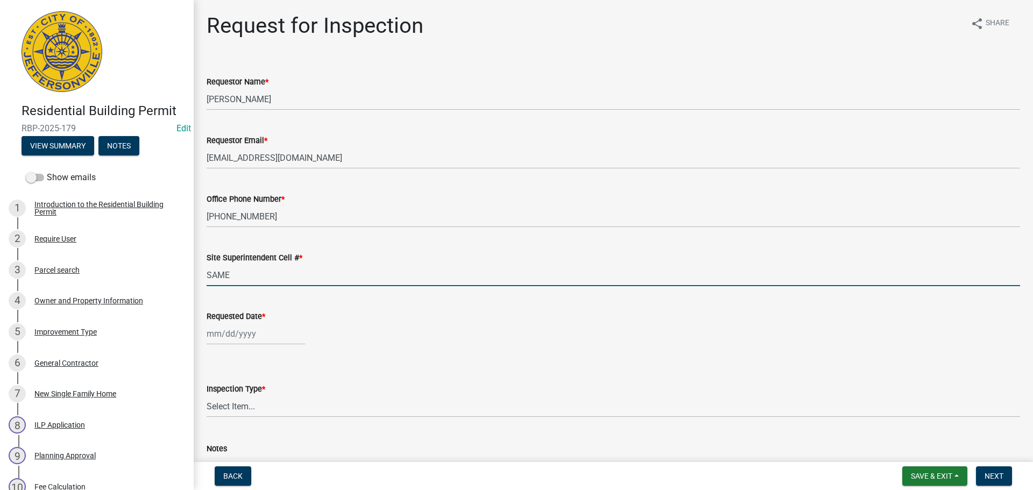
click at [222, 334] on div at bounding box center [256, 334] width 98 height 22
select select "9"
select select "2025"
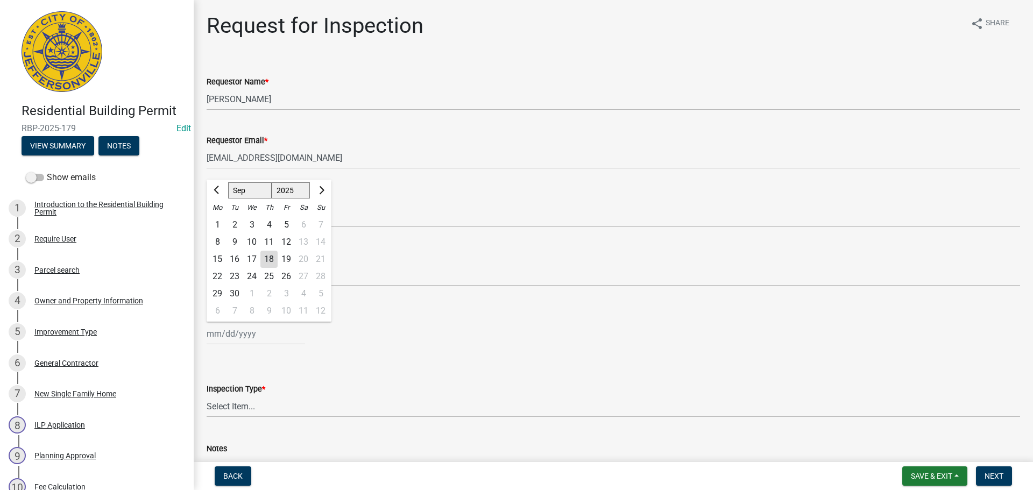
click at [285, 258] on div "19" at bounding box center [286, 259] width 17 height 17
type input "[DATE]"
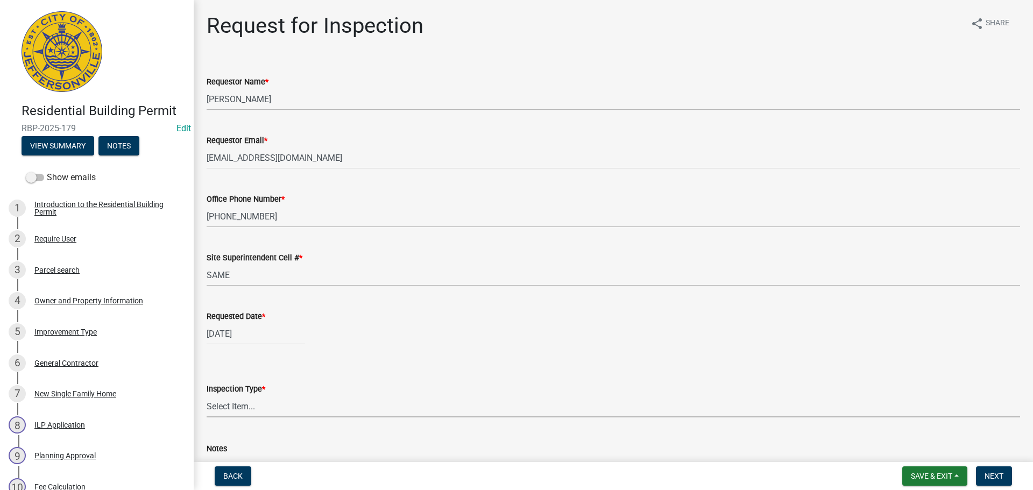
click at [216, 410] on select "Select Item... Footer Foundation Framing Final" at bounding box center [614, 407] width 814 height 22
click at [207, 396] on select "Select Item... Footer Foundation Framing Final" at bounding box center [614, 407] width 814 height 22
select select "8ea0f6e5-dde7-4881-a999-02519822ccbf"
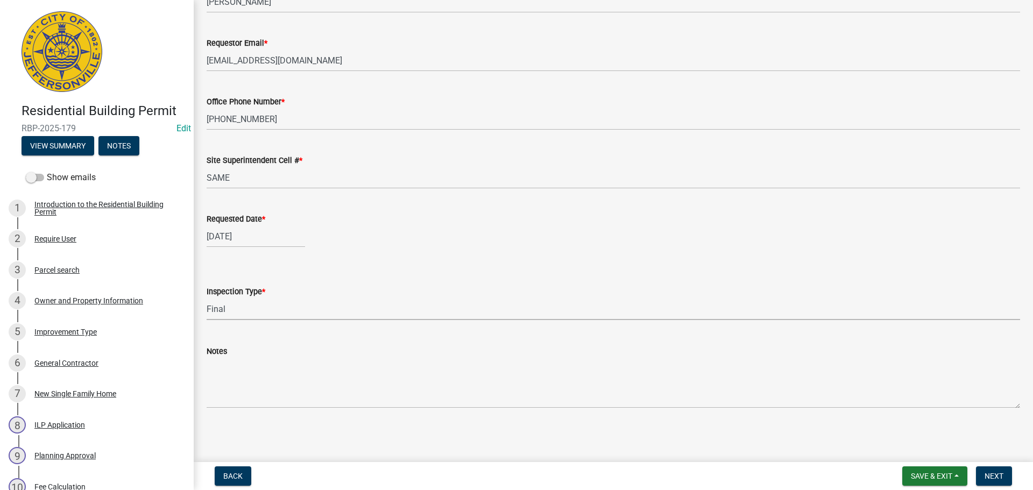
scroll to position [98, 0]
click at [1002, 476] on span "Next" at bounding box center [994, 476] width 19 height 9
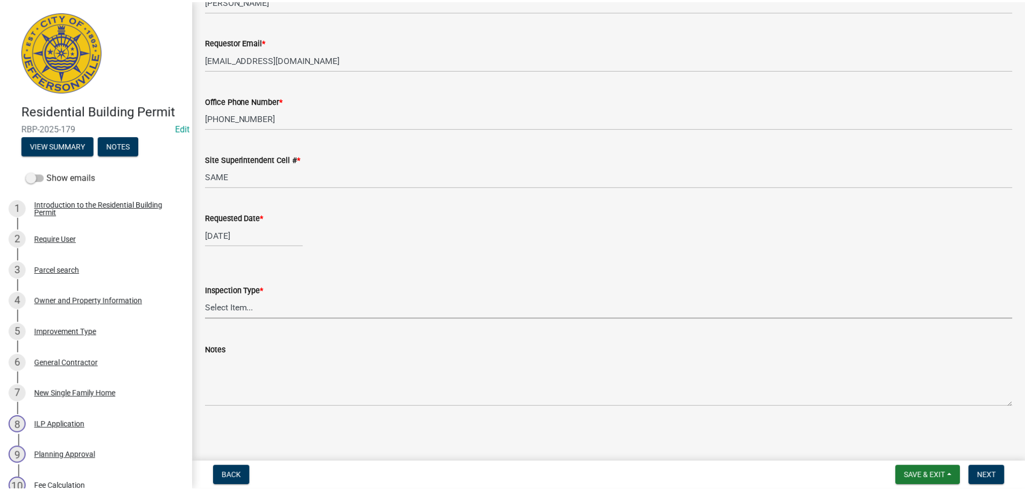
scroll to position [0, 0]
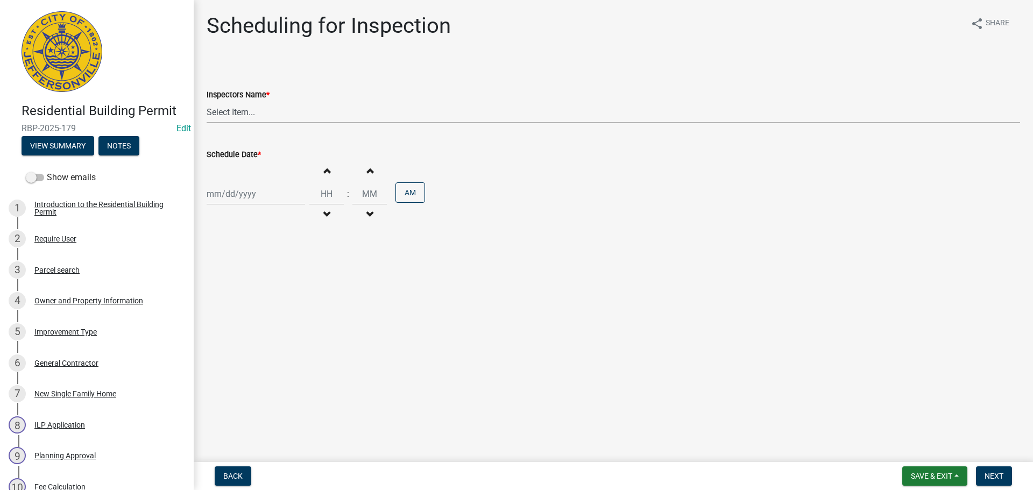
click at [216, 112] on select "Select Item... [PERSON_NAME] ([PERSON_NAME]) [PERSON_NAME] ([PERSON_NAME]) mkru…" at bounding box center [614, 112] width 814 height 22
select select "fdb3bcc6-ce93-4663-8a18-5c08884dd177"
click at [207, 101] on select "Select Item... [PERSON_NAME] ([PERSON_NAME]) [PERSON_NAME] ([PERSON_NAME]) mkru…" at bounding box center [614, 112] width 814 height 22
select select "9"
select select "2025"
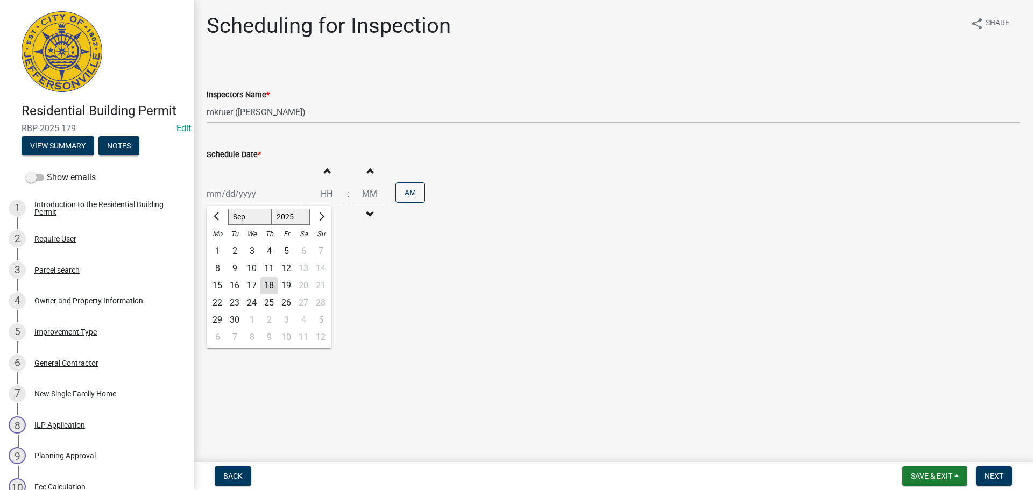
click at [228, 203] on div "[PERSON_NAME] Feb Mar Apr [PERSON_NAME][DATE] Oct Nov [DATE] 1526 1527 1528 152…" at bounding box center [256, 194] width 98 height 22
click at [282, 285] on div "19" at bounding box center [286, 285] width 17 height 17
type input "[DATE]"
click at [999, 476] on span "Next" at bounding box center [994, 476] width 19 height 9
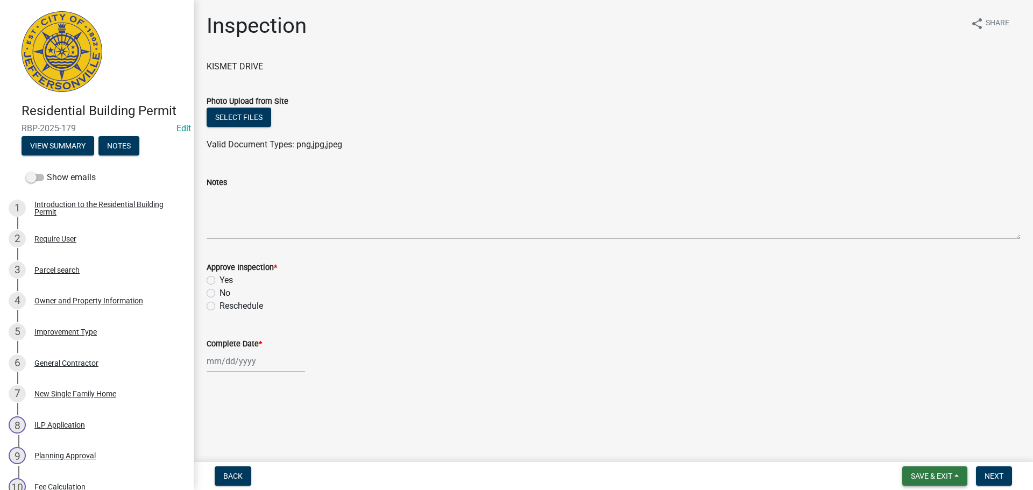
click at [932, 476] on span "Save & Exit" at bounding box center [931, 476] width 41 height 9
click at [925, 454] on button "Save & Exit" at bounding box center [924, 448] width 86 height 26
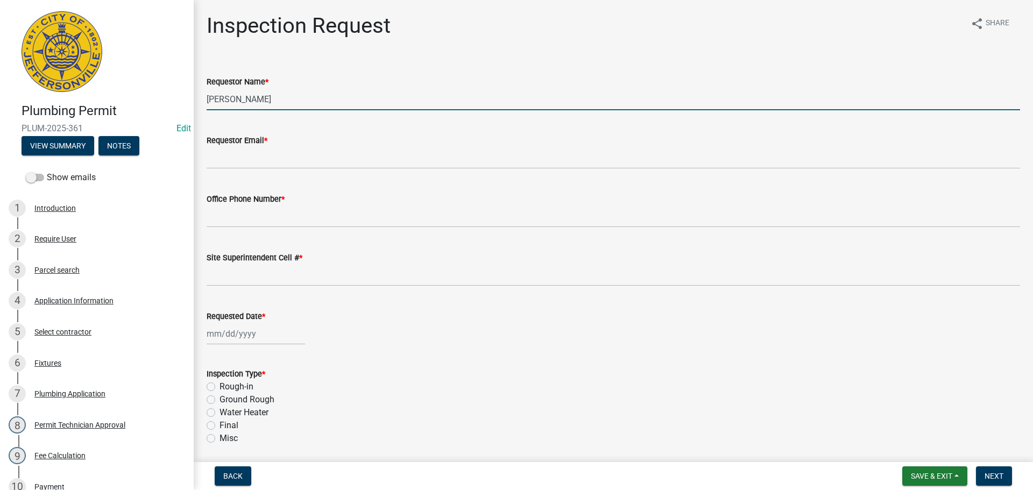
drag, startPoint x: 285, startPoint y: 98, endPoint x: 115, endPoint y: 93, distance: 169.6
click at [146, 94] on div "Plumbing Permit PLUM-2025-361 Edit View Summary Notes Show emails 1 Introductio…" at bounding box center [516, 245] width 1033 height 490
type input "[PERSON_NAME]"
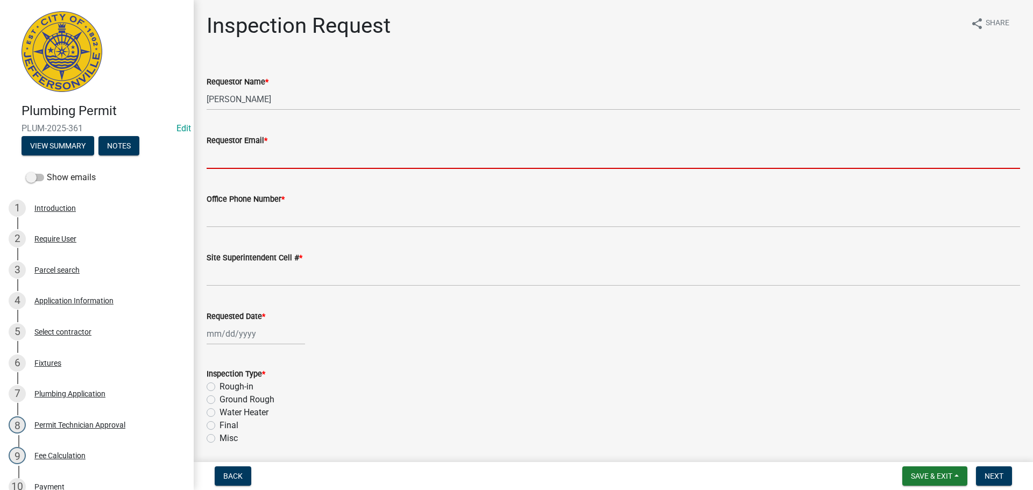
click at [223, 157] on input "Requestor Email *" at bounding box center [614, 158] width 814 height 22
type input "[EMAIL_ADDRESS][DOMAIN_NAME]"
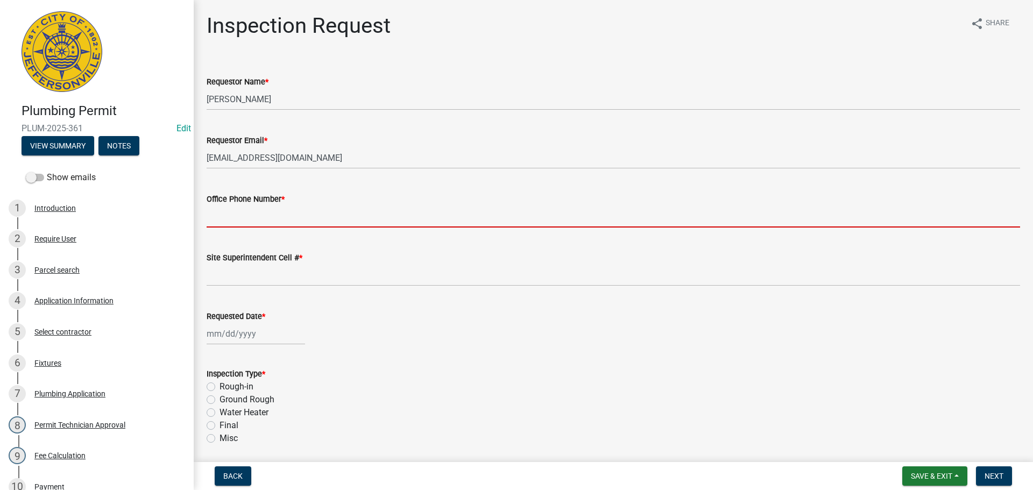
click at [229, 219] on input "Office Phone Number *" at bounding box center [614, 217] width 814 height 22
type input "[PHONE_NUMBER]"
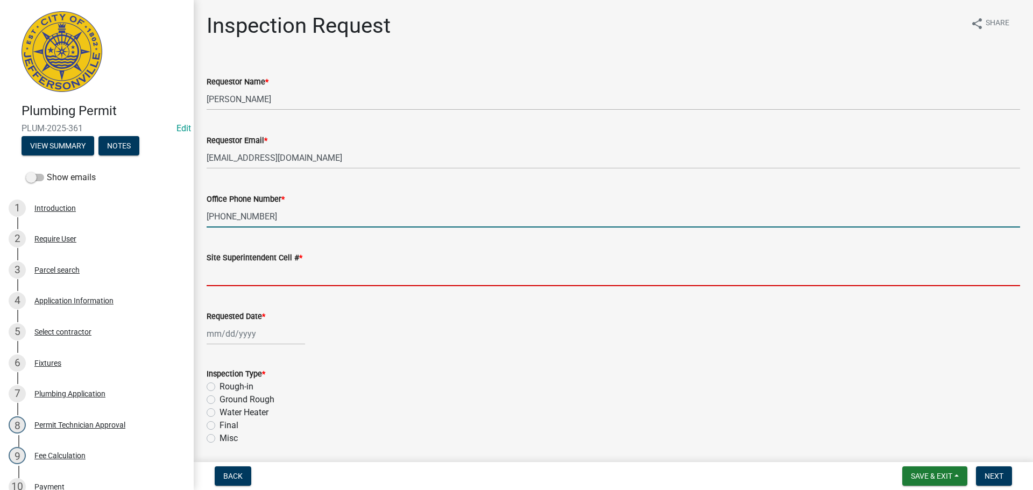
click at [244, 280] on input "Site Superintendent Cell # *" at bounding box center [614, 275] width 814 height 22
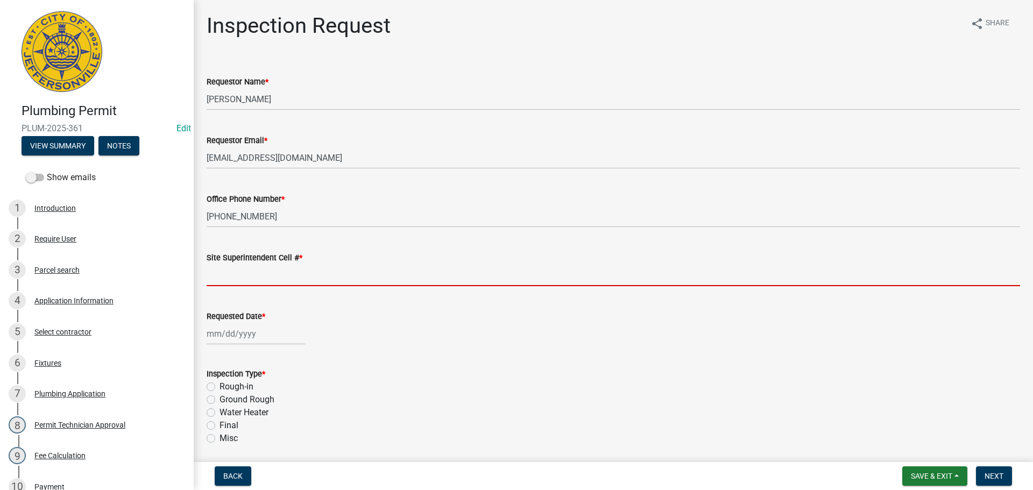
type input "SAME"
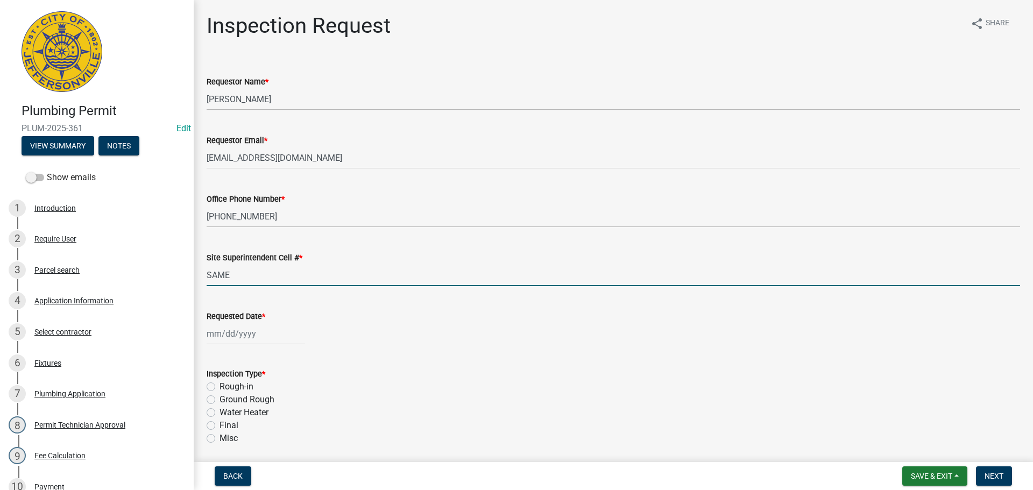
click at [245, 327] on div at bounding box center [256, 334] width 98 height 22
select select "9"
select select "2025"
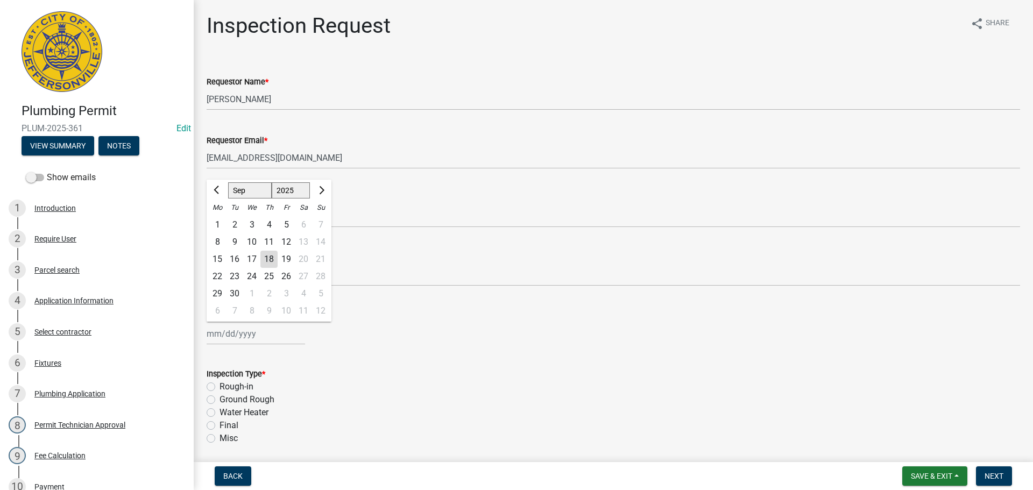
click at [287, 263] on div "19" at bounding box center [286, 259] width 17 height 17
type input "[DATE]"
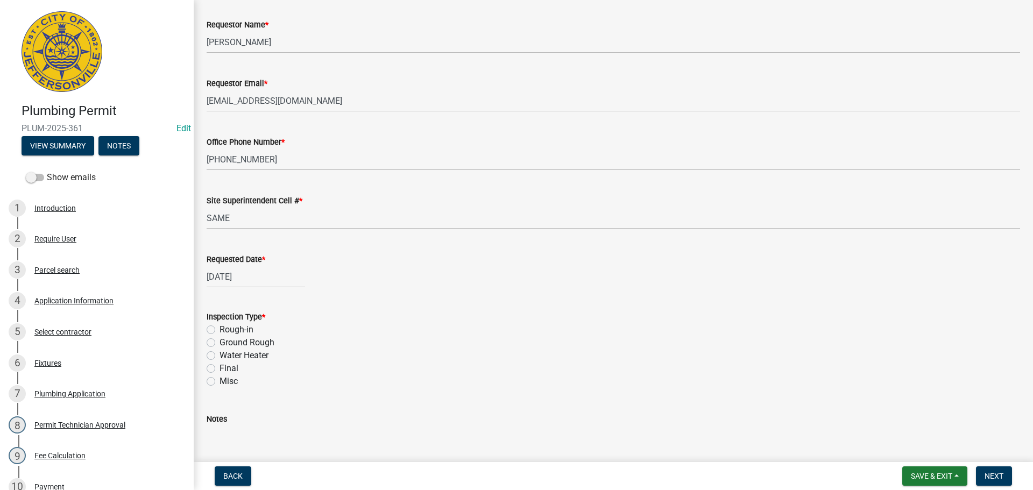
scroll to position [126, 0]
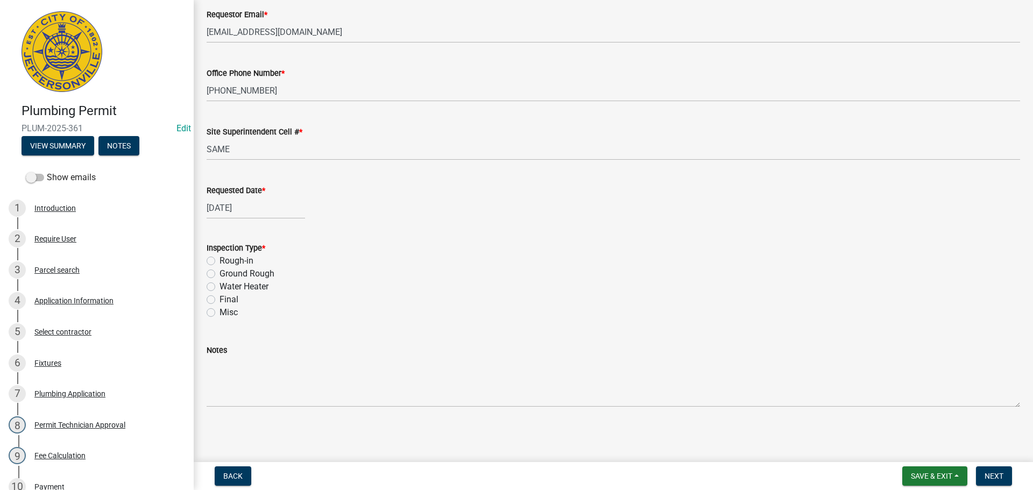
click at [220, 298] on label "Final" at bounding box center [229, 299] width 19 height 13
click at [220, 298] on input "Final" at bounding box center [223, 296] width 7 height 7
radio input "true"
click at [996, 475] on span "Next" at bounding box center [994, 476] width 19 height 9
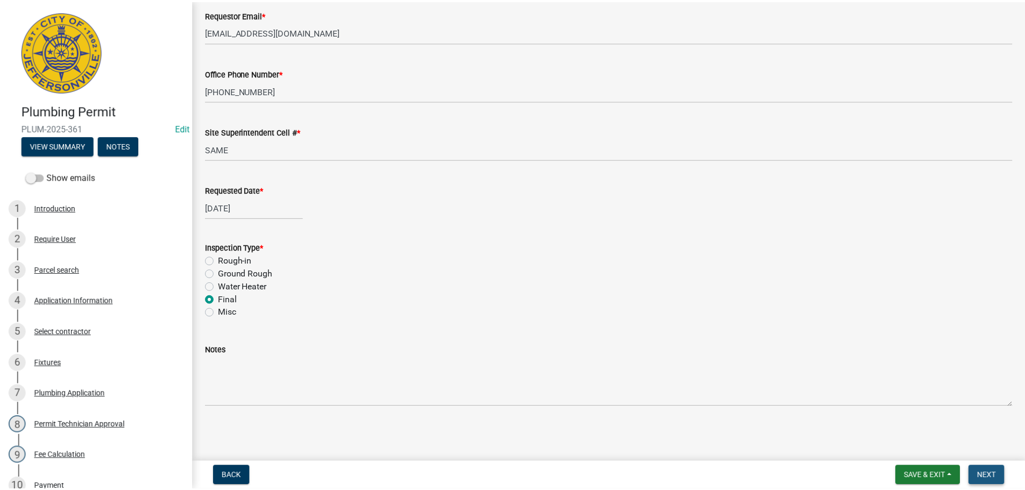
scroll to position [0, 0]
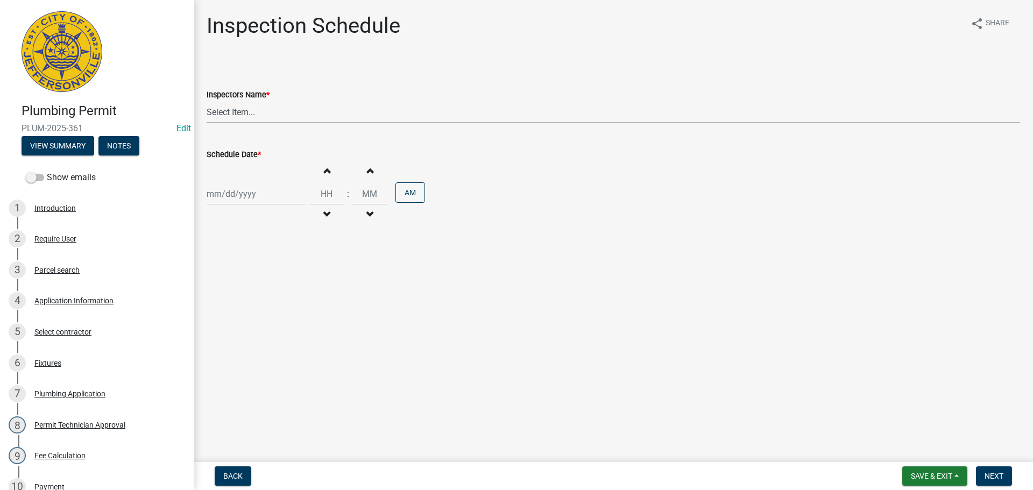
click at [231, 110] on select "Select Item... [PERSON_NAME] ([PERSON_NAME]) [PERSON_NAME] ([PERSON_NAME]) mkru…" at bounding box center [614, 112] width 814 height 22
select select "13c97fbc-c819-4cee-844a-0db3d3c4db95"
click at [207, 101] on select "Select Item... [PERSON_NAME] ([PERSON_NAME]) [PERSON_NAME] ([PERSON_NAME]) mkru…" at bounding box center [614, 112] width 814 height 22
click at [221, 195] on div at bounding box center [256, 194] width 98 height 22
select select "9"
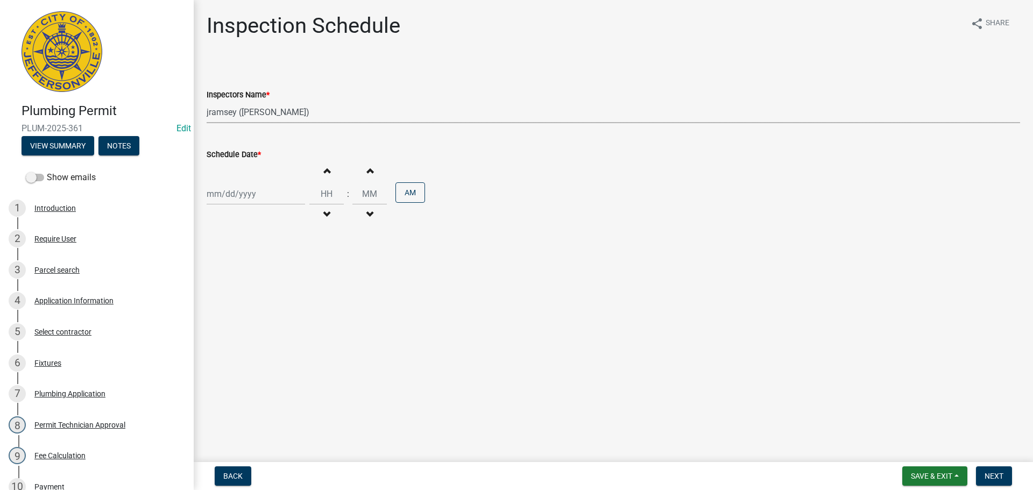
select select "2025"
drag, startPoint x: 284, startPoint y: 283, endPoint x: 277, endPoint y: 280, distance: 7.0
click at [284, 283] on div "19" at bounding box center [286, 285] width 17 height 17
type input "[DATE]"
click at [997, 474] on span "Next" at bounding box center [994, 476] width 19 height 9
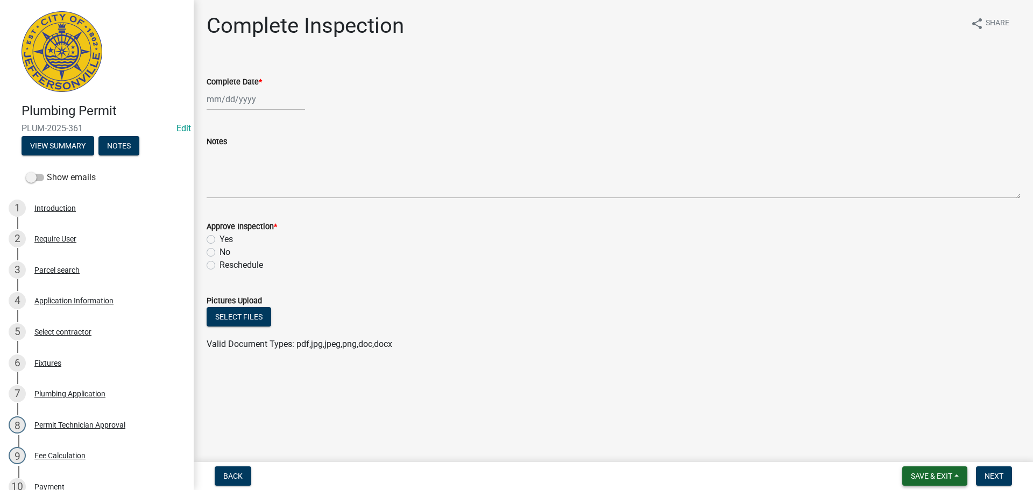
click at [931, 468] on button "Save & Exit" at bounding box center [934, 476] width 65 height 19
click at [930, 455] on button "Save & Exit" at bounding box center [924, 448] width 86 height 26
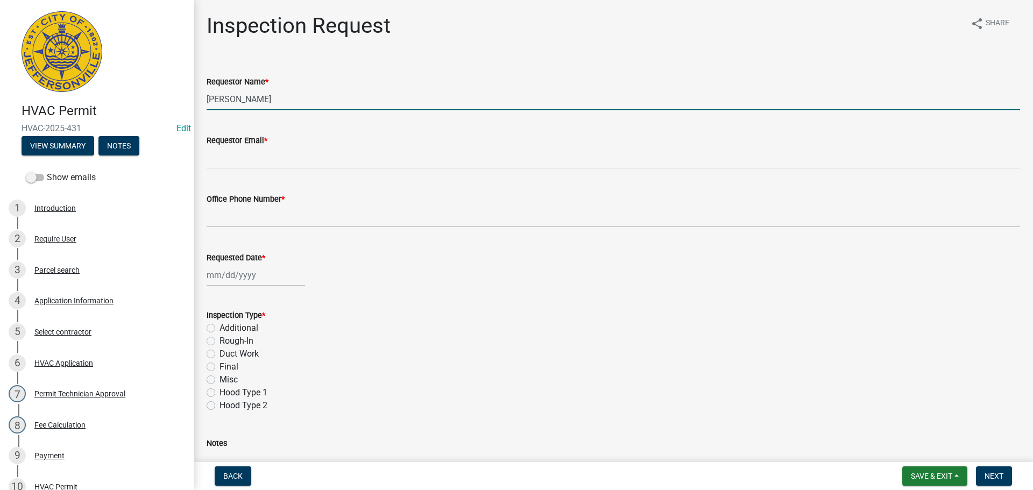
drag, startPoint x: 262, startPoint y: 98, endPoint x: 189, endPoint y: 96, distance: 72.7
click at [198, 97] on div "Inspection Request share Share Requestor Name * [PERSON_NAME] Requestor Email *…" at bounding box center [613, 295] width 839 height 565
type input "[PERSON_NAME]"
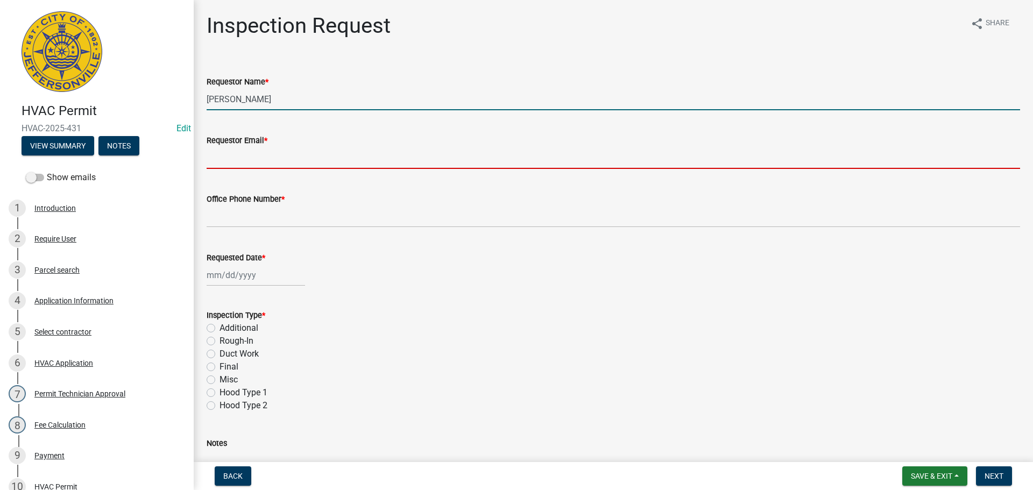
click at [218, 154] on input "Requestor Email *" at bounding box center [614, 158] width 814 height 22
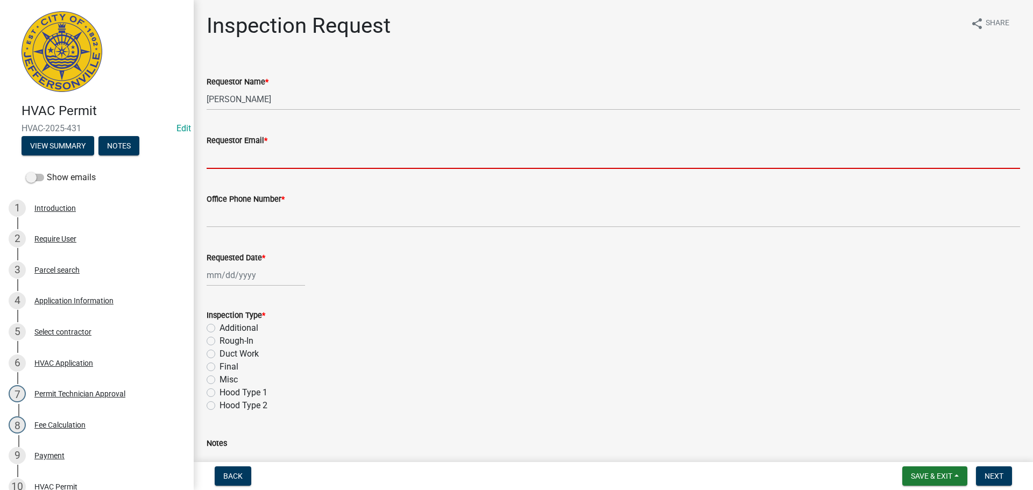
type input "[EMAIL_ADDRESS][DOMAIN_NAME]"
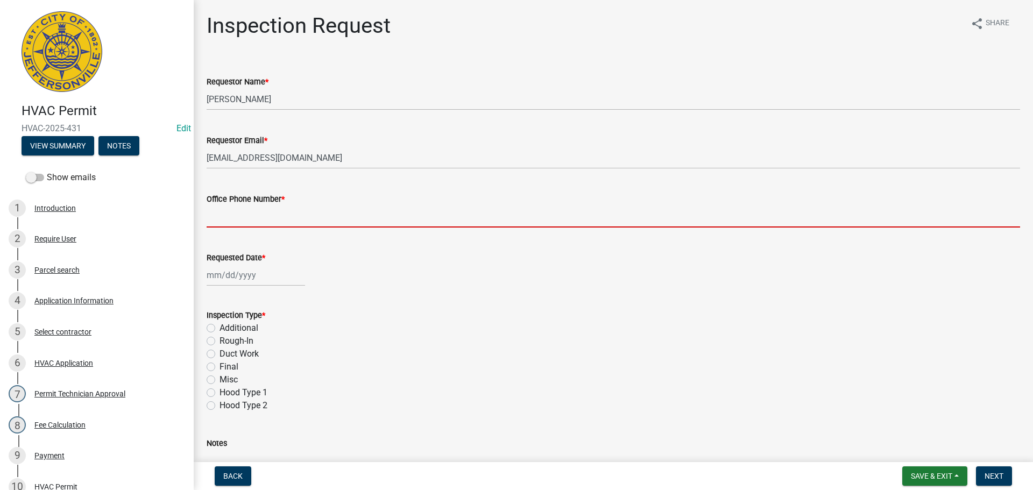
click at [256, 210] on input "Office Phone Number *" at bounding box center [614, 217] width 814 height 22
type input "[PHONE_NUMBER]"
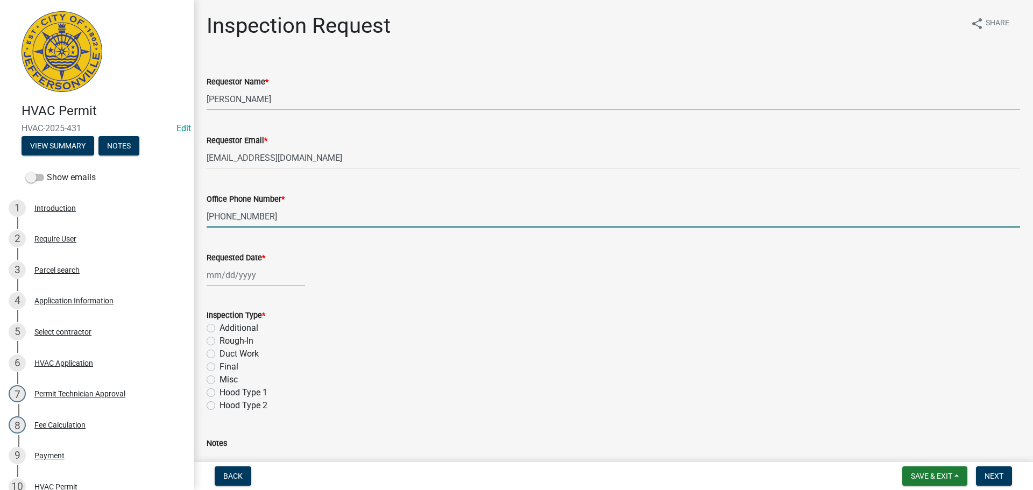
select select "9"
select select "2025"
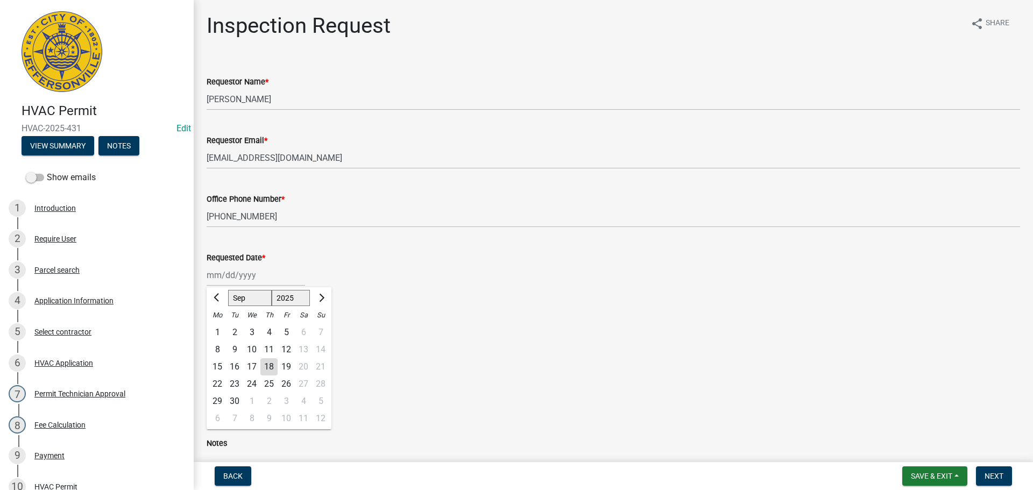
click at [245, 283] on div "[PERSON_NAME] Feb Mar Apr [PERSON_NAME][DATE] Oct Nov [DATE] 1526 1527 1528 152…" at bounding box center [256, 275] width 98 height 22
click at [284, 366] on div "19" at bounding box center [286, 366] width 17 height 17
type input "[DATE]"
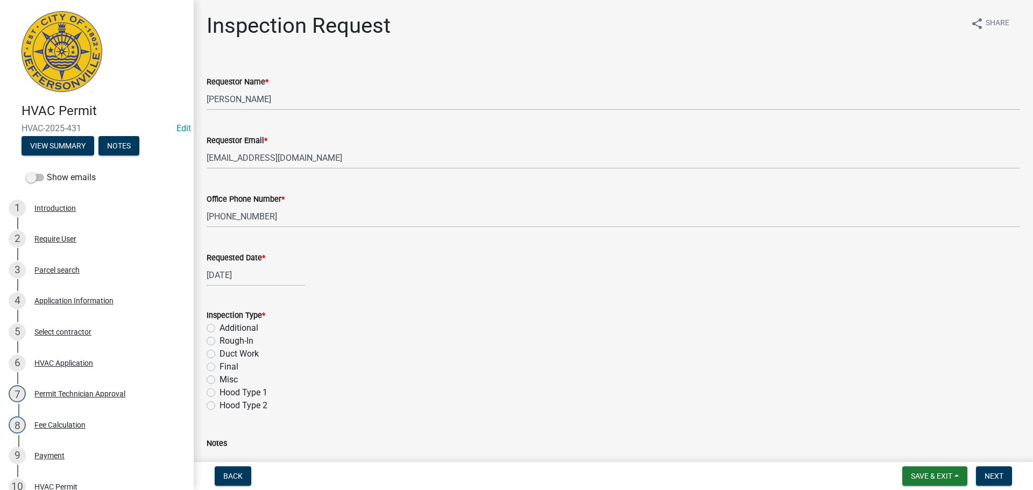
click at [220, 368] on label "Final" at bounding box center [229, 367] width 19 height 13
click at [220, 368] on input "Final" at bounding box center [223, 364] width 7 height 7
radio input "true"
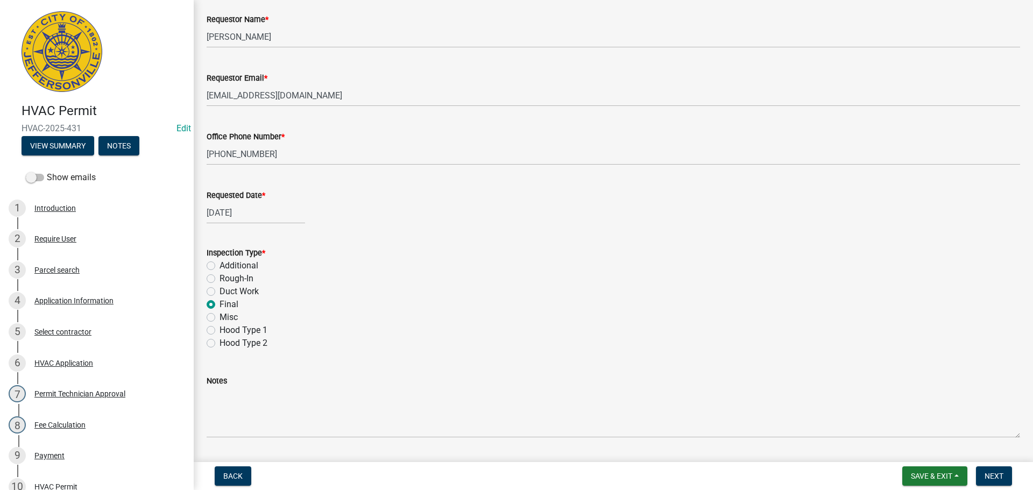
scroll to position [152, 0]
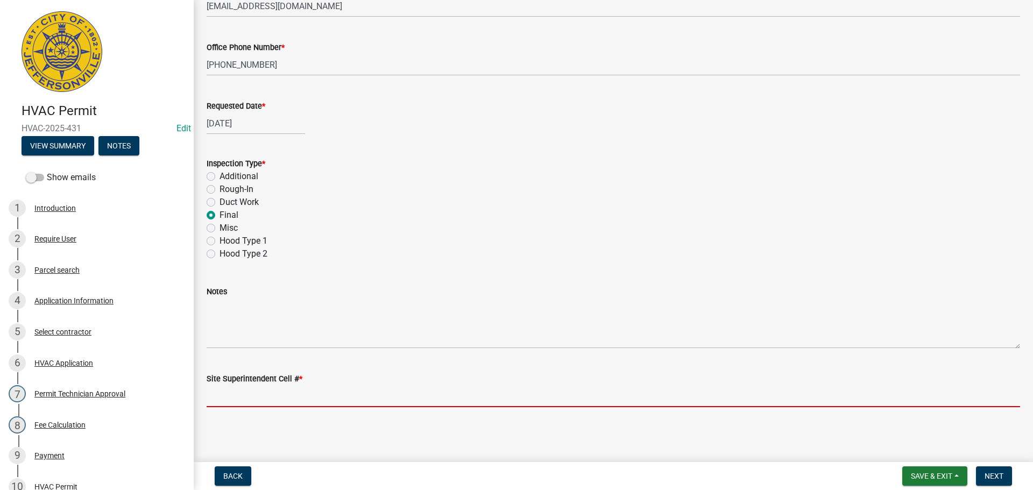
click at [259, 395] on input "Site Superintendent Cell # *" at bounding box center [614, 396] width 814 height 22
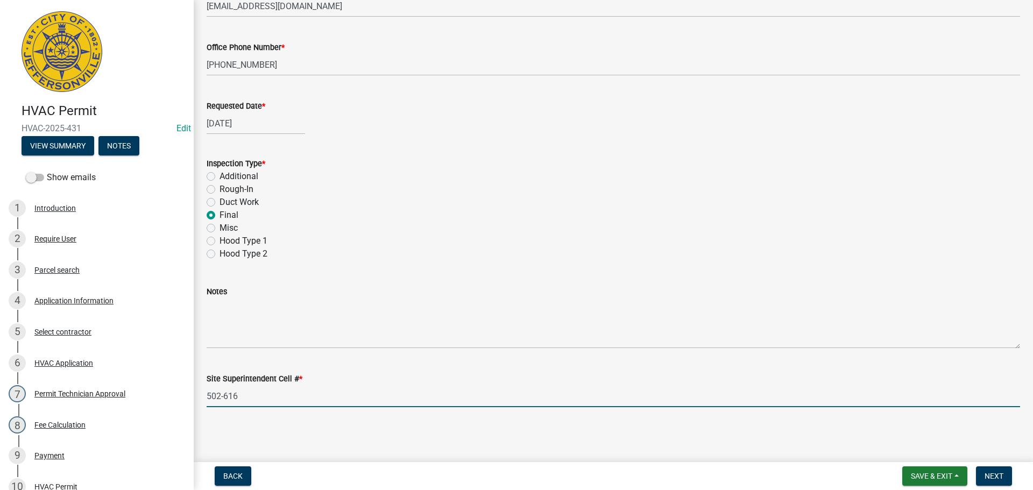
type input "[PHONE_NUMBER]"
click at [1004, 476] on button "Next" at bounding box center [994, 476] width 36 height 19
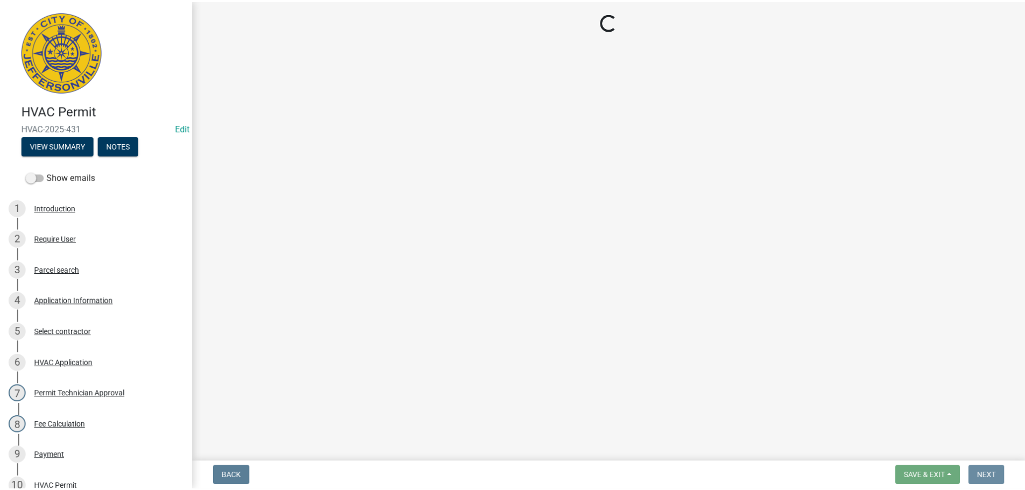
scroll to position [0, 0]
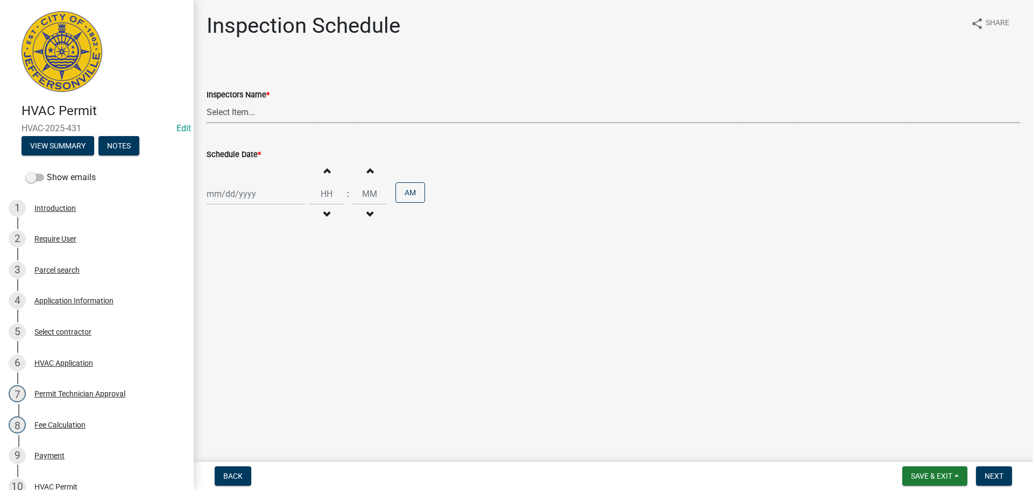
click at [223, 113] on select "Select Item... [PERSON_NAME] ([PERSON_NAME]) [PERSON_NAME] ([PERSON_NAME]) mkru…" at bounding box center [614, 112] width 814 height 22
select select "13c97fbc-c819-4cee-844a-0db3d3c4db95"
click at [207, 101] on select "Select Item... [PERSON_NAME] ([PERSON_NAME]) [PERSON_NAME] ([PERSON_NAME]) mkru…" at bounding box center [614, 112] width 814 height 22
select select "9"
select select "2025"
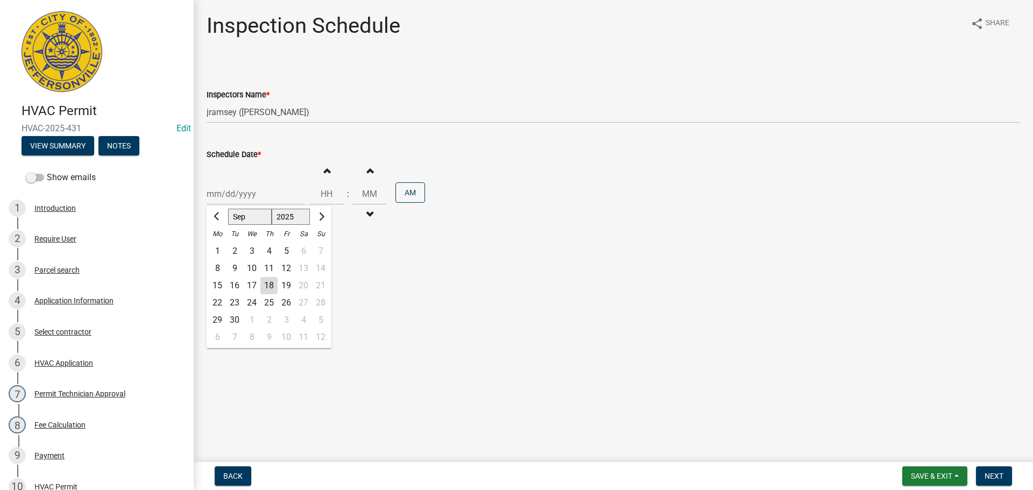
click at [216, 199] on div "[PERSON_NAME] Feb Mar Apr [PERSON_NAME][DATE] Oct Nov [DATE] 1526 1527 1528 152…" at bounding box center [256, 194] width 98 height 22
click at [286, 288] on div "19" at bounding box center [286, 285] width 17 height 17
type input "[DATE]"
click at [996, 478] on span "Next" at bounding box center [994, 476] width 19 height 9
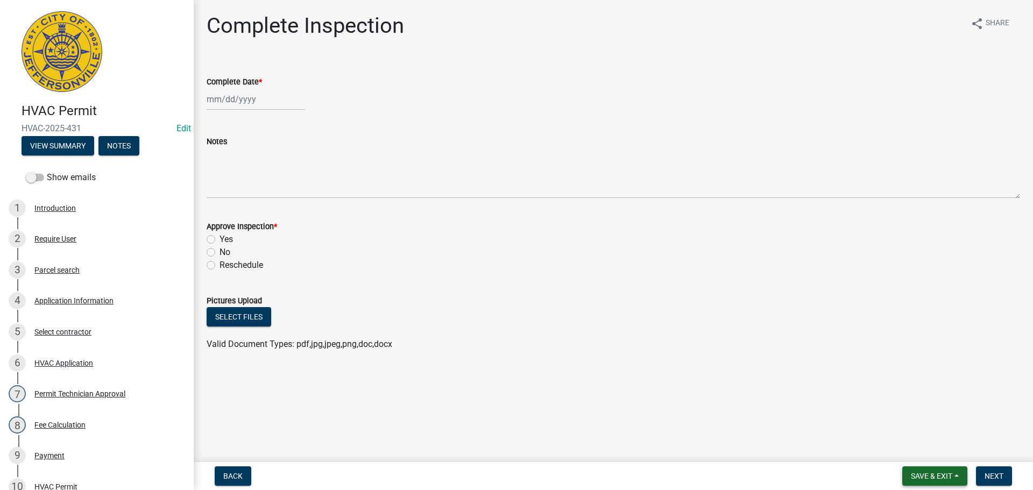
click at [921, 474] on span "Save & Exit" at bounding box center [931, 476] width 41 height 9
drag, startPoint x: 922, startPoint y: 449, endPoint x: 846, endPoint y: 404, distance: 88.3
click at [922, 449] on button "Save & Exit" at bounding box center [924, 448] width 86 height 26
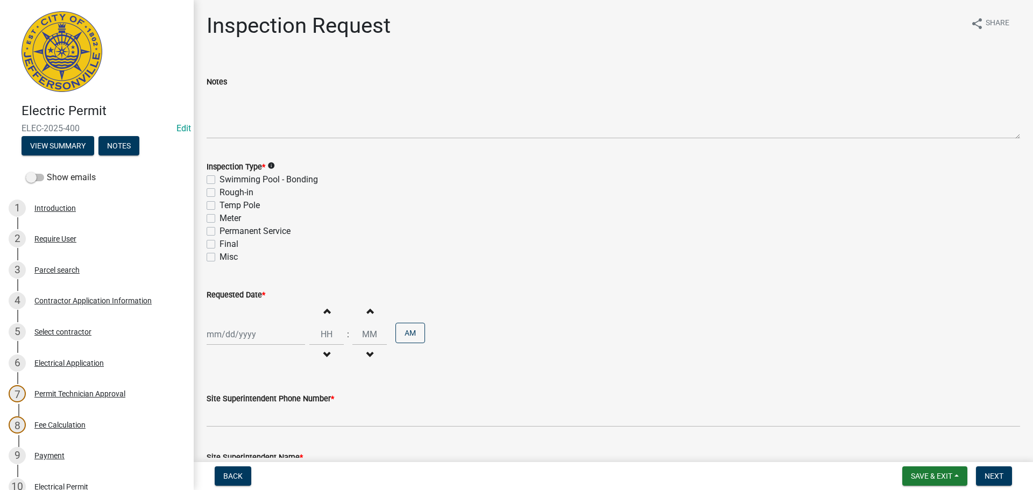
click at [220, 243] on label "Final" at bounding box center [229, 244] width 19 height 13
click at [220, 243] on input "Final" at bounding box center [223, 241] width 7 height 7
checkbox input "true"
checkbox input "false"
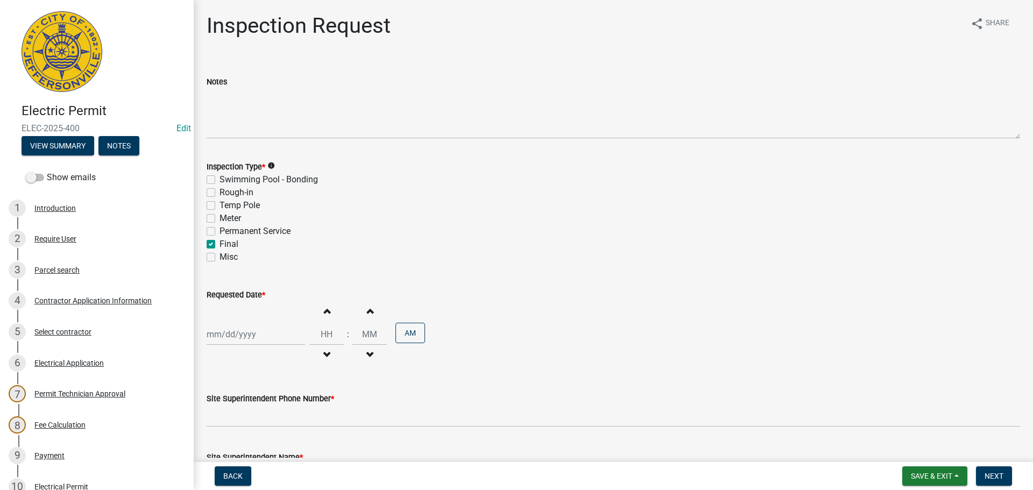
checkbox input "false"
checkbox input "true"
checkbox input "false"
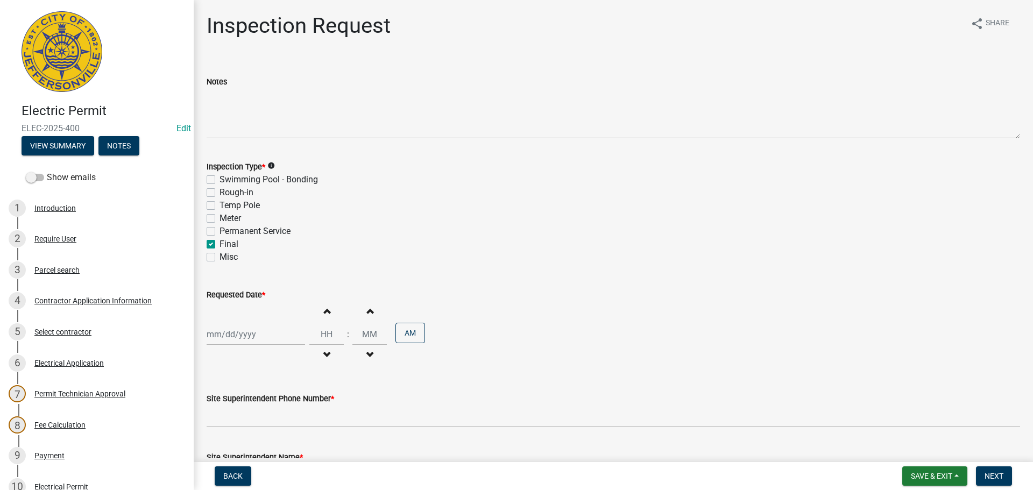
select select "9"
select select "2025"
click at [222, 331] on div "[PERSON_NAME] Feb Mar Apr [PERSON_NAME][DATE] Oct Nov [DATE] 1526 1527 1528 152…" at bounding box center [256, 334] width 98 height 22
click at [286, 263] on div "19" at bounding box center [286, 259] width 17 height 17
type input "[DATE]"
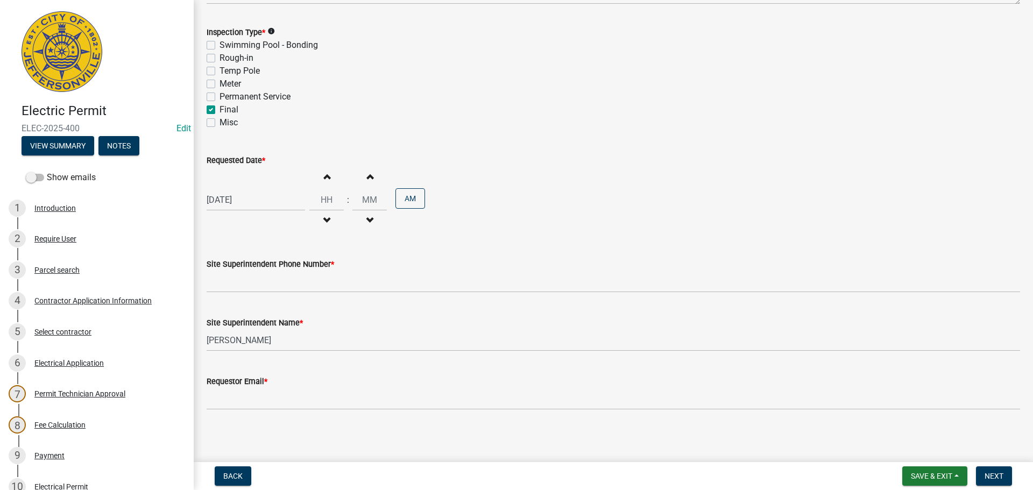
scroll to position [137, 0]
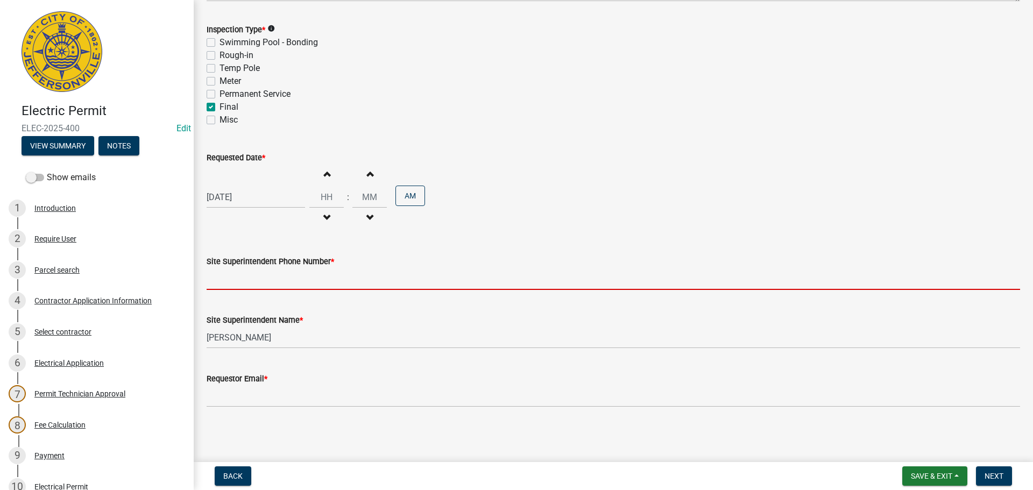
click at [239, 285] on input "Site Superintendent Phone Number *" at bounding box center [614, 279] width 814 height 22
type input "[PHONE_NUMBER]"
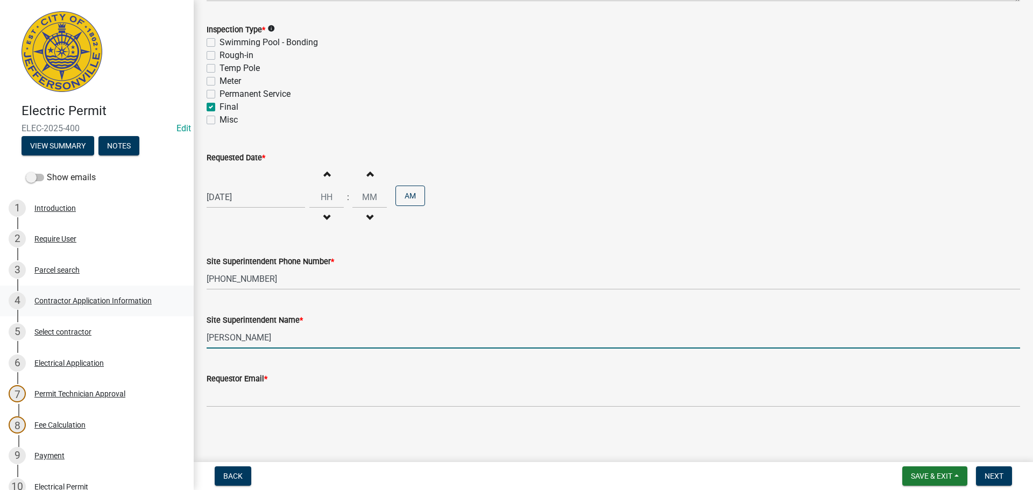
drag, startPoint x: 278, startPoint y: 342, endPoint x: 151, endPoint y: 315, distance: 129.4
click at [165, 321] on div "Electric Permit ELEC-2025-400 Edit View Summary Notes Show emails 1 Introductio…" at bounding box center [516, 245] width 1033 height 490
type input "[PERSON_NAME]"
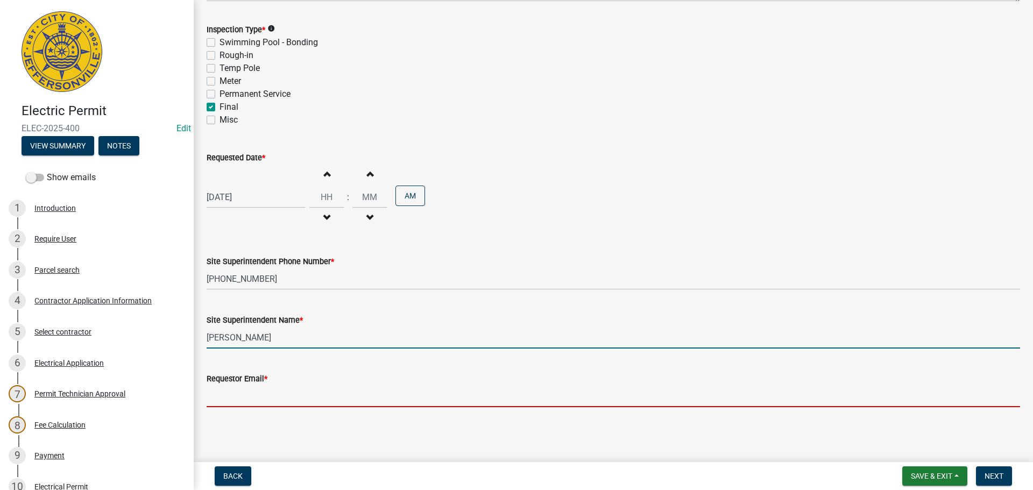
click at [223, 405] on input "Requestor Email *" at bounding box center [614, 396] width 814 height 22
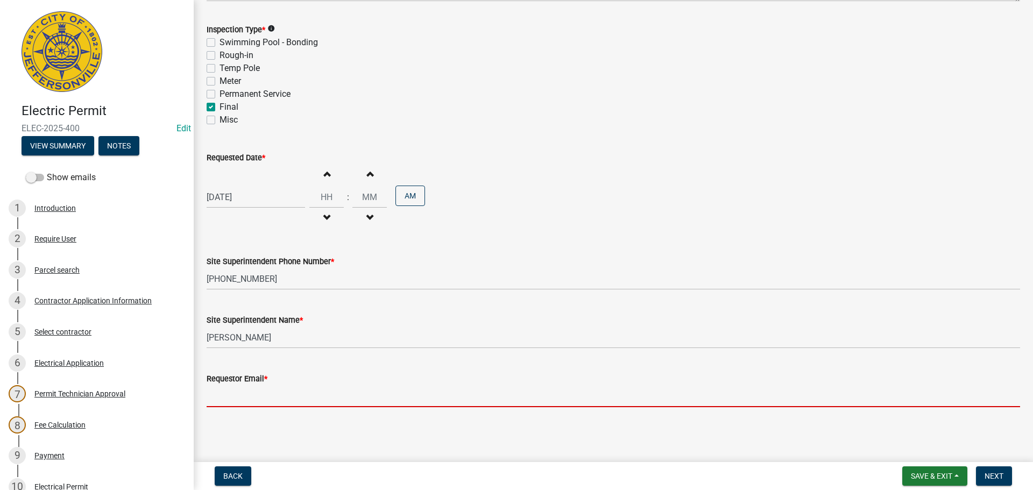
type input "[EMAIL_ADDRESS][DOMAIN_NAME]"
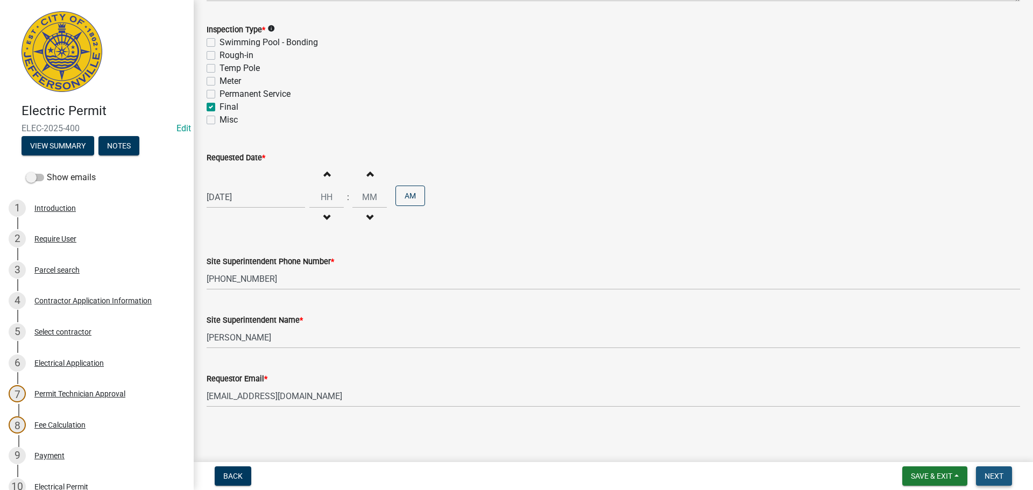
click at [997, 478] on span "Next" at bounding box center [994, 476] width 19 height 9
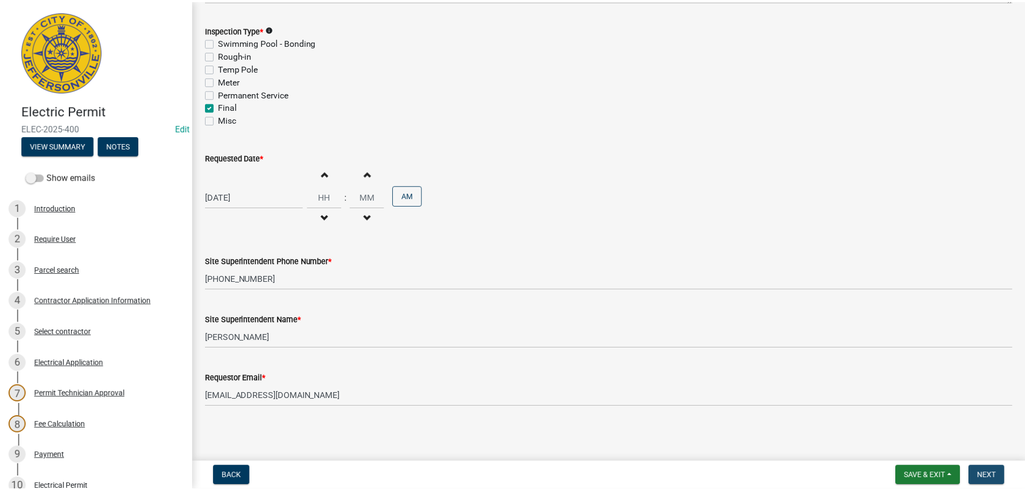
scroll to position [0, 0]
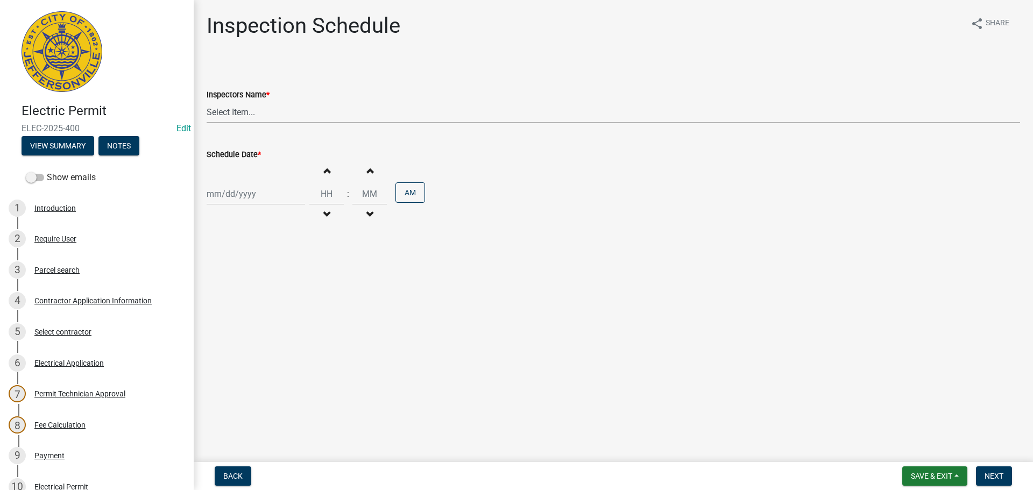
click at [226, 115] on select "Select Item... [PERSON_NAME] ([PERSON_NAME]) [PERSON_NAME] ([PERSON_NAME]) mkru…" at bounding box center [614, 112] width 814 height 22
select select "36a8b8f0-2ef8-43e9-ae06-718f51af8d36"
click at [207, 101] on select "Select Item... [PERSON_NAME] ([PERSON_NAME]) [PERSON_NAME] ([PERSON_NAME]) mkru…" at bounding box center [614, 112] width 814 height 22
click at [235, 195] on div at bounding box center [256, 194] width 98 height 22
select select "9"
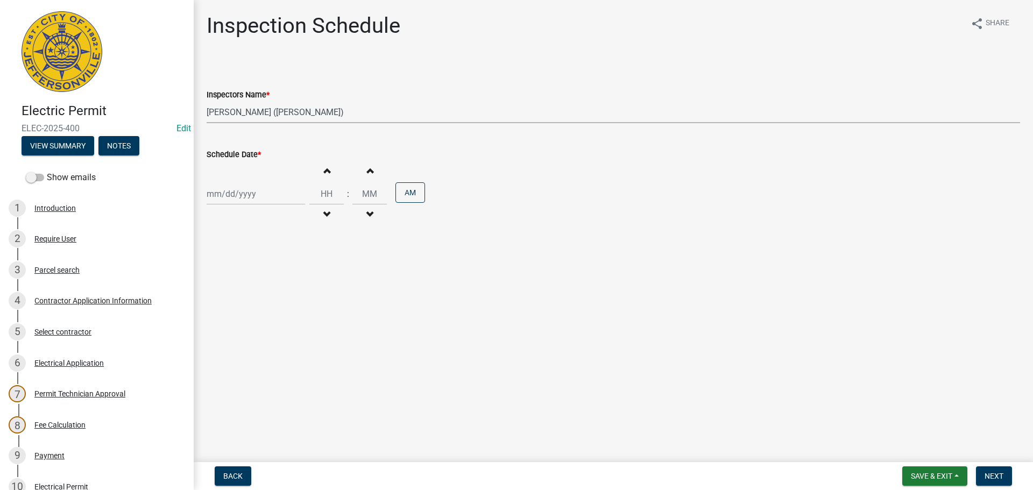
select select "2025"
click at [287, 286] on div "19" at bounding box center [286, 285] width 17 height 17
type input "[DATE]"
click at [997, 475] on span "Next" at bounding box center [994, 476] width 19 height 9
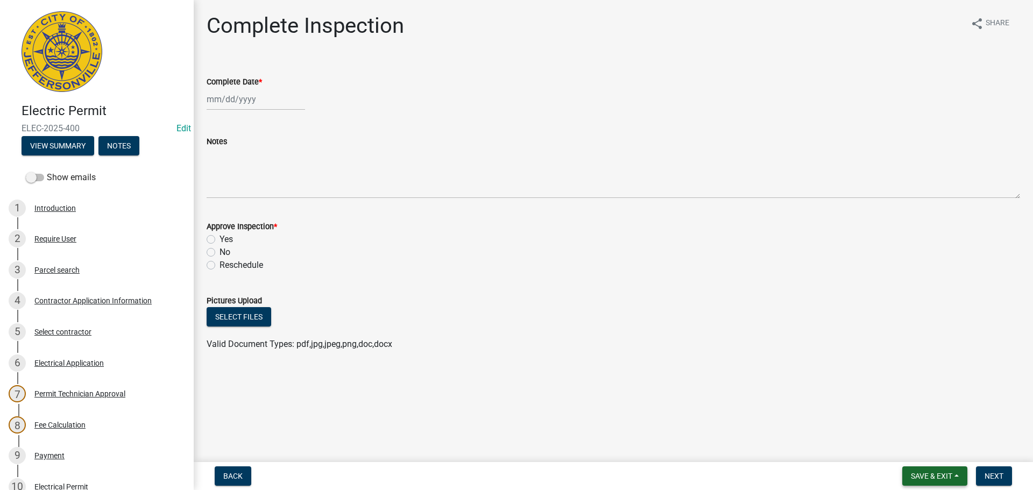
click at [932, 477] on span "Save & Exit" at bounding box center [931, 476] width 41 height 9
click at [928, 449] on button "Save & Exit" at bounding box center [924, 448] width 86 height 26
